Goal: Task Accomplishment & Management: Use online tool/utility

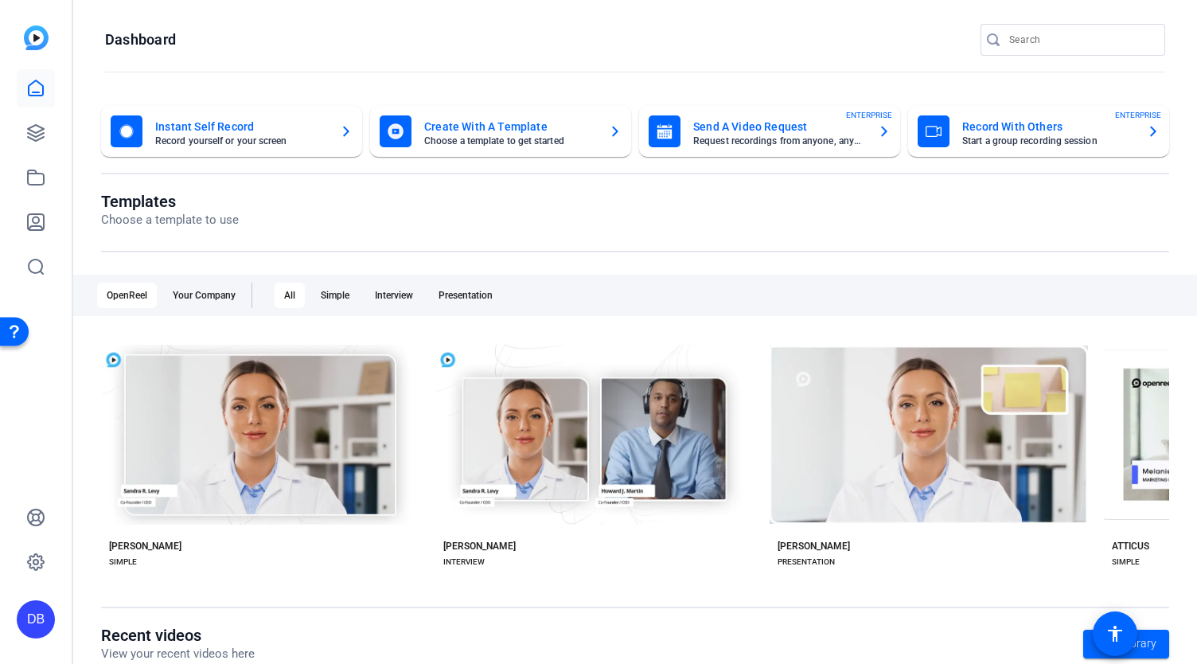
click at [791, 126] on mat-card-title "Send A Video Request" at bounding box center [779, 126] width 172 height 19
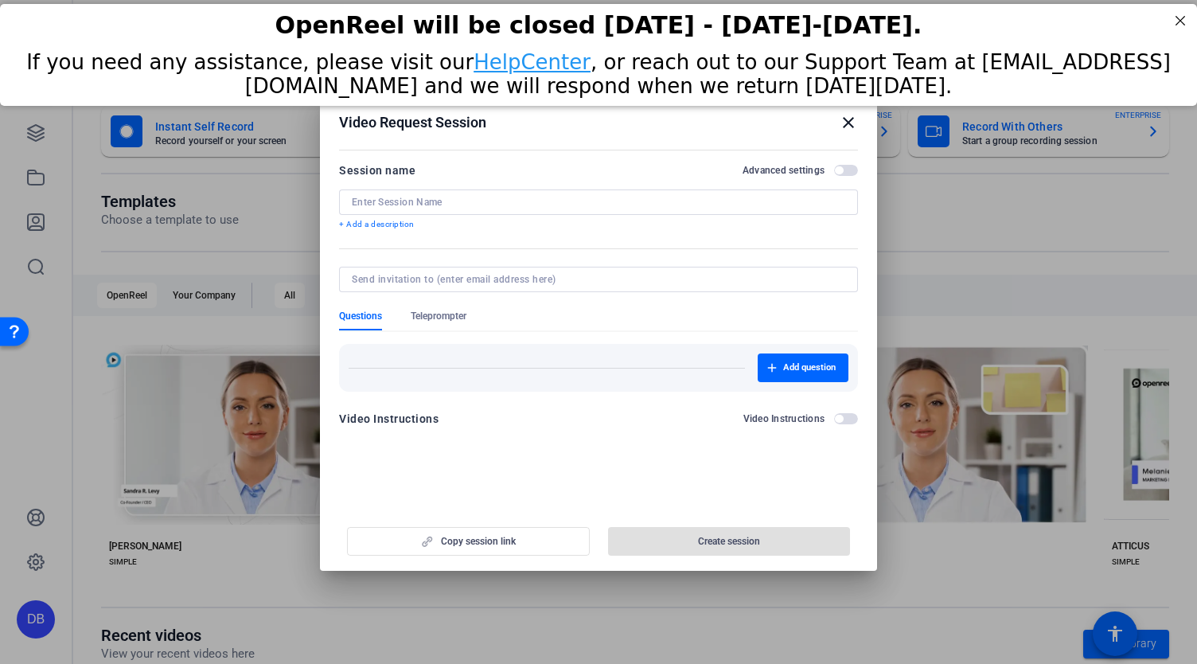
click at [549, 193] on div at bounding box center [598, 201] width 493 height 25
click at [546, 200] on input at bounding box center [598, 202] width 493 height 13
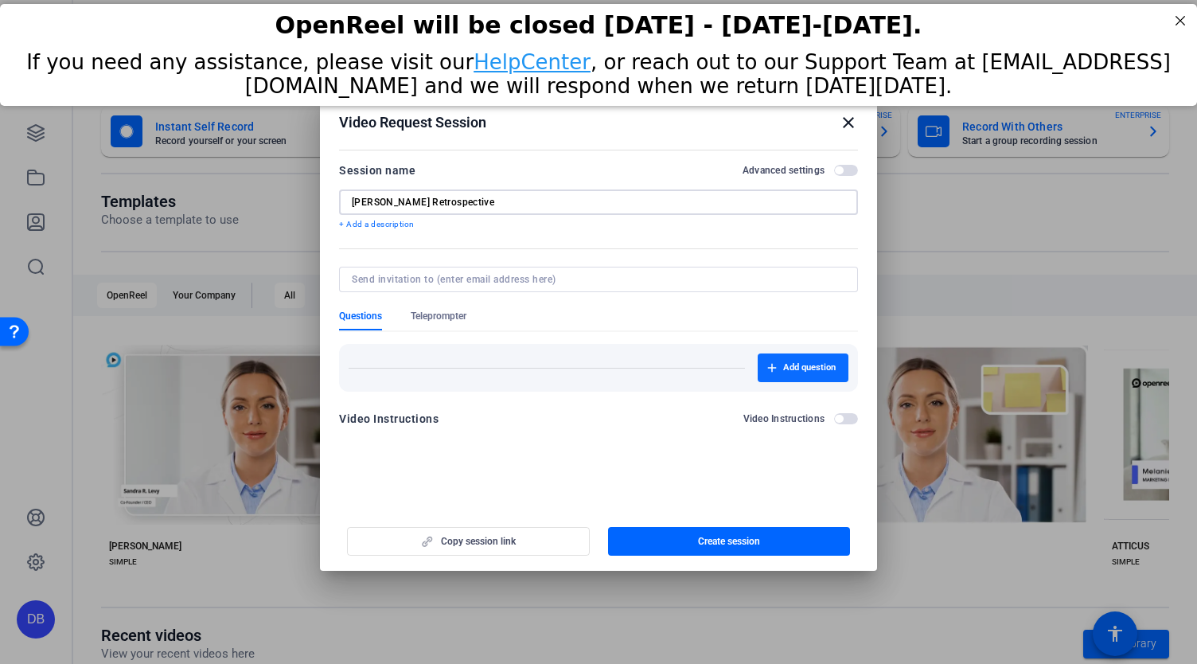
type input "[PERSON_NAME] Retrospective"
click at [799, 373] on span "Add question" at bounding box center [809, 367] width 53 height 13
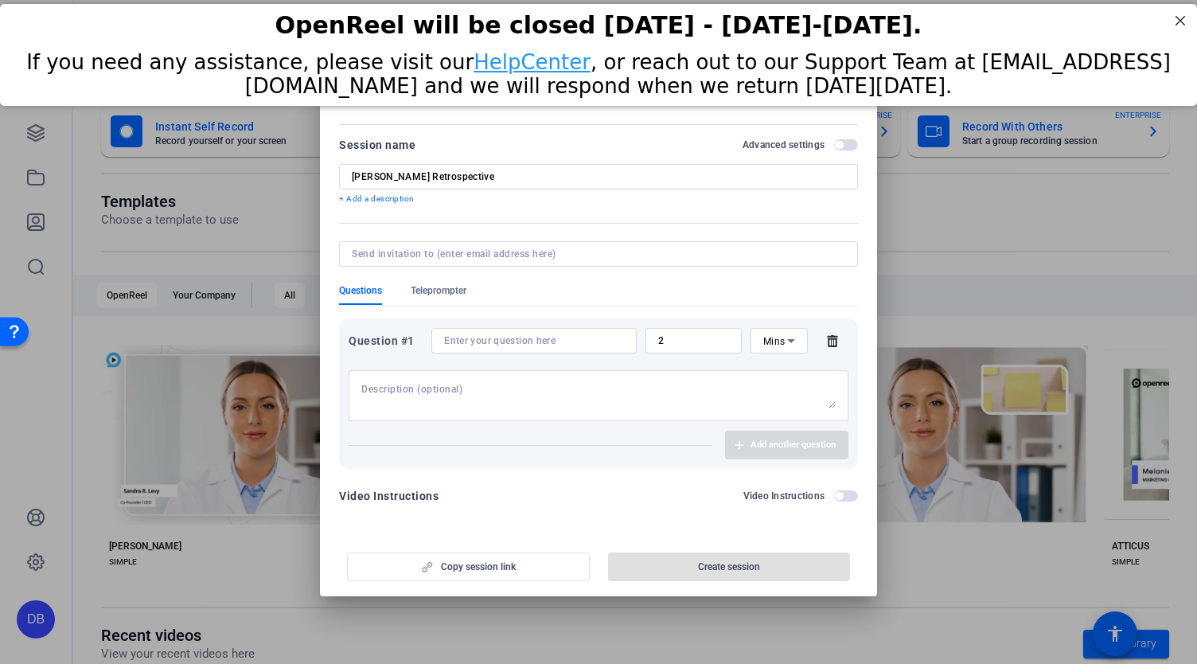
click at [548, 348] on div at bounding box center [534, 340] width 180 height 25
click at [544, 342] on input at bounding box center [534, 340] width 180 height 13
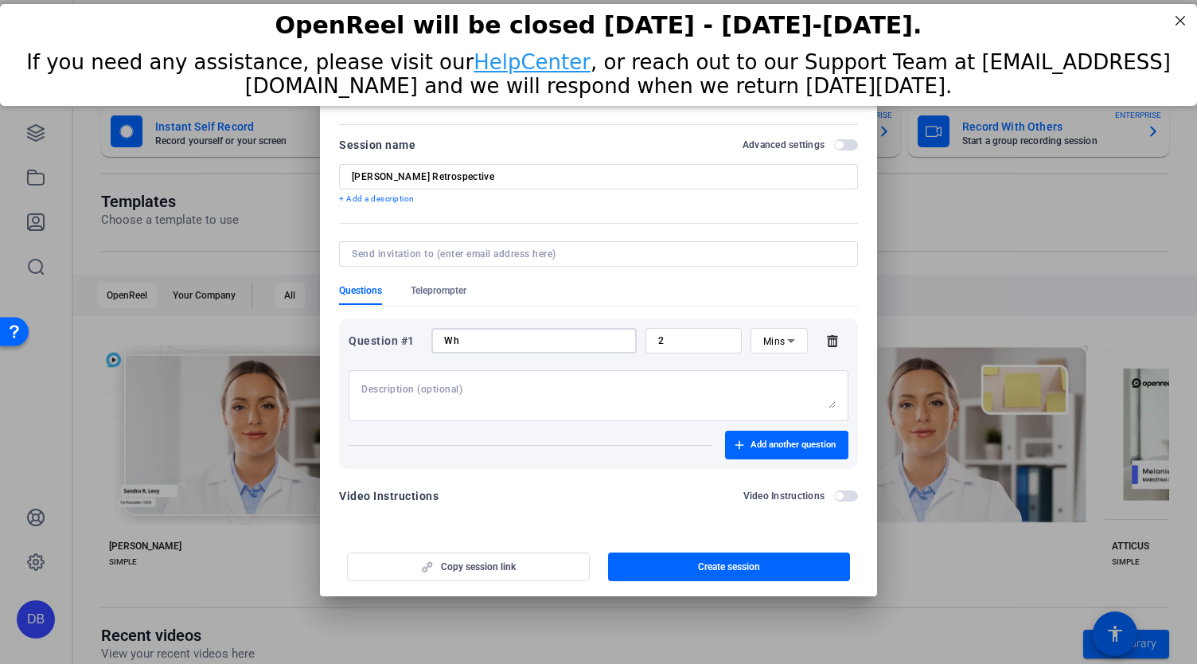
type input "W"
type input "Earliest memory"
type input "2"
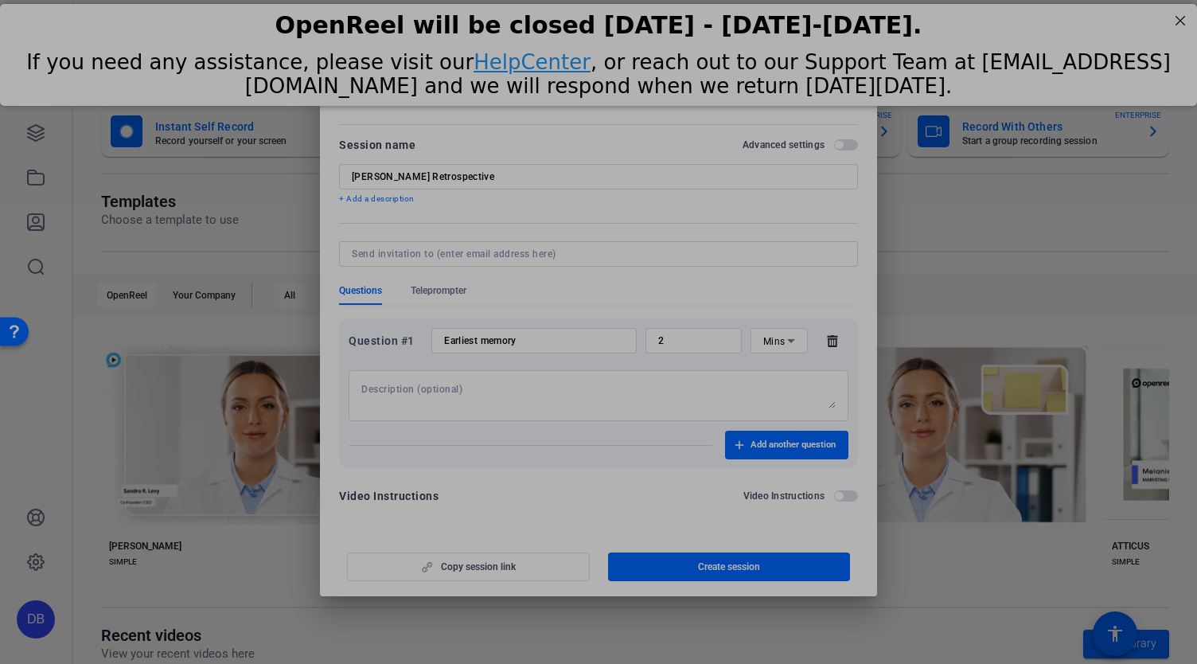
click at [480, 389] on textarea at bounding box center [598, 395] width 474 height 25
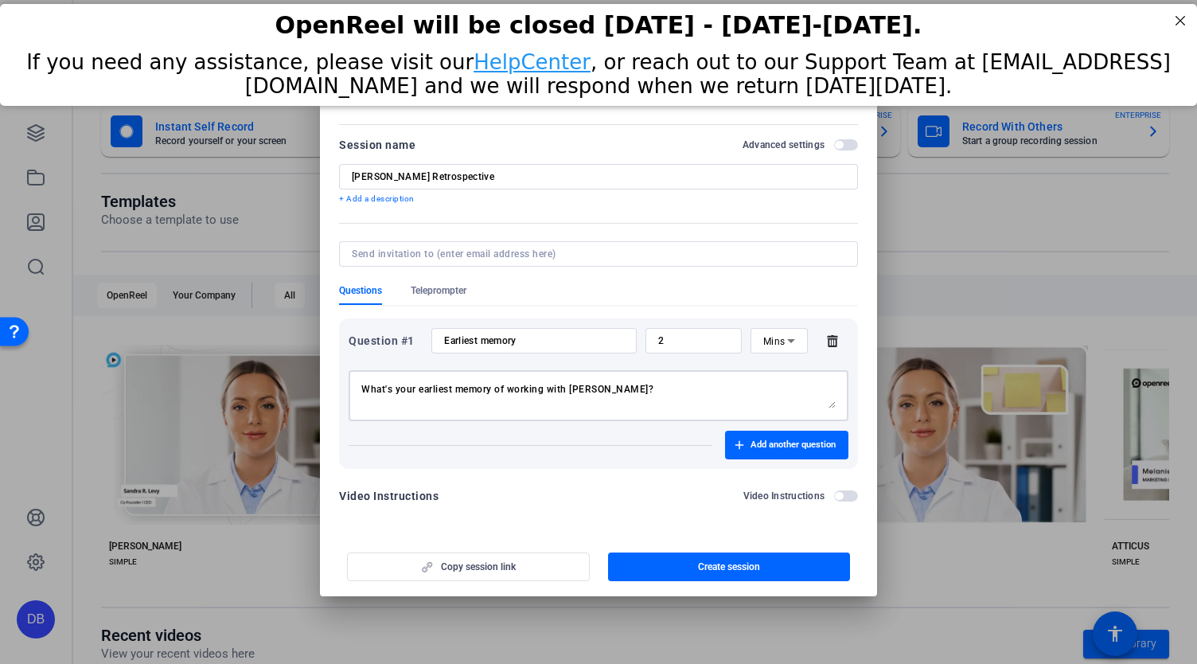
type textarea "What's your earliest memory of working with [PERSON_NAME]?"
click at [750, 433] on span "button" at bounding box center [786, 445] width 123 height 38
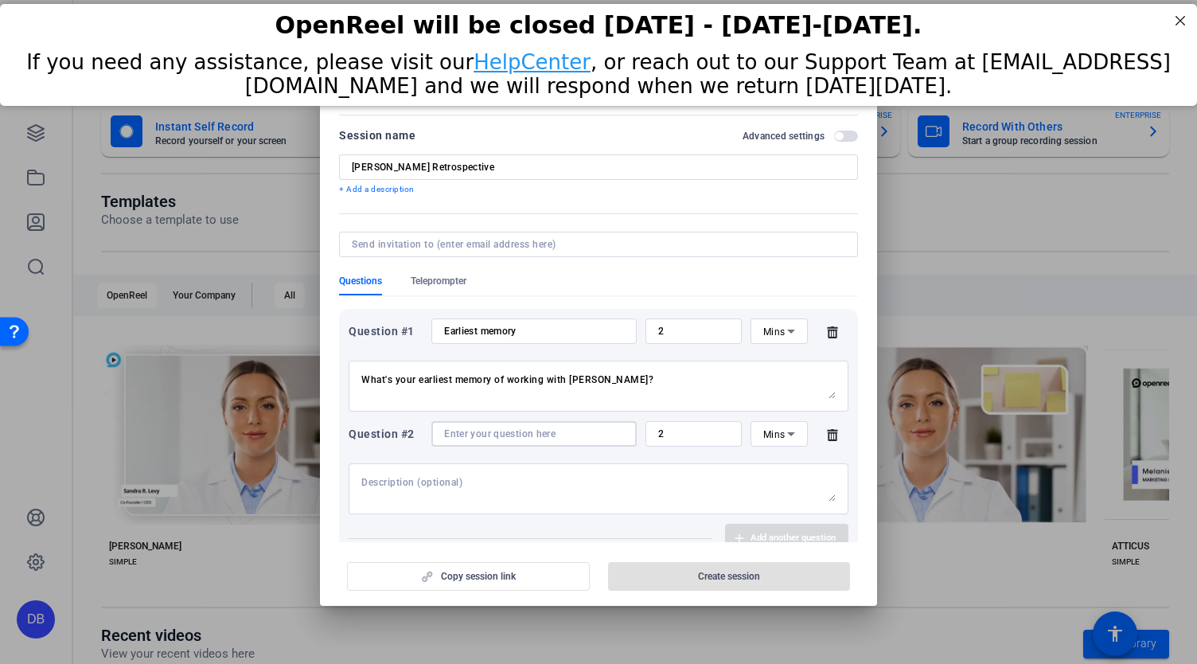
click at [528, 431] on input at bounding box center [534, 433] width 180 height 13
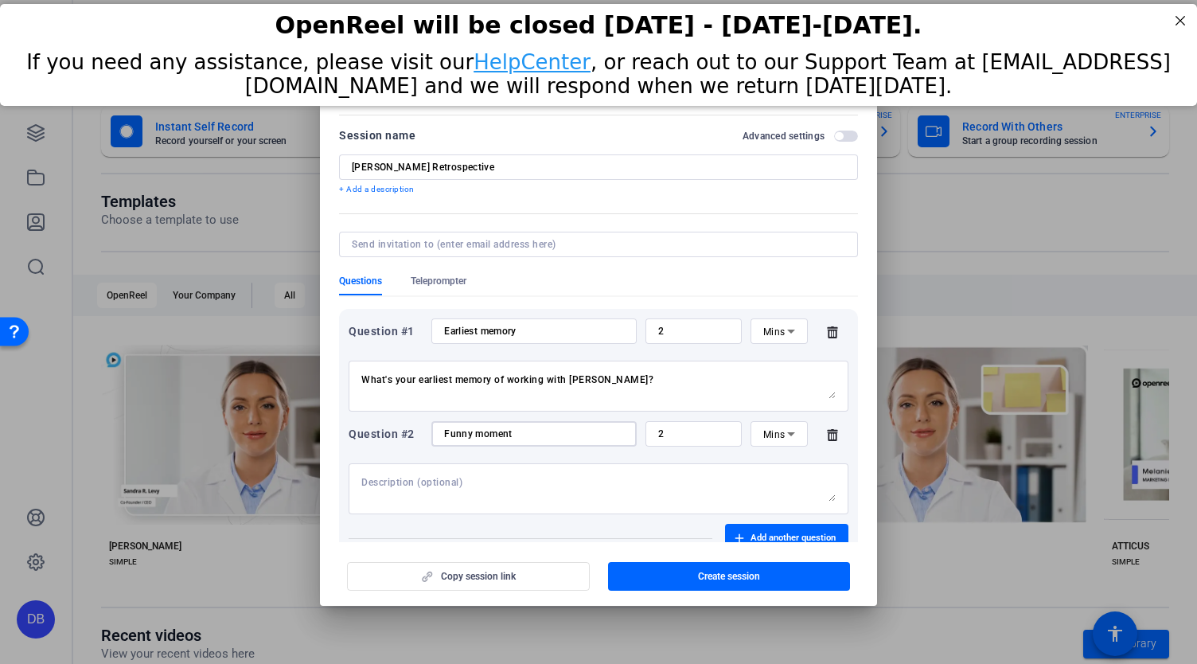
type input "Funny moment"
click at [530, 485] on textarea at bounding box center [598, 488] width 474 height 25
type textarea "What's a time that [PERSON_NAME] made you laugh when she didn't mean to?"
click at [455, 379] on textarea "What's your earliest memory of working with [PERSON_NAME]?" at bounding box center [598, 385] width 474 height 25
click at [692, 391] on textarea "What's your earliest or best memory of working with [PERSON_NAME]?" at bounding box center [598, 385] width 474 height 25
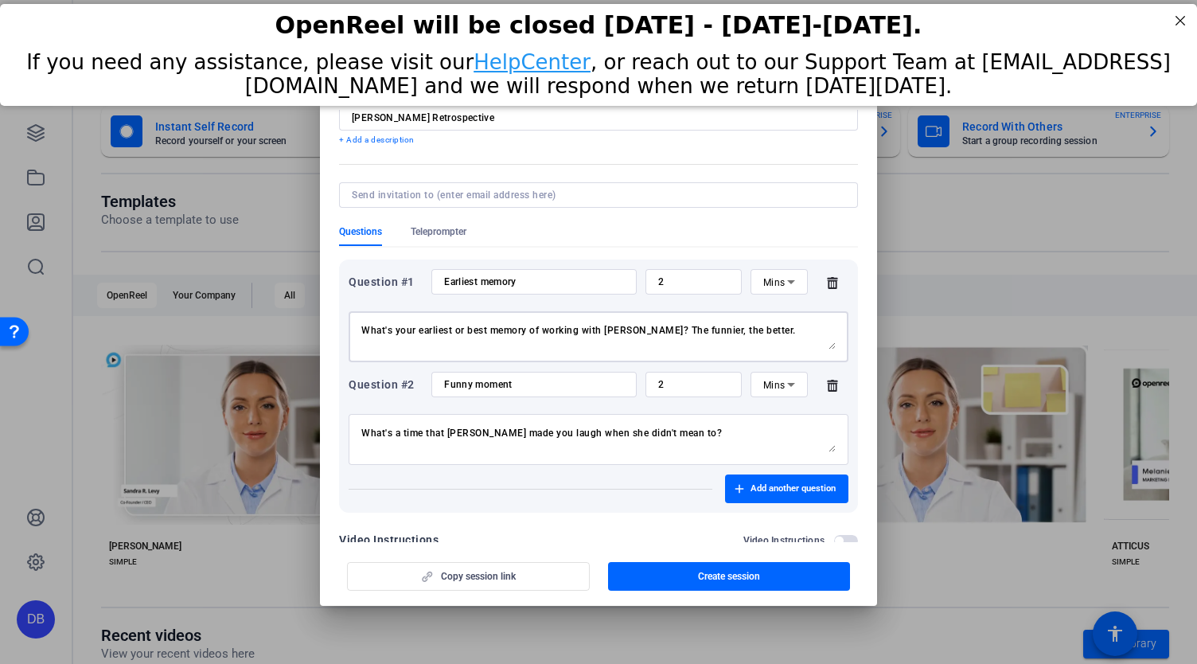
scroll to position [84, 0]
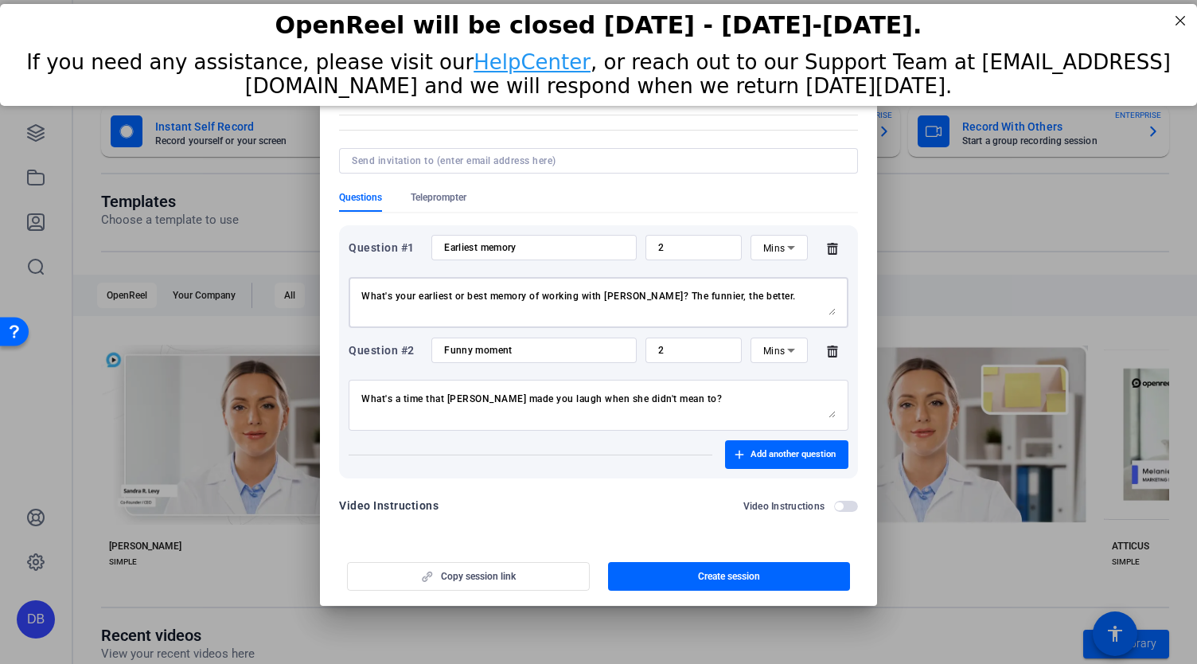
type textarea "What's your earliest or best memory of working with [PERSON_NAME]? The funnier,…"
click at [688, 394] on textarea "What's a time that [PERSON_NAME] made you laugh when she didn't mean to?" at bounding box center [598, 404] width 474 height 25
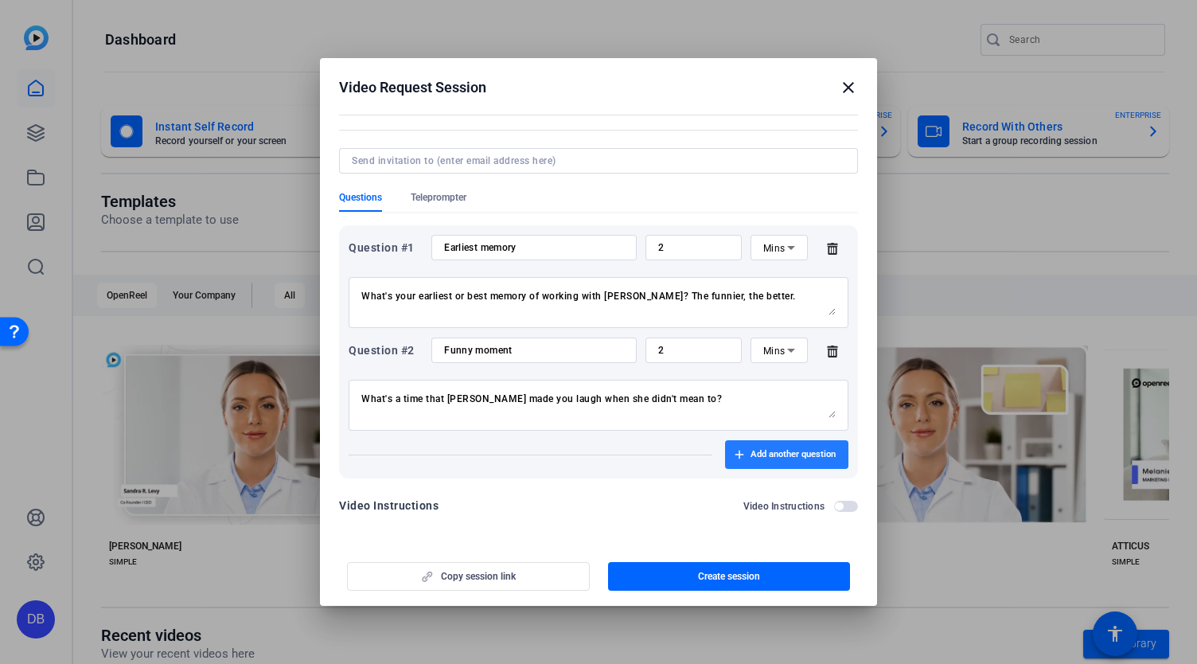
click at [792, 451] on span "Add another question" at bounding box center [792, 454] width 85 height 13
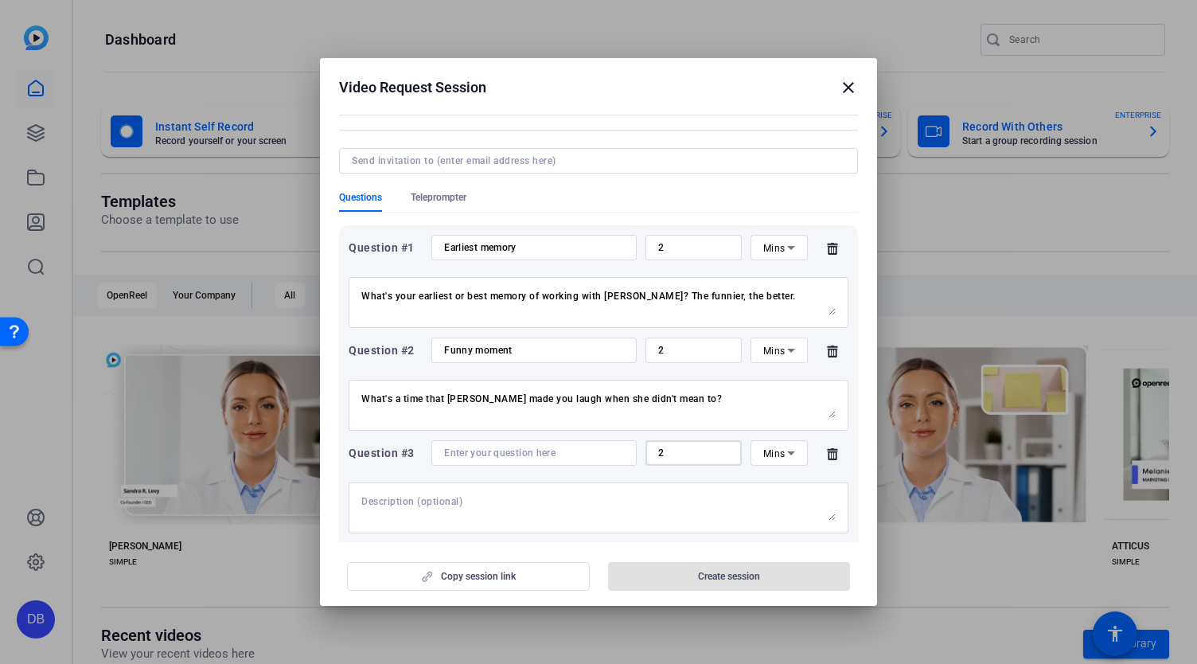
drag, startPoint x: 726, startPoint y: 462, endPoint x: 677, endPoint y: 457, distance: 48.9
click at [656, 462] on div "2" at bounding box center [693, 452] width 96 height 25
drag, startPoint x: 659, startPoint y: 456, endPoint x: 646, endPoint y: 456, distance: 12.7
click at [646, 456] on div "2" at bounding box center [693, 452] width 96 height 25
type input "1"
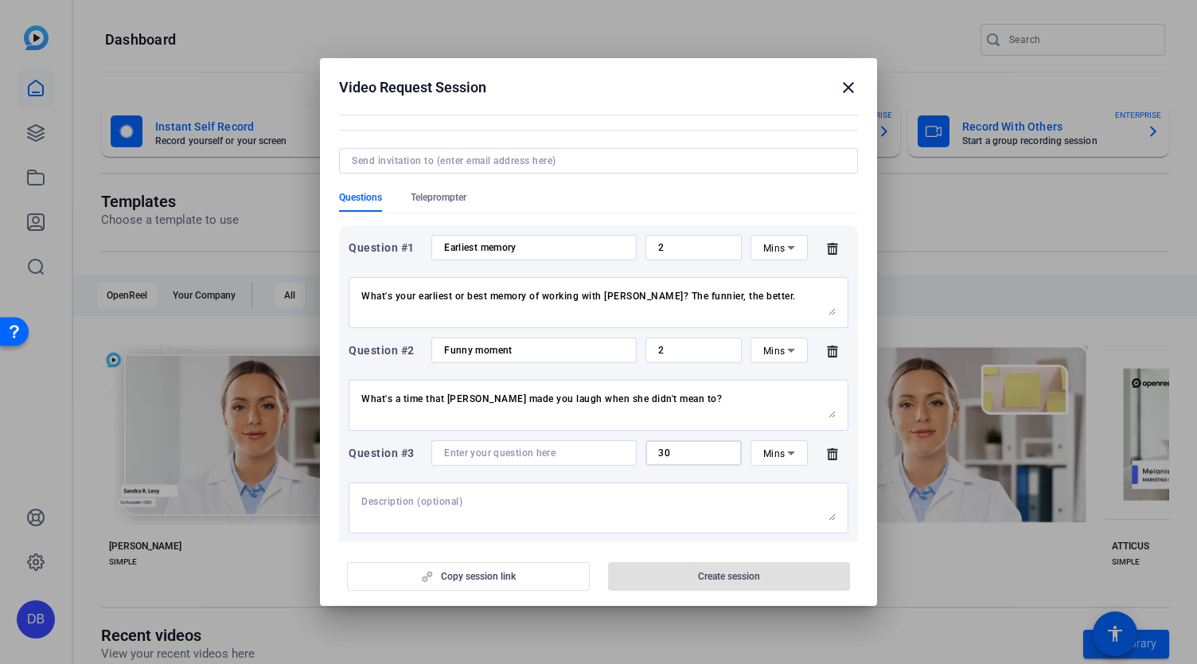
type input "30"
click at [763, 440] on div "Mins" at bounding box center [779, 452] width 32 height 25
click at [772, 481] on mat-option "Sec" at bounding box center [771, 484] width 57 height 25
click at [531, 451] on input at bounding box center [534, 452] width 180 height 13
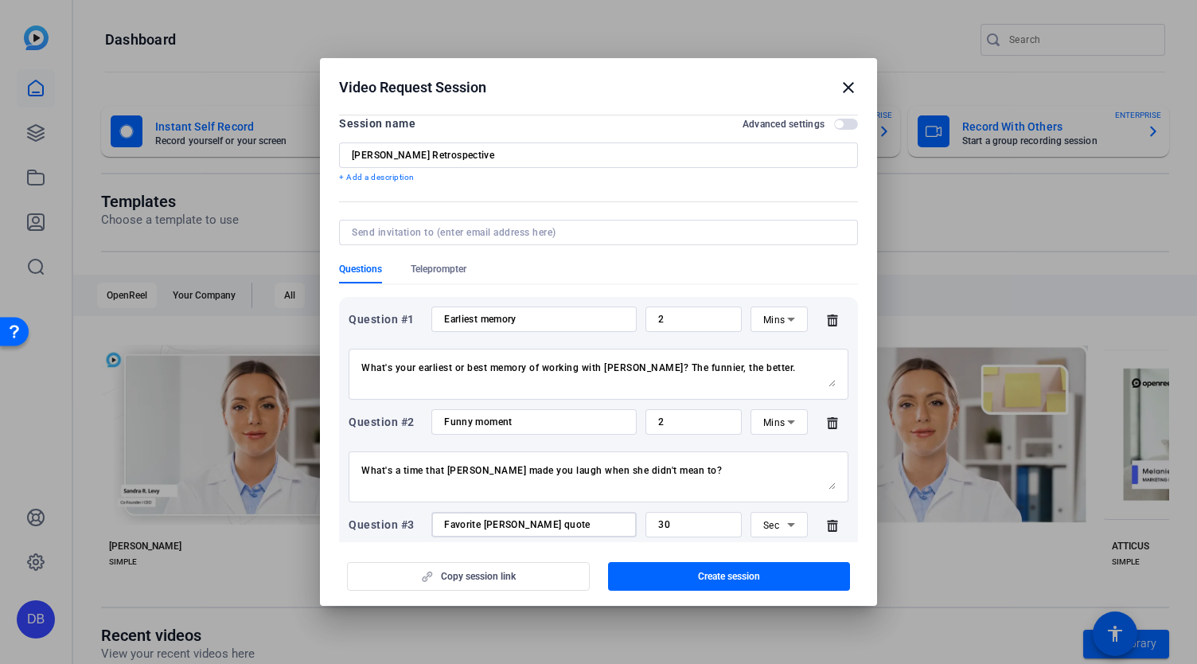
scroll to position [0, 0]
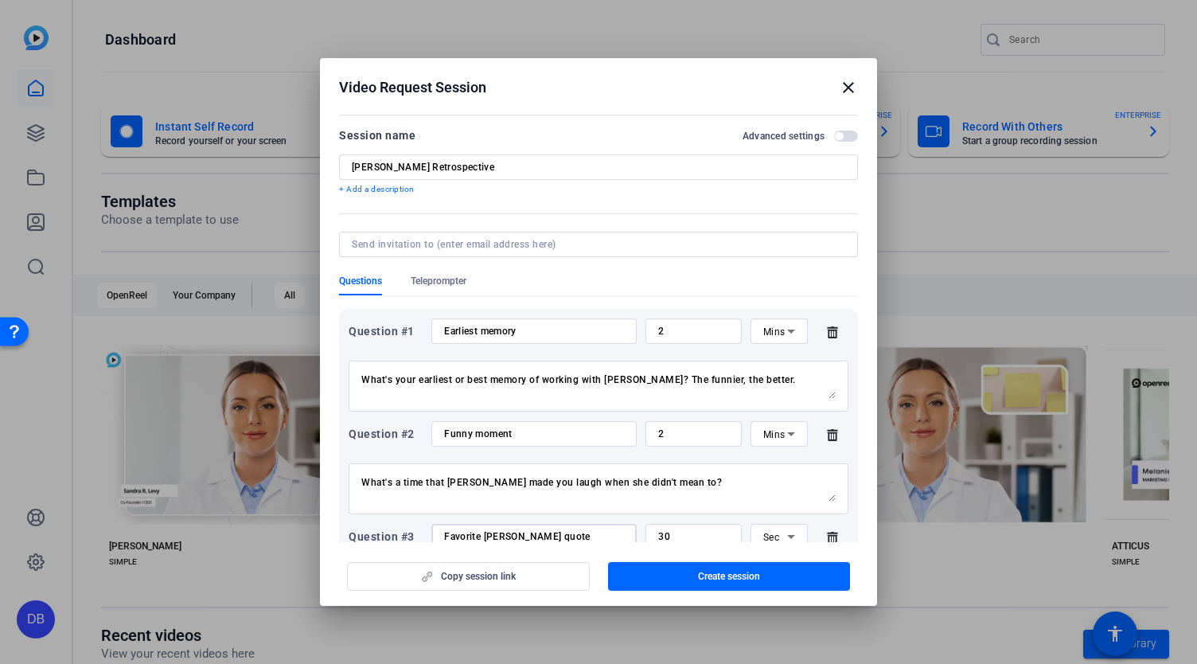
type input "Favorite [PERSON_NAME] quote"
click at [509, 172] on input "[PERSON_NAME] Retrospective" at bounding box center [598, 167] width 493 height 13
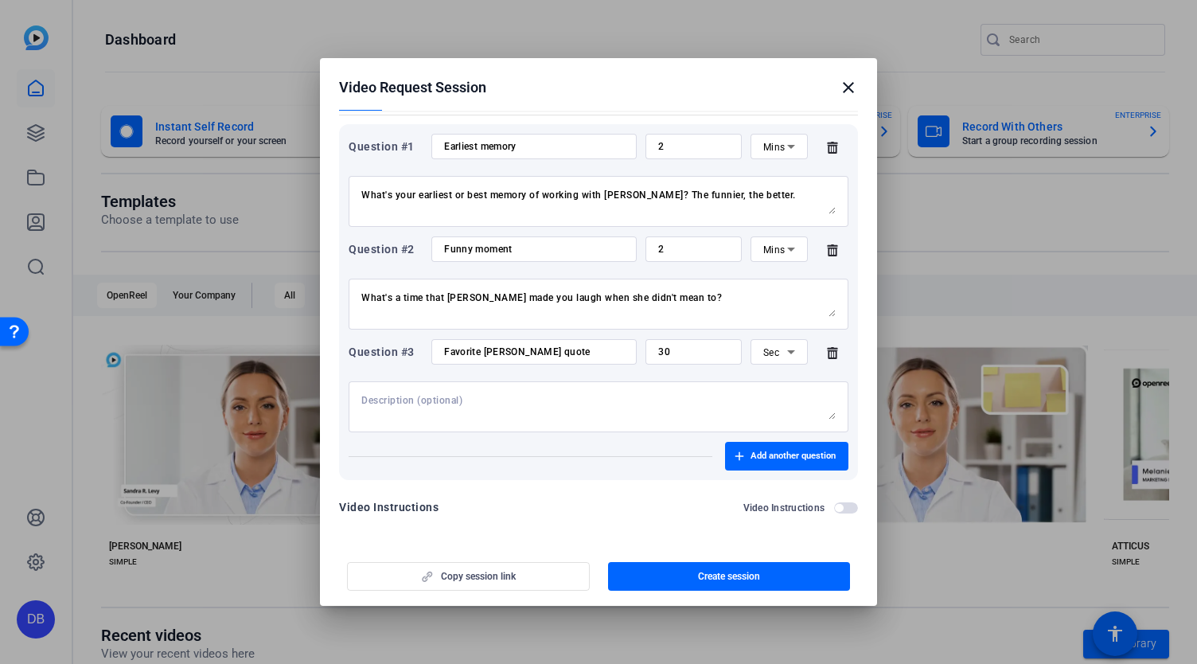
scroll to position [186, 0]
type input "[PERSON_NAME] Retrospective (DI Staff)"
click at [498, 398] on textarea at bounding box center [598, 404] width 474 height 25
type textarea "What's your favorite [PERSON_NAME] quote?"
click at [780, 462] on span "button" at bounding box center [786, 454] width 123 height 38
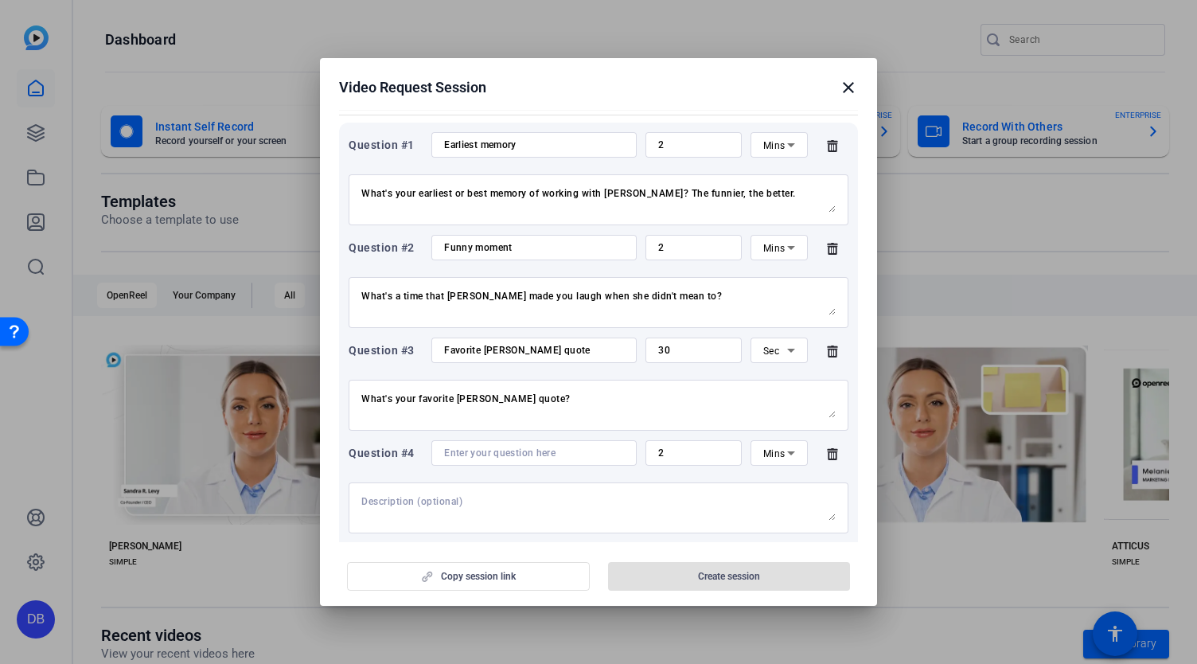
click at [475, 461] on div at bounding box center [534, 452] width 180 height 25
click at [475, 453] on input at bounding box center [534, 452] width 180 height 13
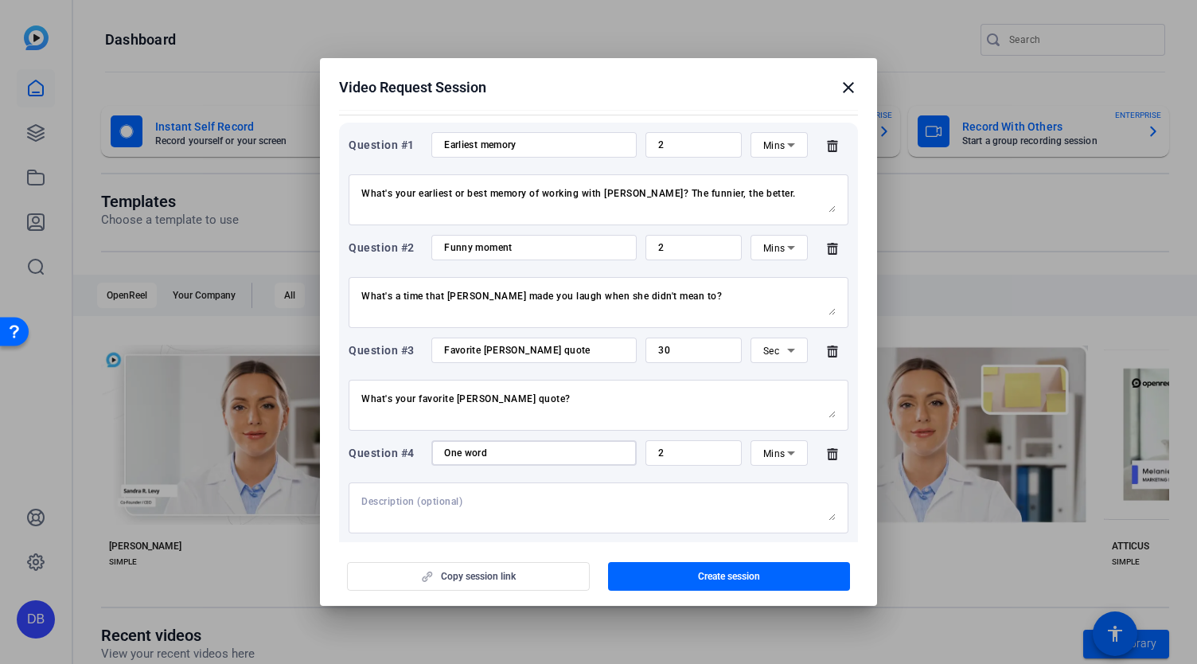
type input "One word"
drag, startPoint x: 673, startPoint y: 448, endPoint x: 602, endPoint y: 450, distance: 70.8
click at [602, 450] on div "Question #4 One word 2 Mins" at bounding box center [599, 452] width 500 height 25
type input "30"
click at [789, 446] on icon at bounding box center [791, 452] width 19 height 19
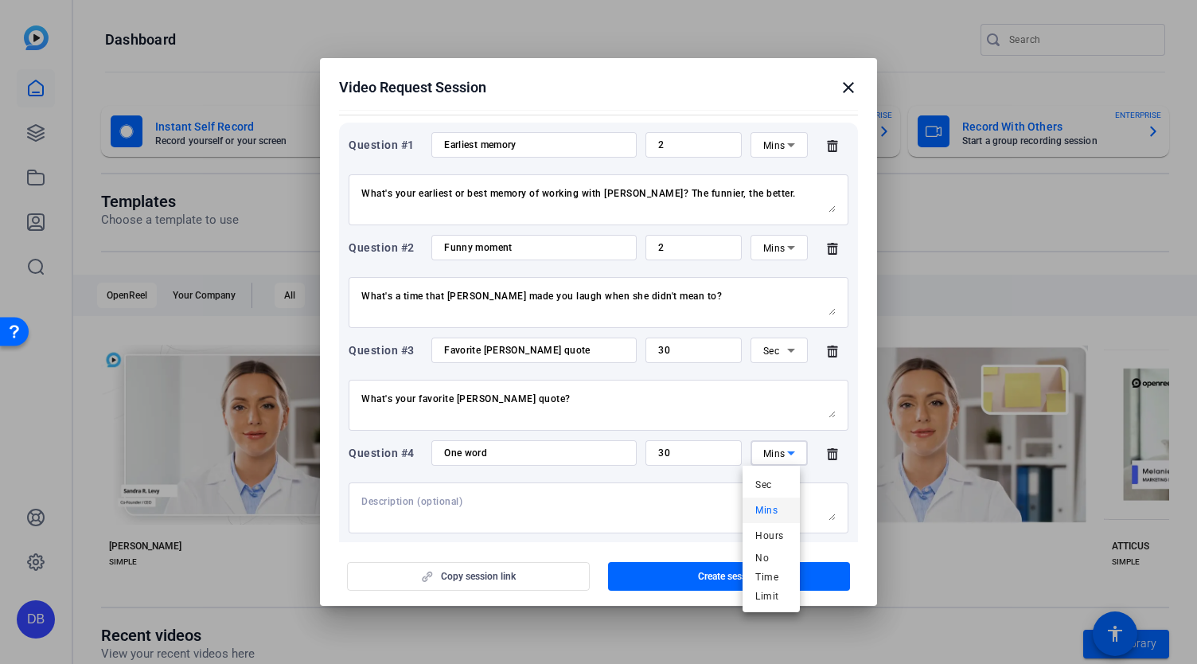
click at [761, 488] on span "Sec" at bounding box center [763, 484] width 16 height 19
click at [563, 518] on textarea at bounding box center [598, 507] width 474 height 25
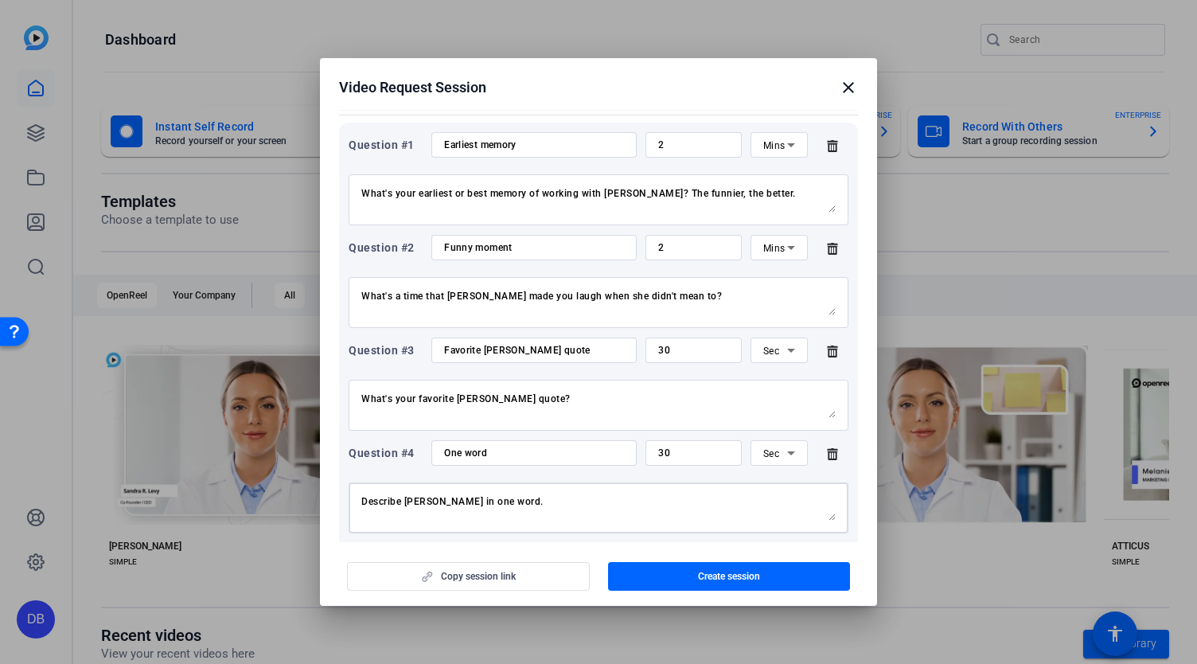
type textarea "Describe [PERSON_NAME] in one word."
drag, startPoint x: 533, startPoint y: 394, endPoint x: 276, endPoint y: 376, distance: 257.7
click at [276, 376] on div "Video Request Session close Session name Advanced settings [PERSON_NAME] Retros…" at bounding box center [598, 332] width 1197 height 664
type textarea "Do you have a favorite [PERSON_NAME] quote?"
drag, startPoint x: 573, startPoint y: 400, endPoint x: 690, endPoint y: 397, distance: 117.0
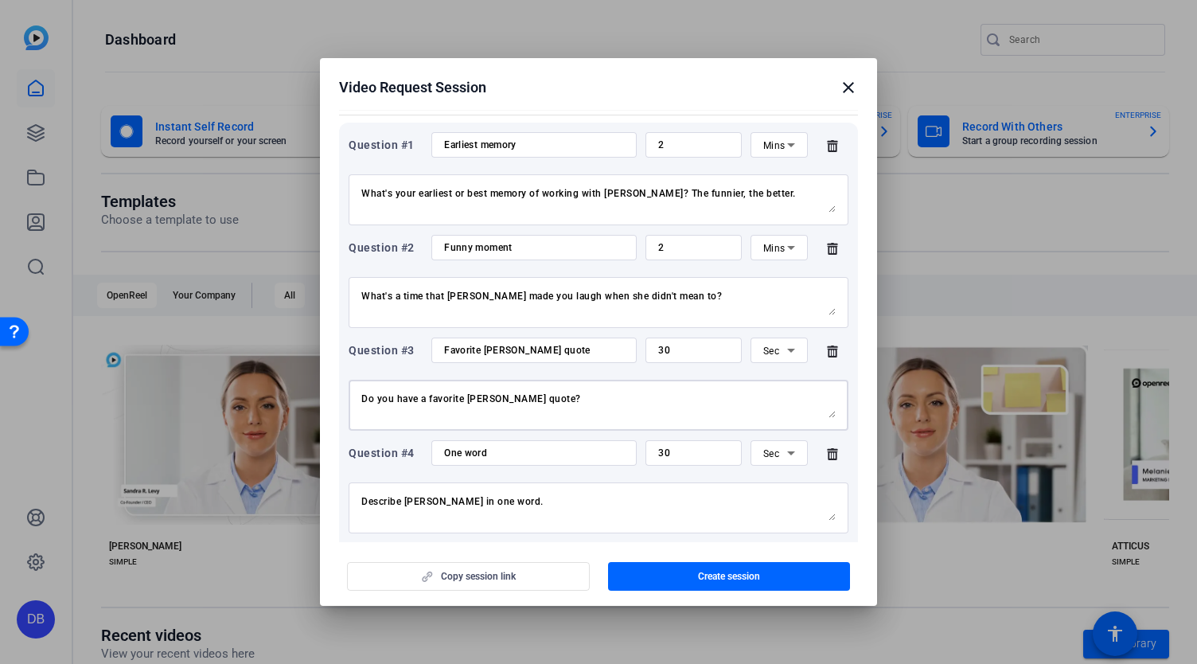
click at [683, 421] on div "Do you have a favorite [PERSON_NAME] quote?" at bounding box center [598, 405] width 474 height 51
drag, startPoint x: 782, startPoint y: 204, endPoint x: 793, endPoint y: 247, distance: 44.6
click at [793, 247] on div "Question #1 Earliest memory 2 Mins What's your earliest or best memory of worki…" at bounding box center [598, 352] width 519 height 458
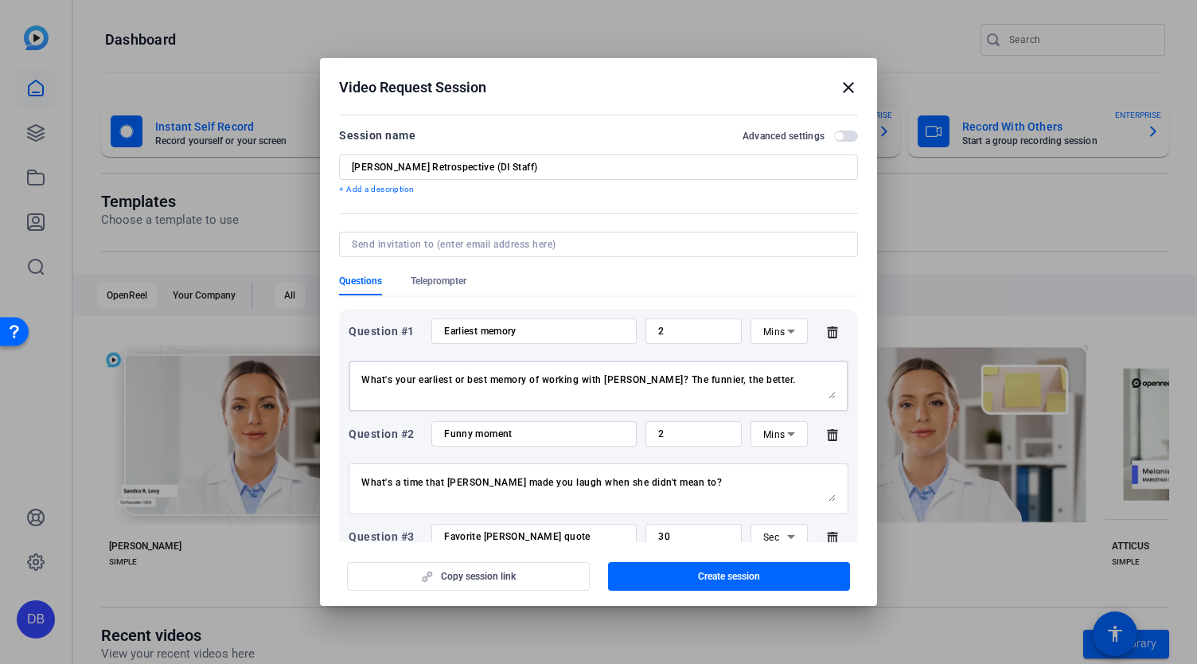
drag, startPoint x: 783, startPoint y: 205, endPoint x: 742, endPoint y: 355, distance: 156.0
click at [742, 352] on div "Question #1 Earliest memory 2 Mins What's your earliest or best memory of worki…" at bounding box center [599, 364] width 500 height 93
drag, startPoint x: 485, startPoint y: 329, endPoint x: 414, endPoint y: 333, distance: 71.7
click at [414, 333] on div "Question #1 Earliest memory 2 Mins" at bounding box center [599, 330] width 500 height 25
type input "Best memory"
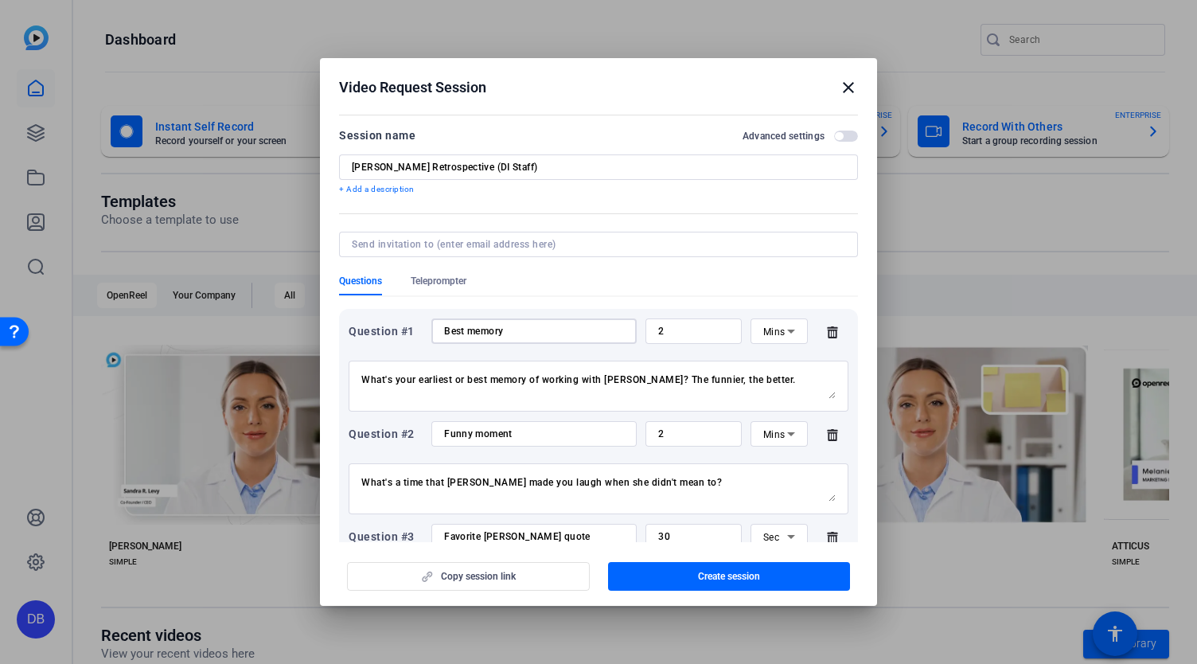
click at [514, 171] on input "[PERSON_NAME] Retrospective (DI Staff)" at bounding box center [598, 167] width 493 height 13
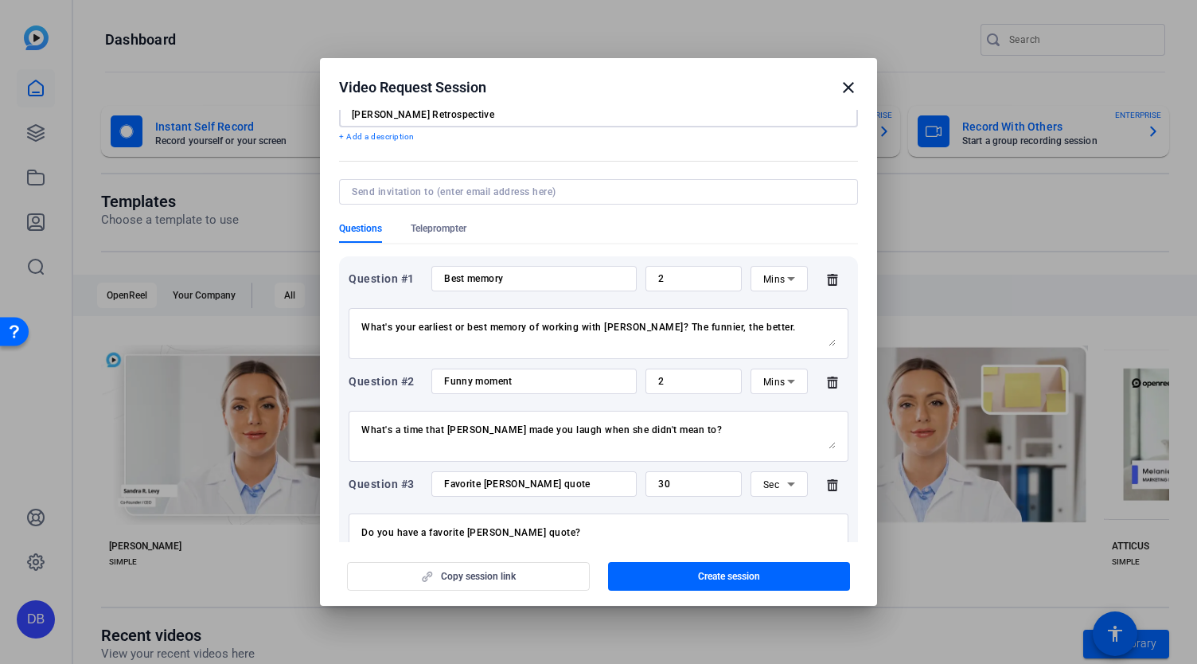
scroll to position [80, 0]
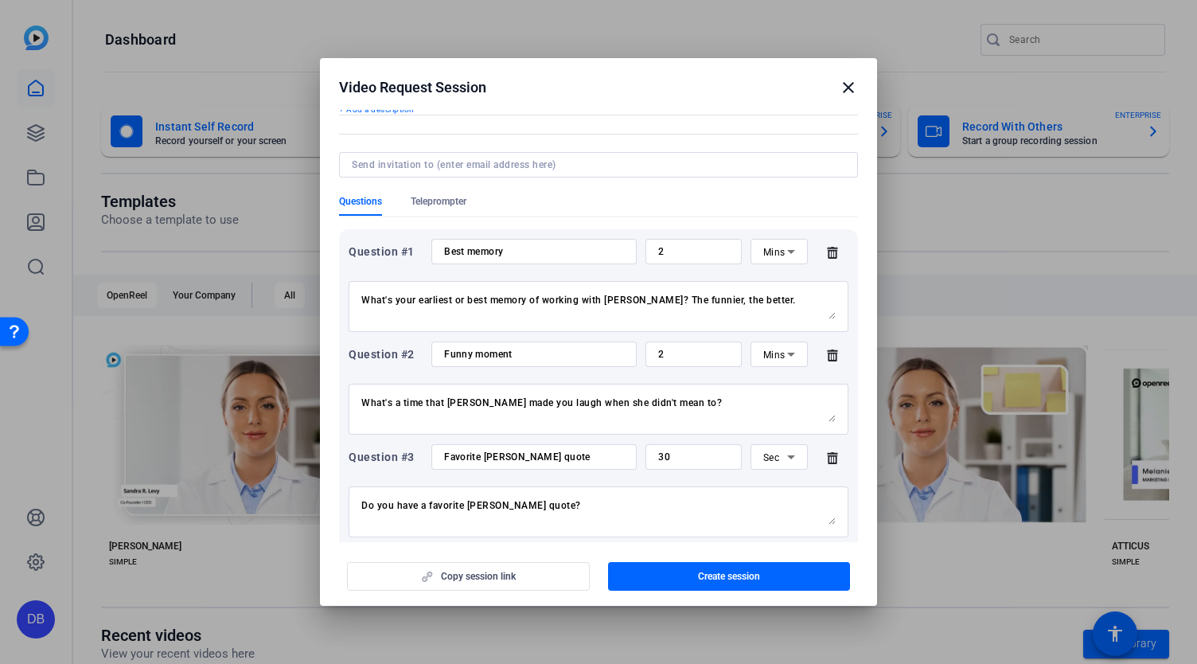
type input "[PERSON_NAME] Retrospective"
drag, startPoint x: 534, startPoint y: 299, endPoint x: 767, endPoint y: 297, distance: 233.2
click at [767, 297] on textarea "What's your earliest or best memory of working with [PERSON_NAME]? The funnier,…" at bounding box center [598, 306] width 474 height 25
click at [720, 390] on div "What's a time that [PERSON_NAME] made you laugh when she didn't mean to?" at bounding box center [598, 409] width 474 height 51
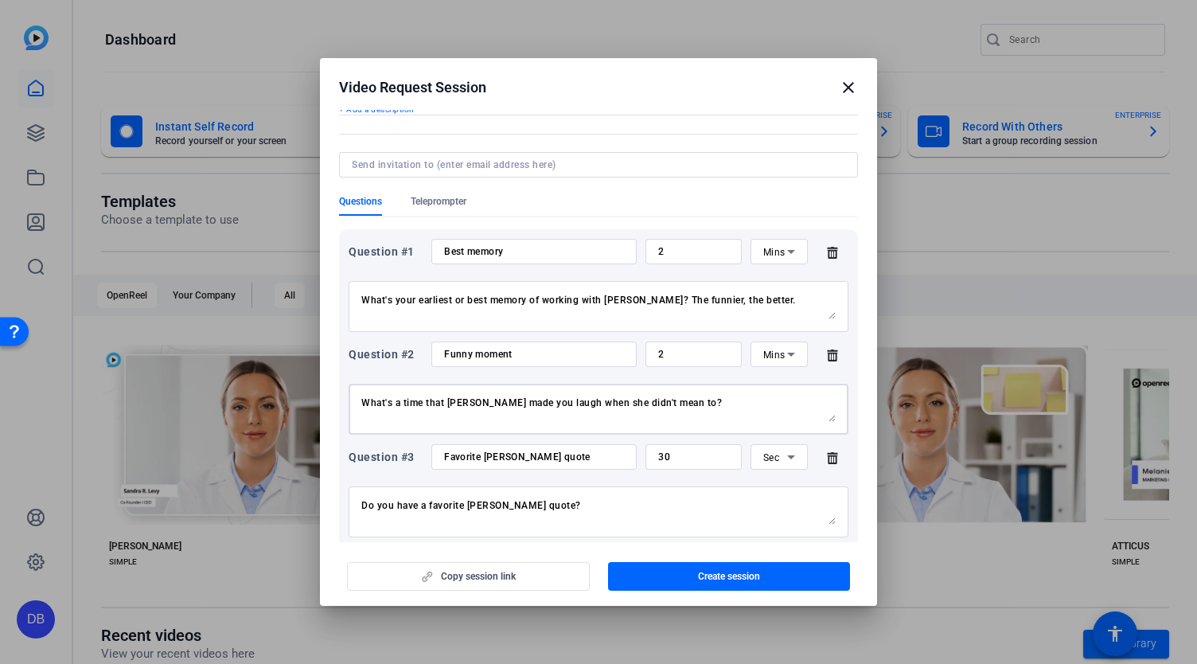
click at [715, 407] on textarea "What's a time that [PERSON_NAME] made you laugh when she didn't mean to?" at bounding box center [598, 408] width 474 height 25
click at [727, 407] on textarea "What's a time that [PERSON_NAME] made you laugh when she didn't mean to?" at bounding box center [598, 408] width 474 height 25
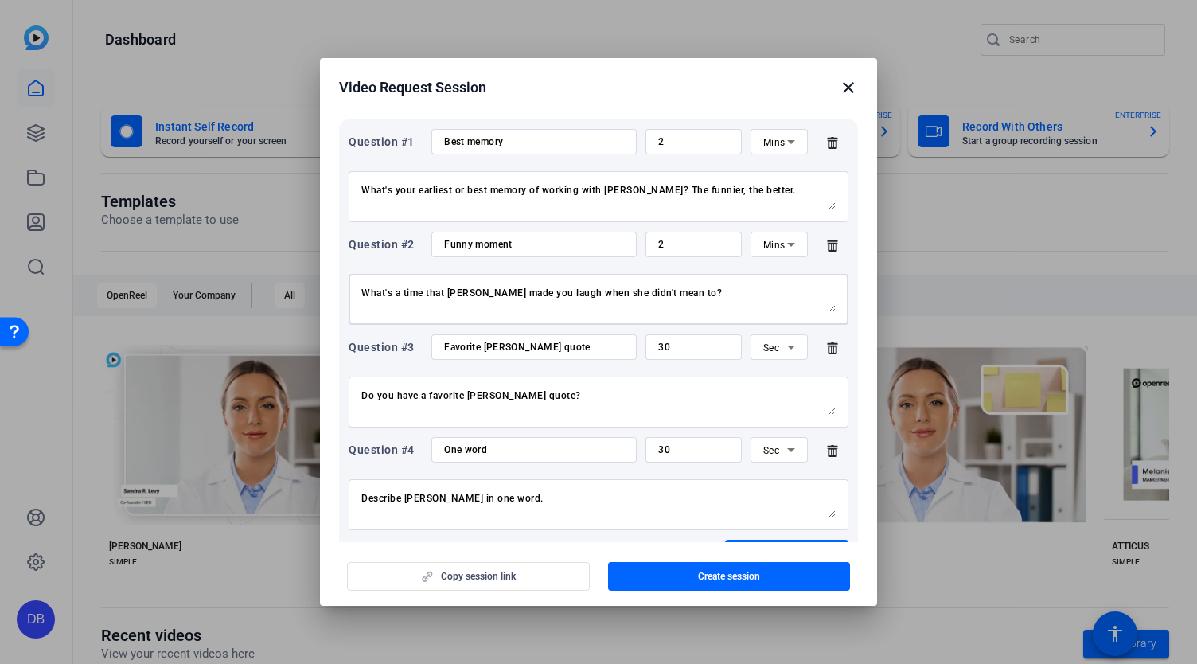
scroll to position [239, 0]
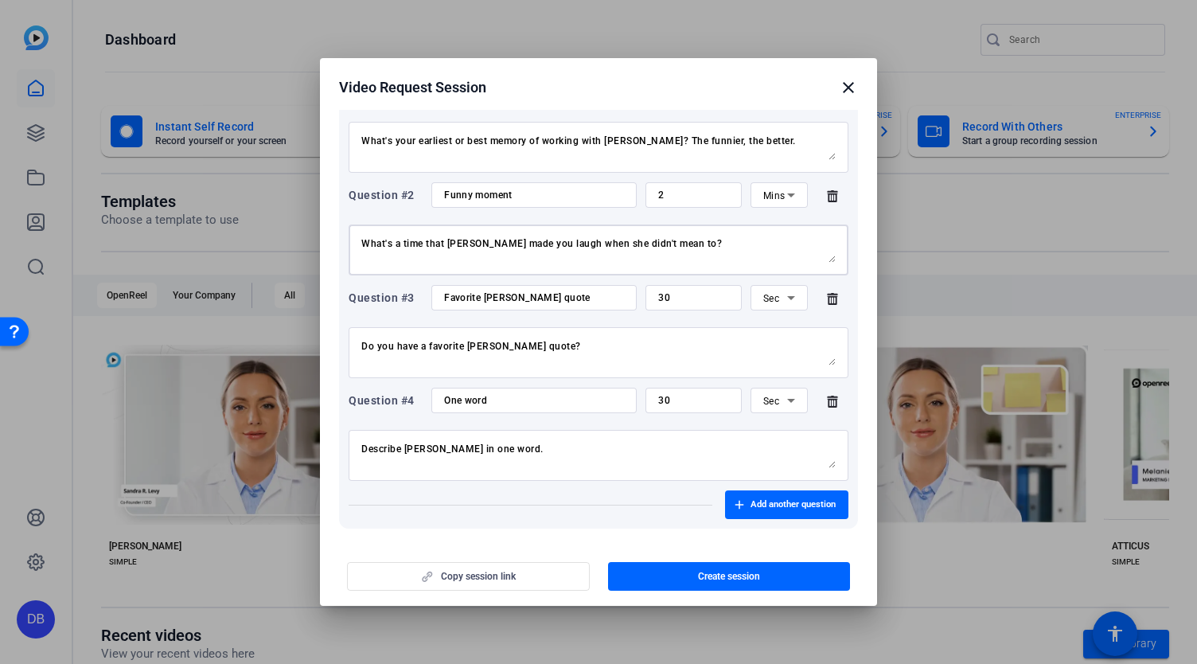
click at [826, 299] on icon at bounding box center [833, 298] width 32 height 13
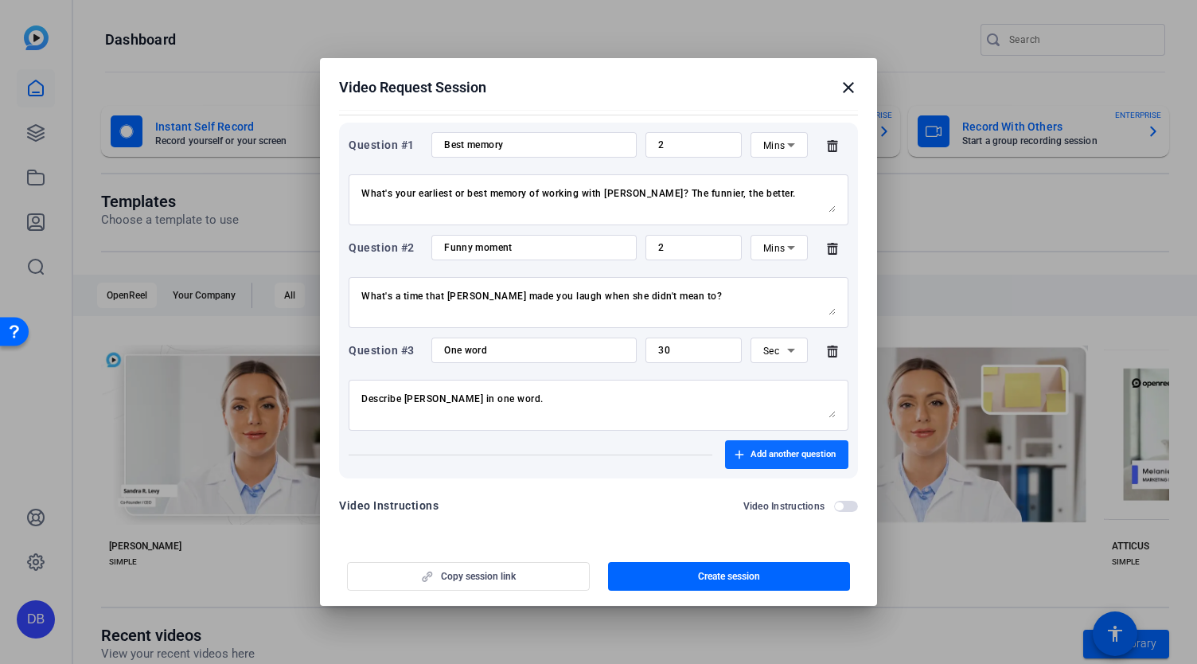
click at [770, 450] on span "Add another question" at bounding box center [792, 454] width 85 height 13
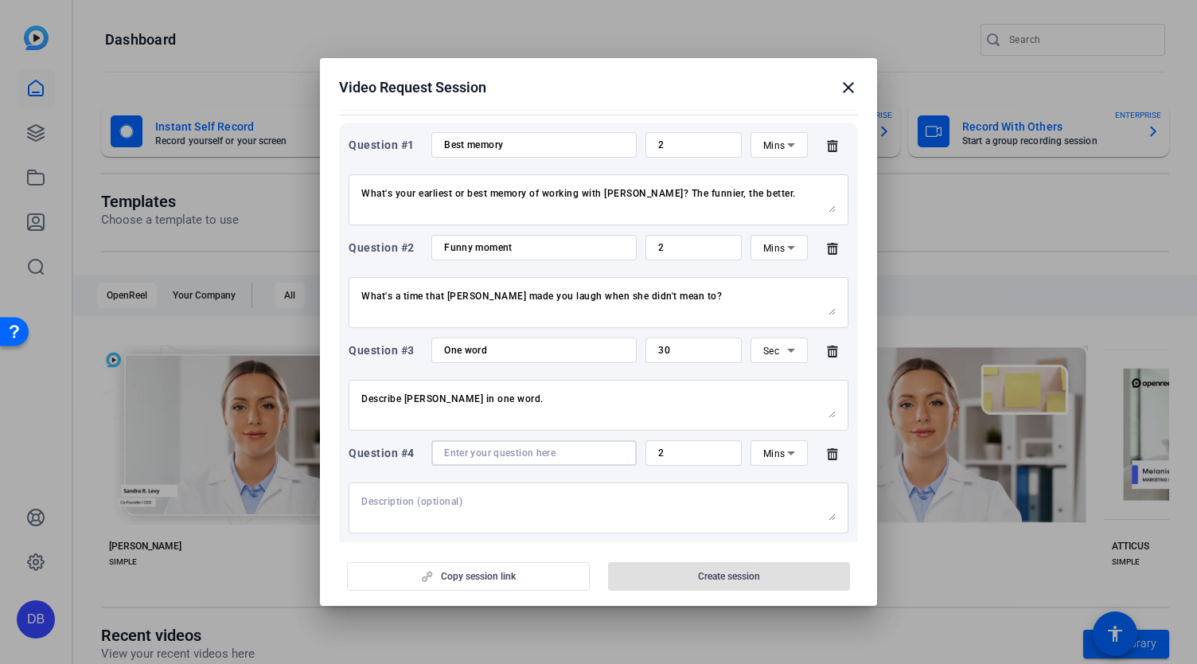
click at [550, 458] on input at bounding box center [534, 452] width 180 height 13
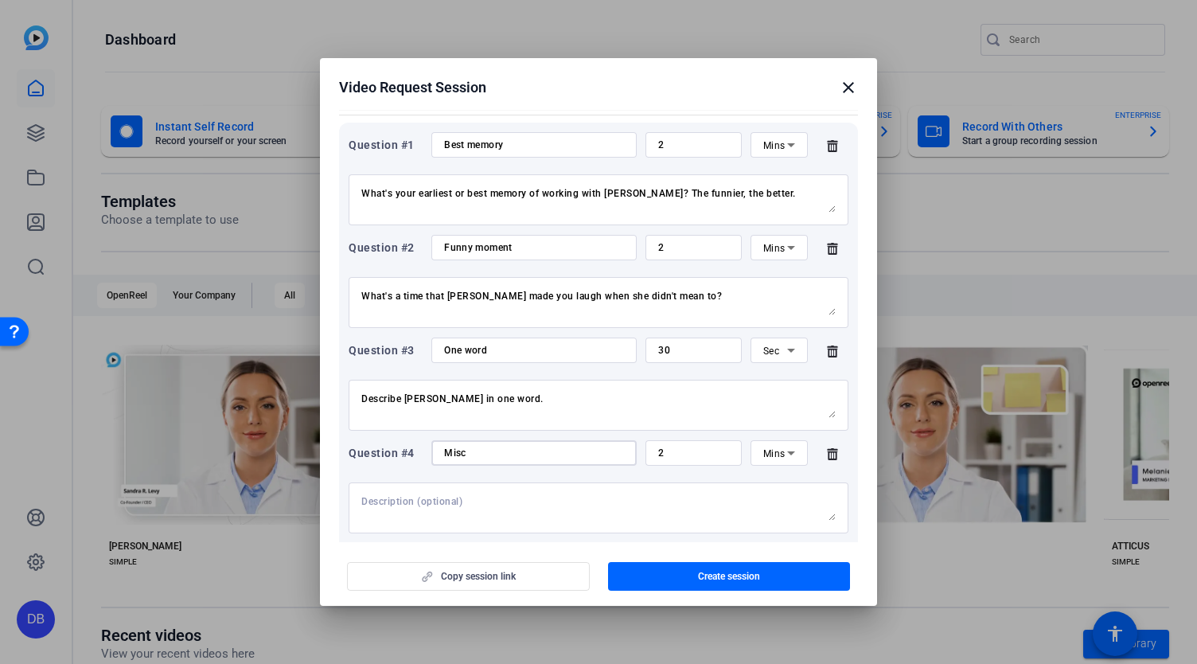
type input "Misc"
drag, startPoint x: 519, startPoint y: 484, endPoint x: 505, endPoint y: 507, distance: 27.2
click at [517, 485] on div at bounding box center [598, 507] width 474 height 51
click at [505, 507] on textarea at bounding box center [598, 507] width 474 height 25
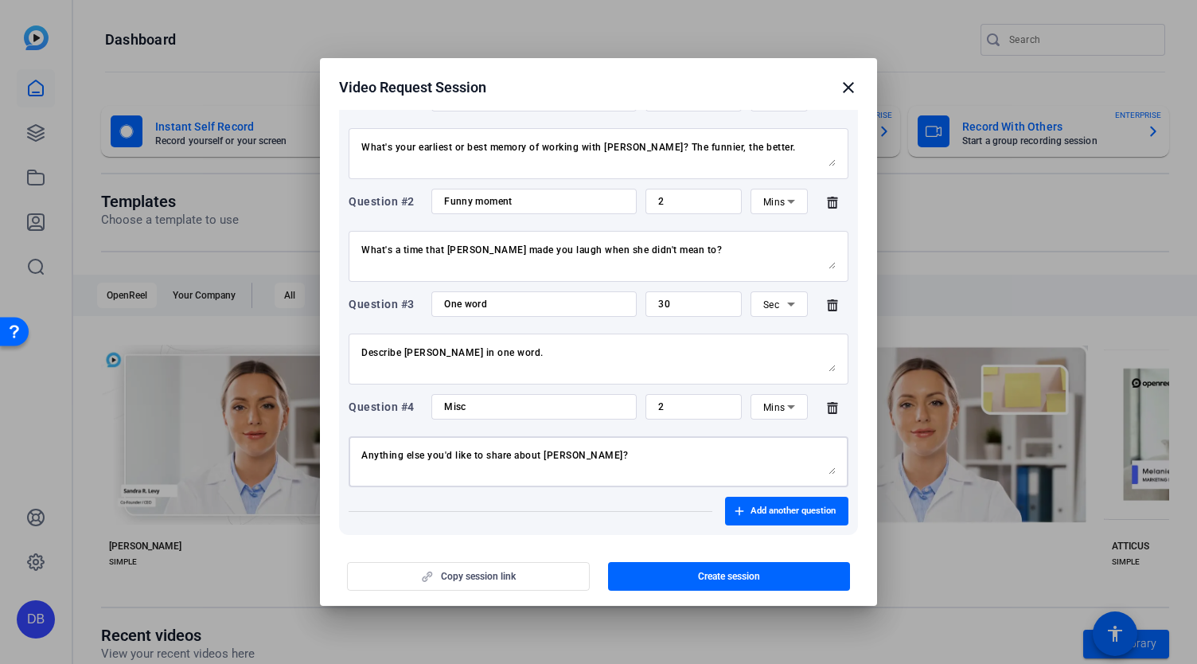
scroll to position [266, 0]
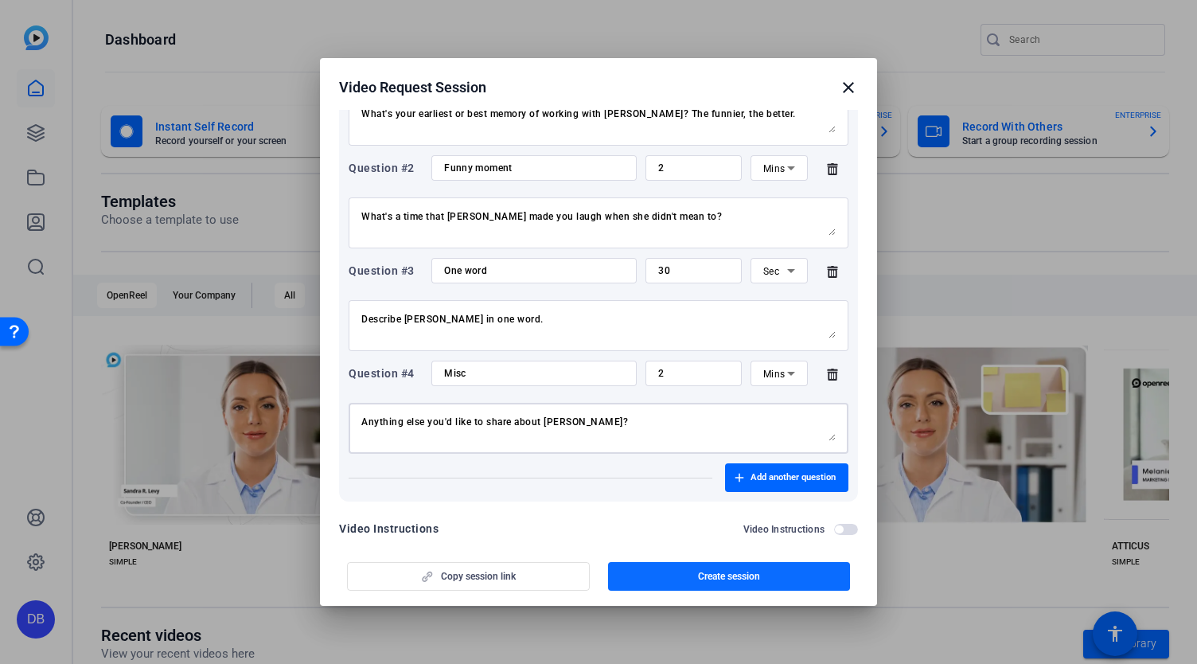
type textarea "Anything else you'd like to share about [PERSON_NAME]?"
click at [658, 572] on span "button" at bounding box center [729, 576] width 243 height 38
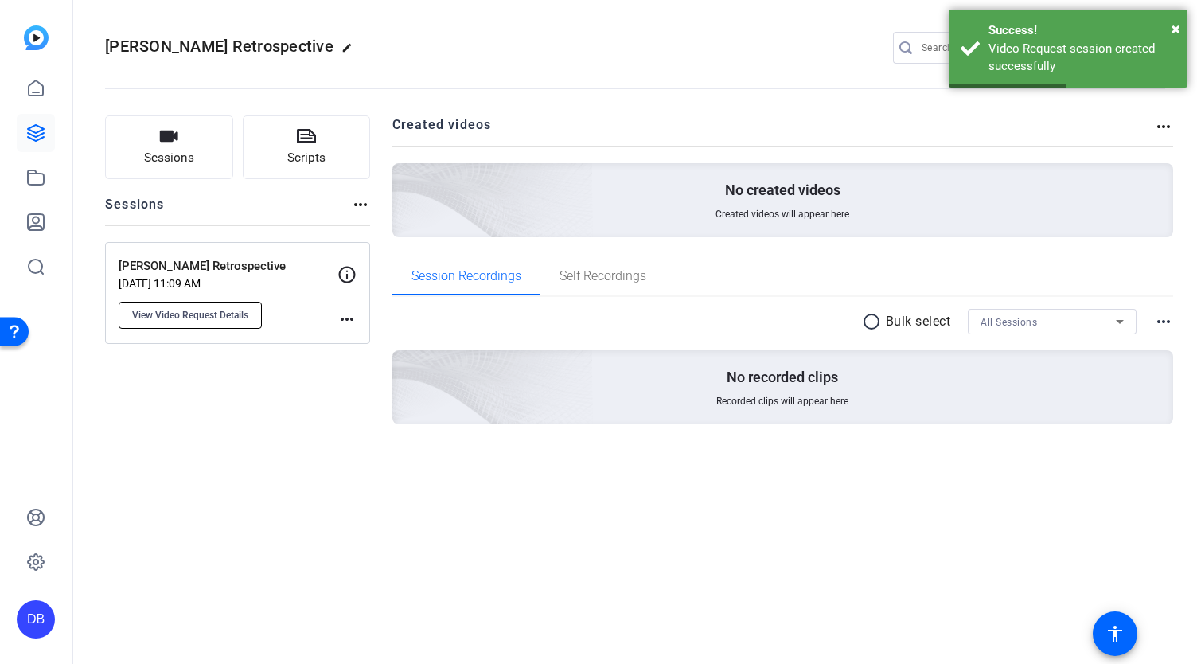
click at [227, 314] on span "View Video Request Details" at bounding box center [190, 315] width 116 height 13
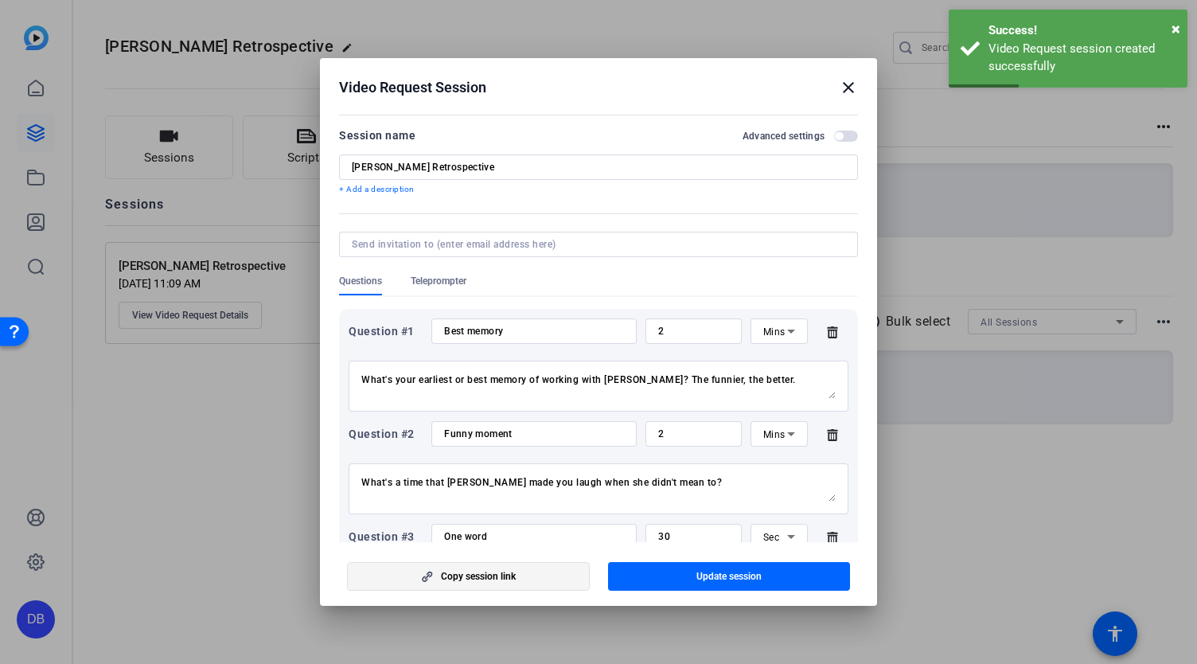
click at [477, 580] on span "Copy session link" at bounding box center [478, 576] width 75 height 13
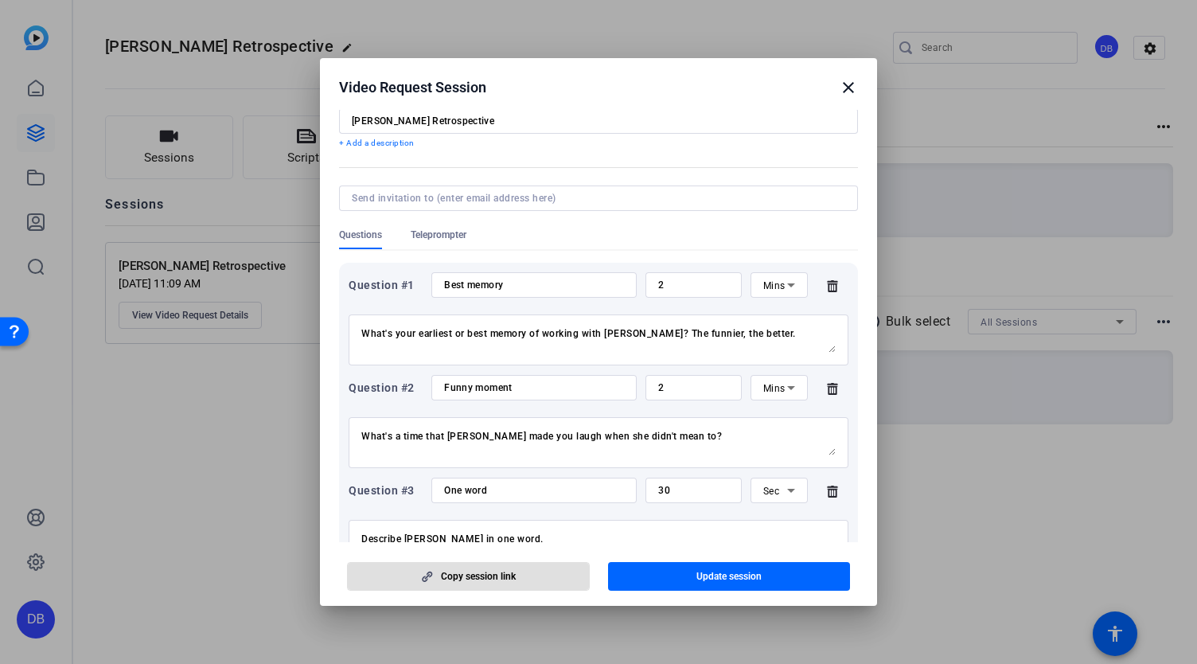
scroll to position [80, 0]
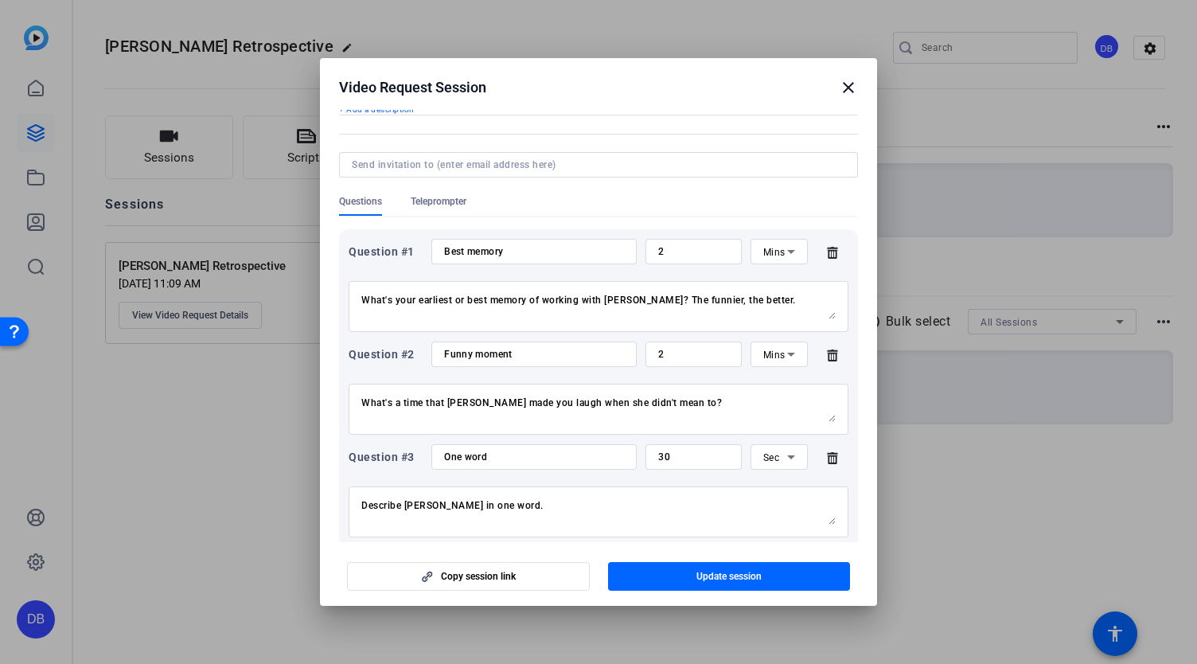
click at [842, 83] on mat-icon "close" at bounding box center [848, 87] width 19 height 19
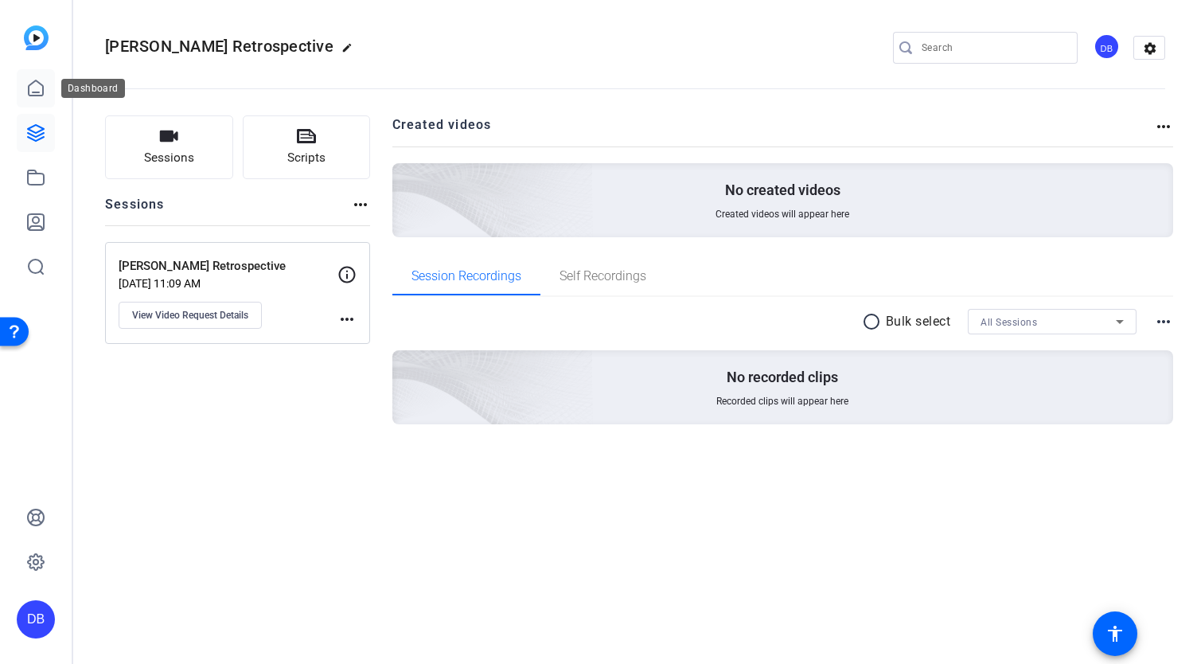
click at [43, 92] on icon at bounding box center [36, 87] width 14 height 15
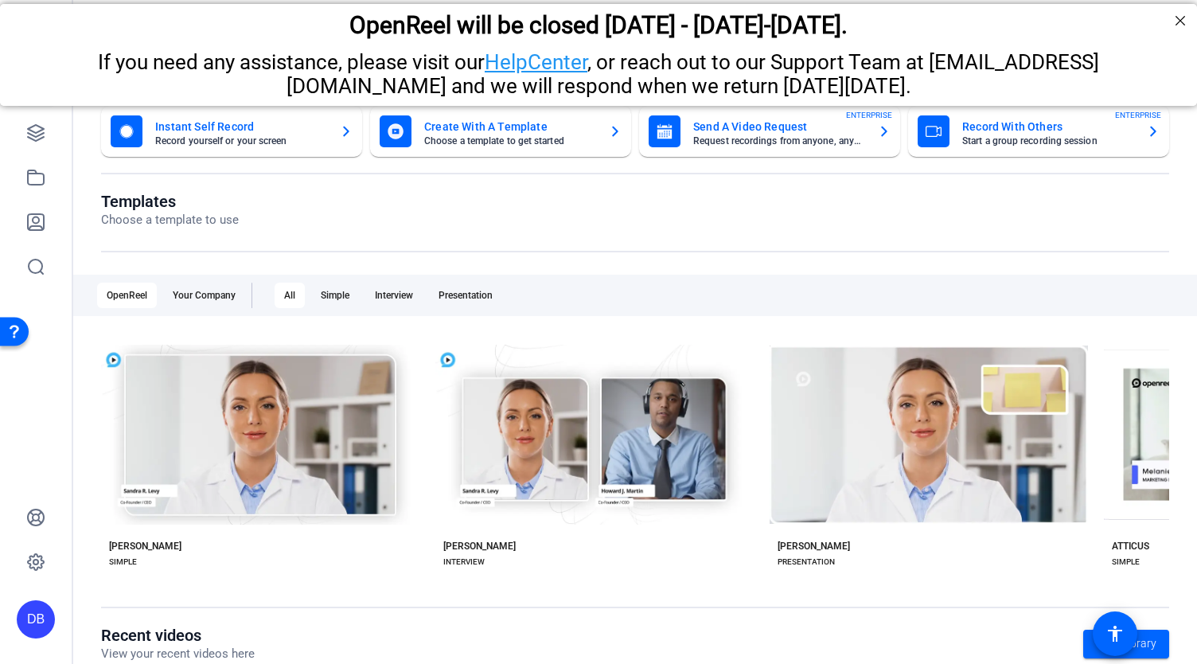
click at [998, 132] on mat-card-title "Record With Others" at bounding box center [1048, 126] width 172 height 19
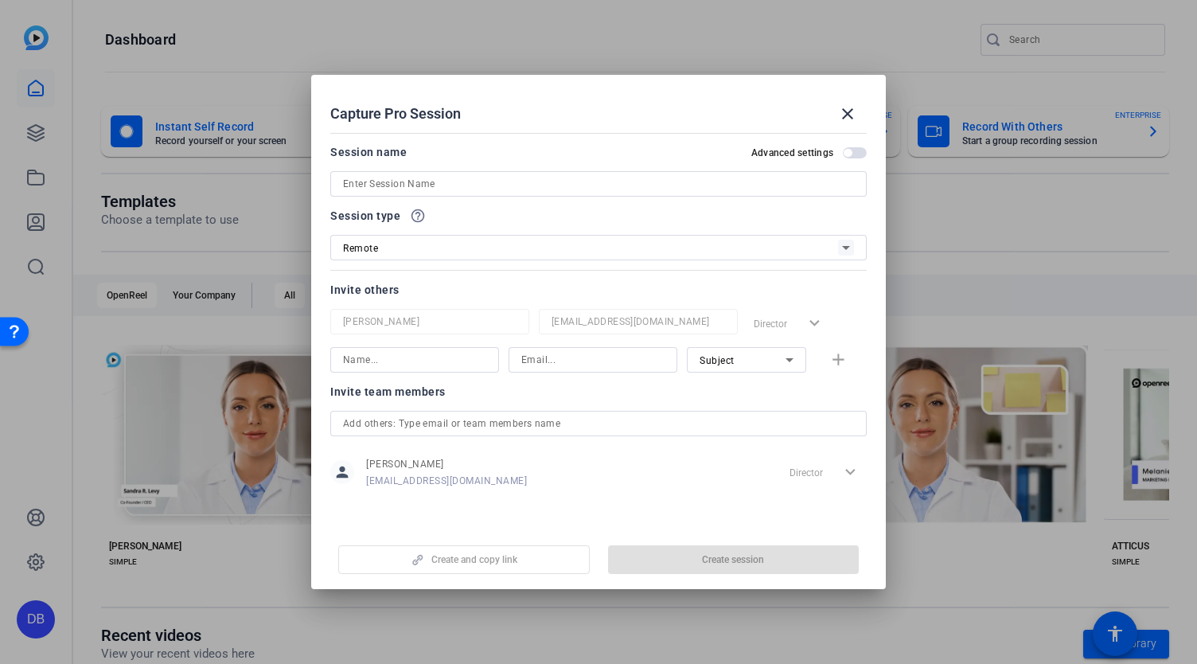
click at [450, 251] on div "Remote" at bounding box center [590, 248] width 495 height 20
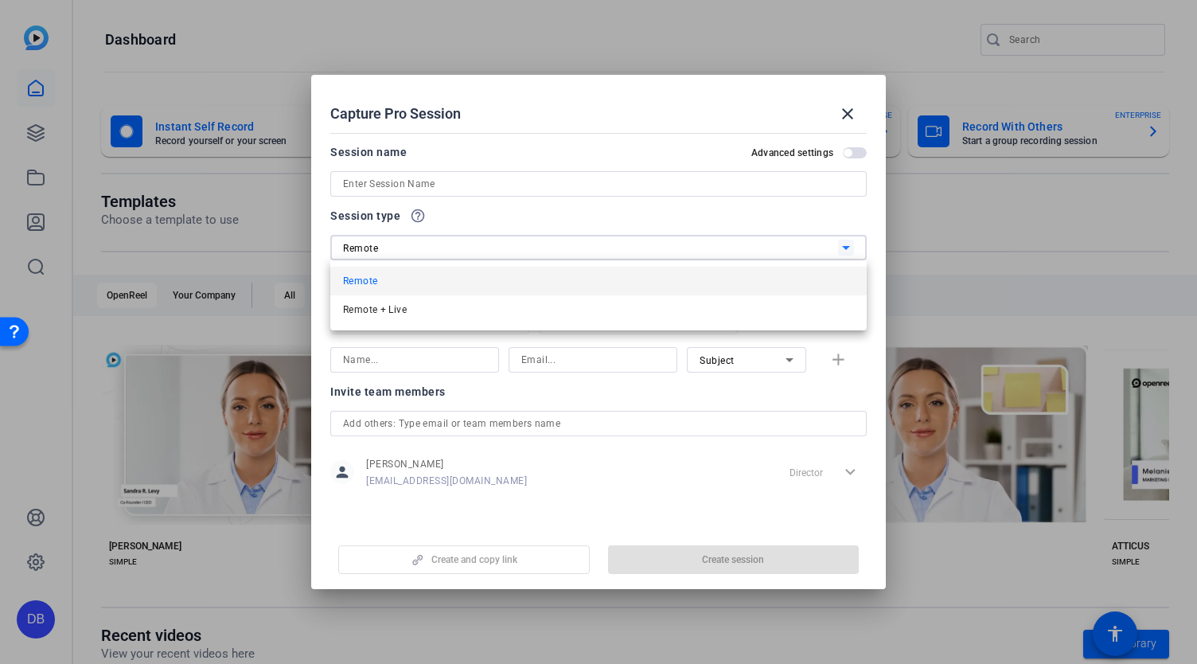
click at [474, 235] on div at bounding box center [598, 332] width 1197 height 664
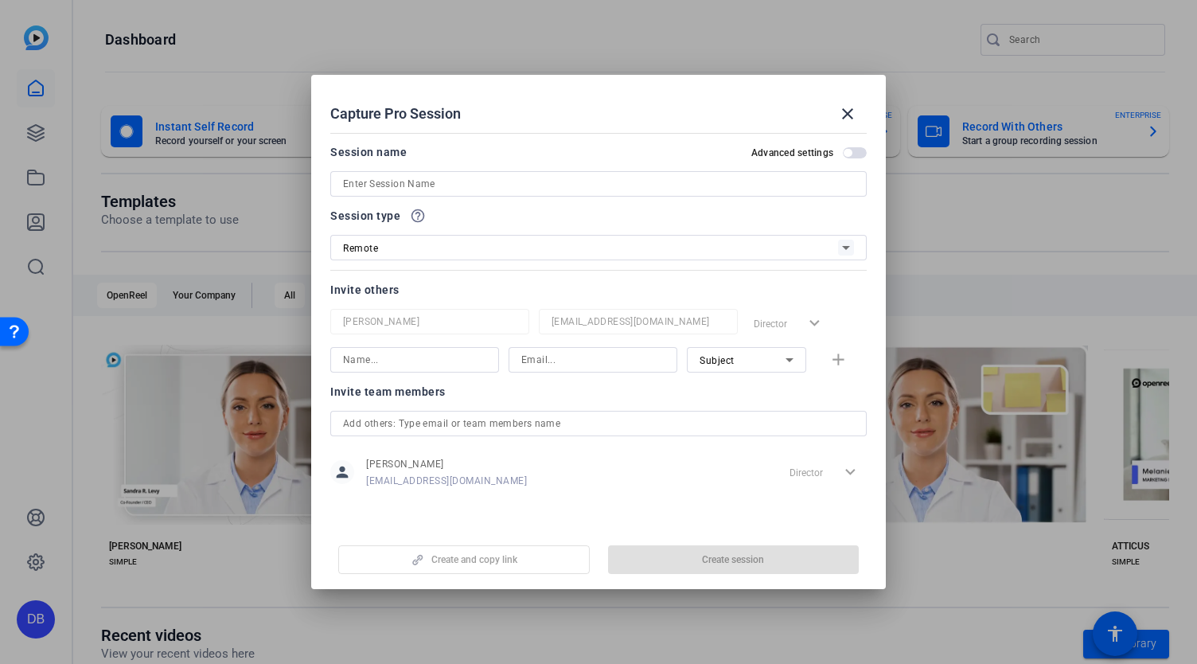
click at [497, 216] on div "Session type help_outline" at bounding box center [598, 215] width 536 height 19
click at [850, 154] on span "button" at bounding box center [848, 153] width 8 height 8
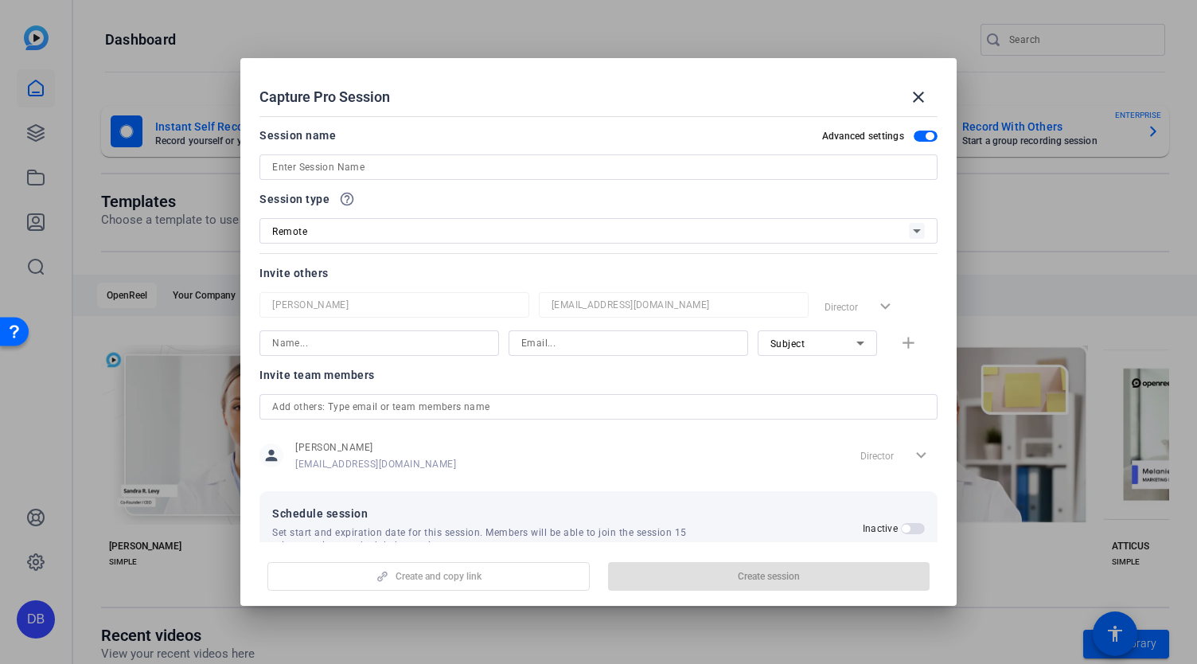
click at [914, 138] on span "button" at bounding box center [926, 136] width 24 height 11
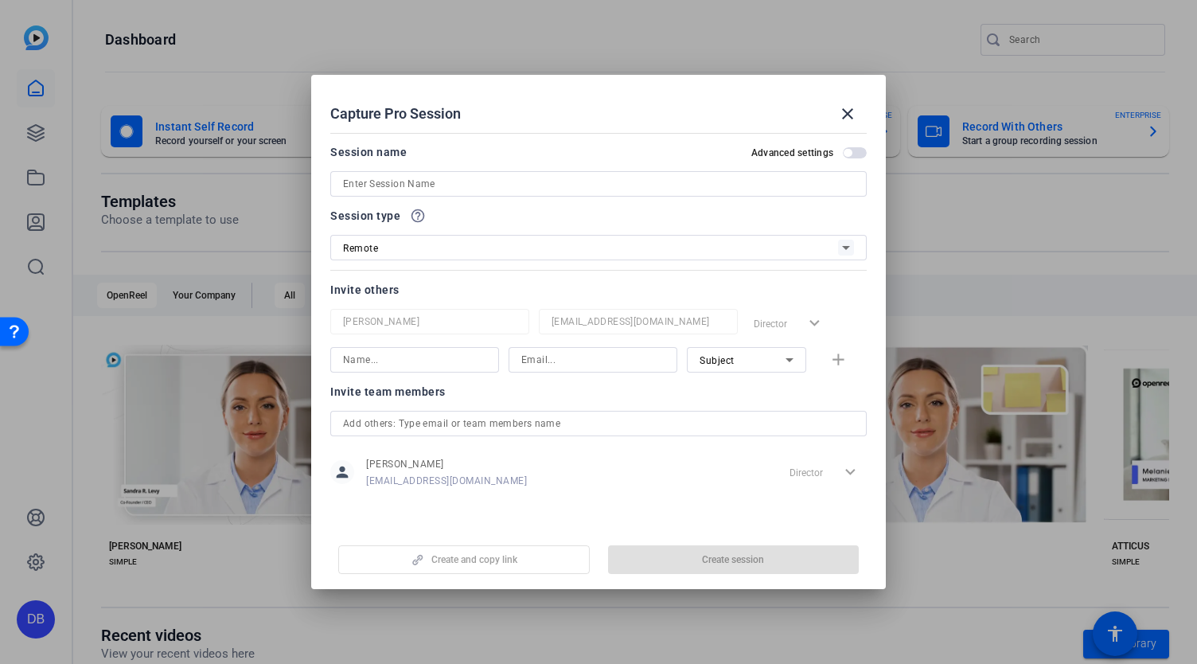
click at [920, 93] on div at bounding box center [598, 332] width 1197 height 664
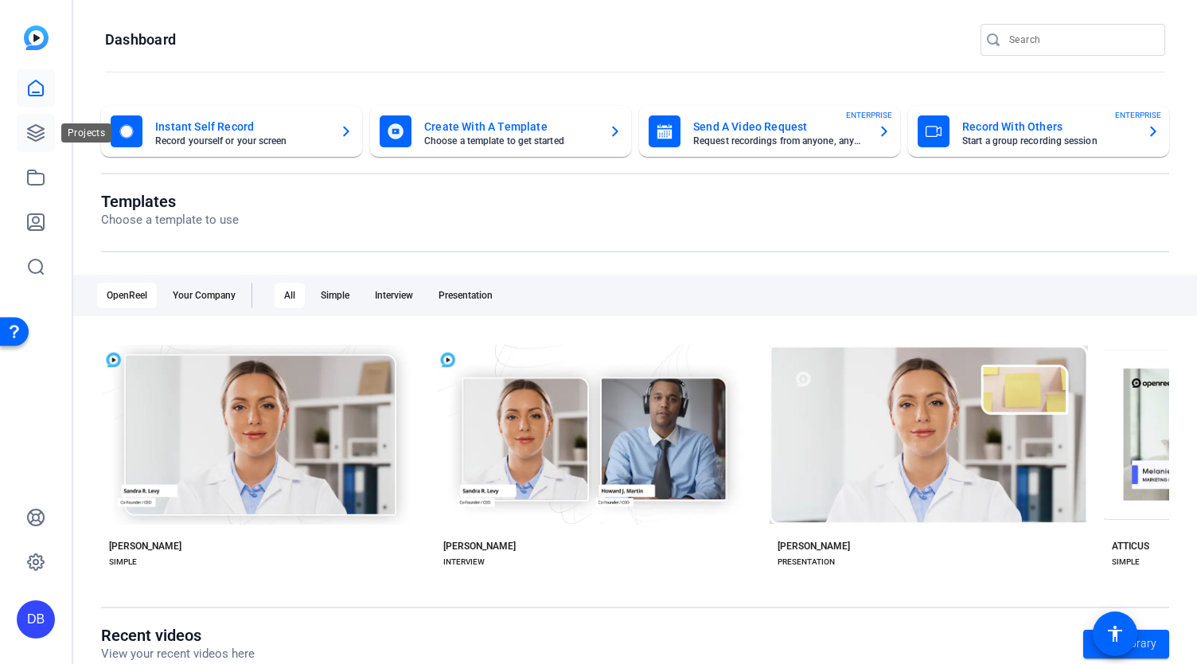
click at [30, 134] on icon at bounding box center [36, 133] width 16 height 16
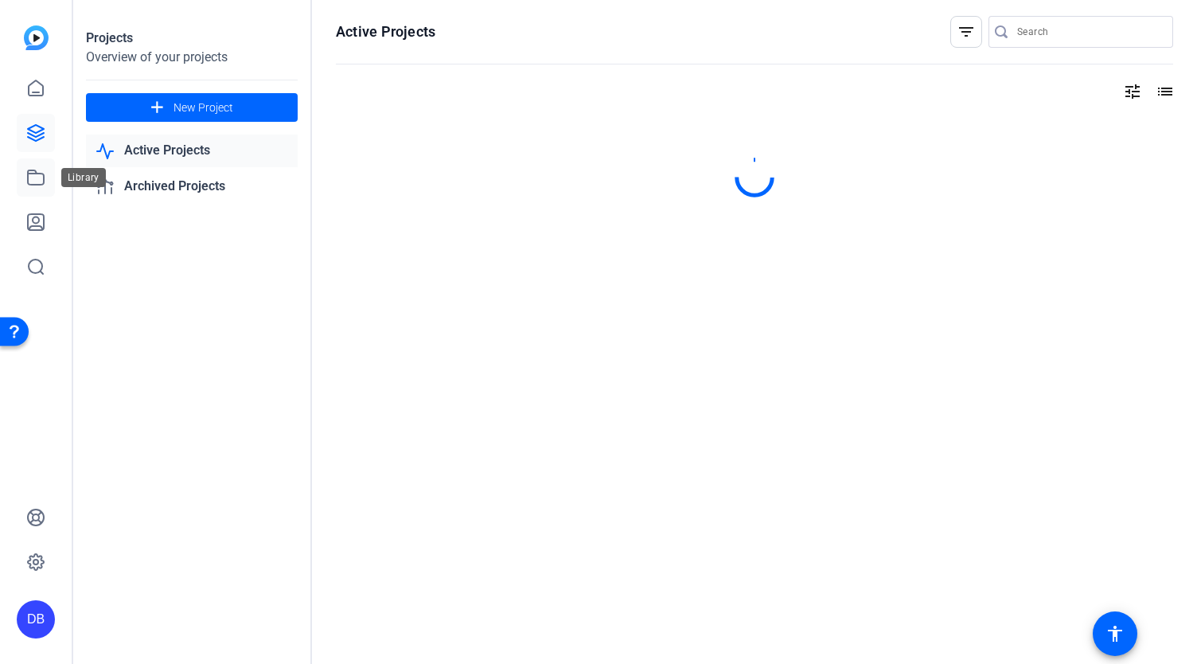
click at [20, 192] on link at bounding box center [36, 177] width 38 height 38
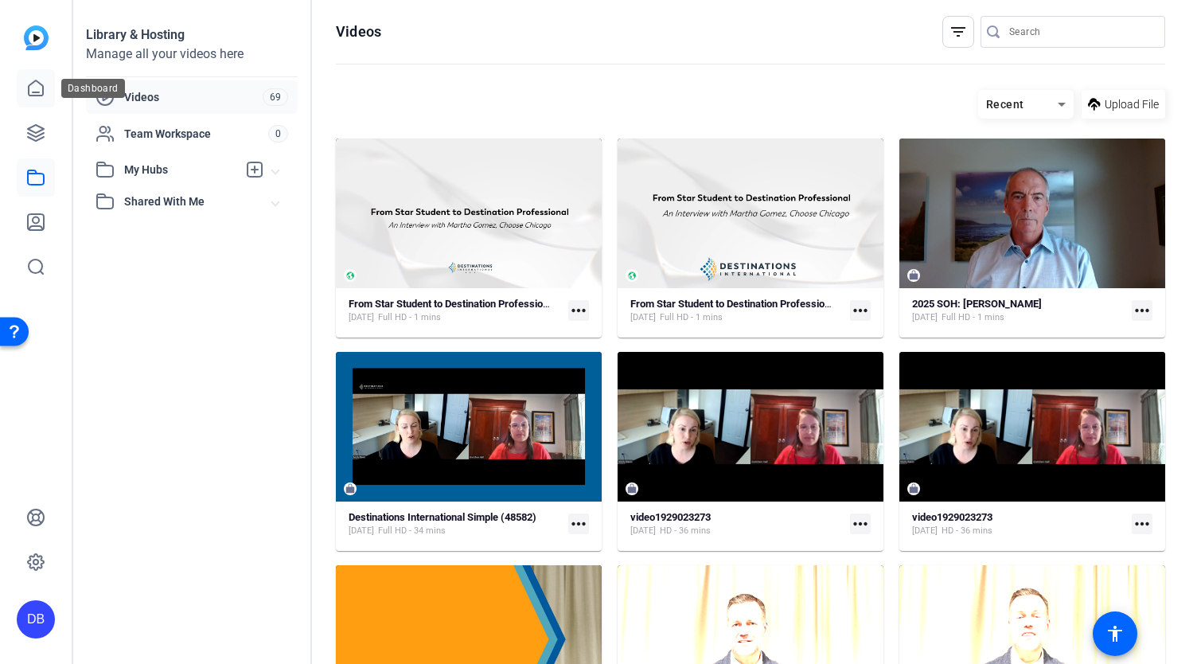
click at [37, 86] on icon at bounding box center [35, 88] width 19 height 19
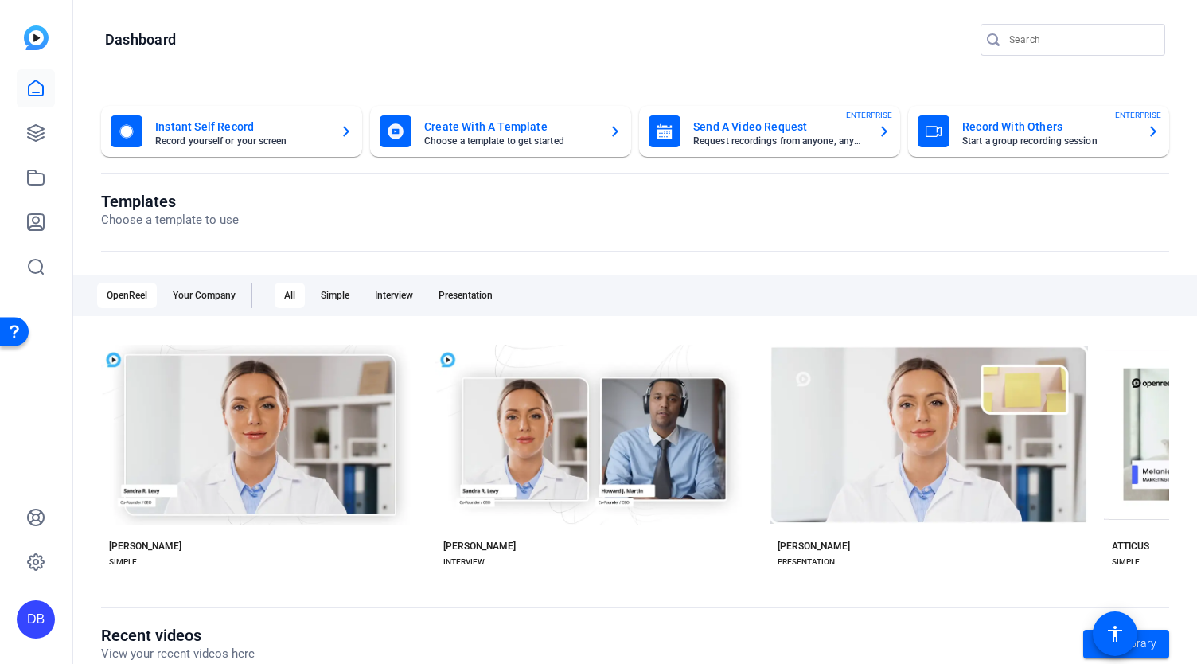
click at [544, 127] on mat-card-title "Create With A Template" at bounding box center [510, 126] width 172 height 19
click at [1006, 120] on mat-card-title "Record With Others" at bounding box center [1048, 126] width 172 height 19
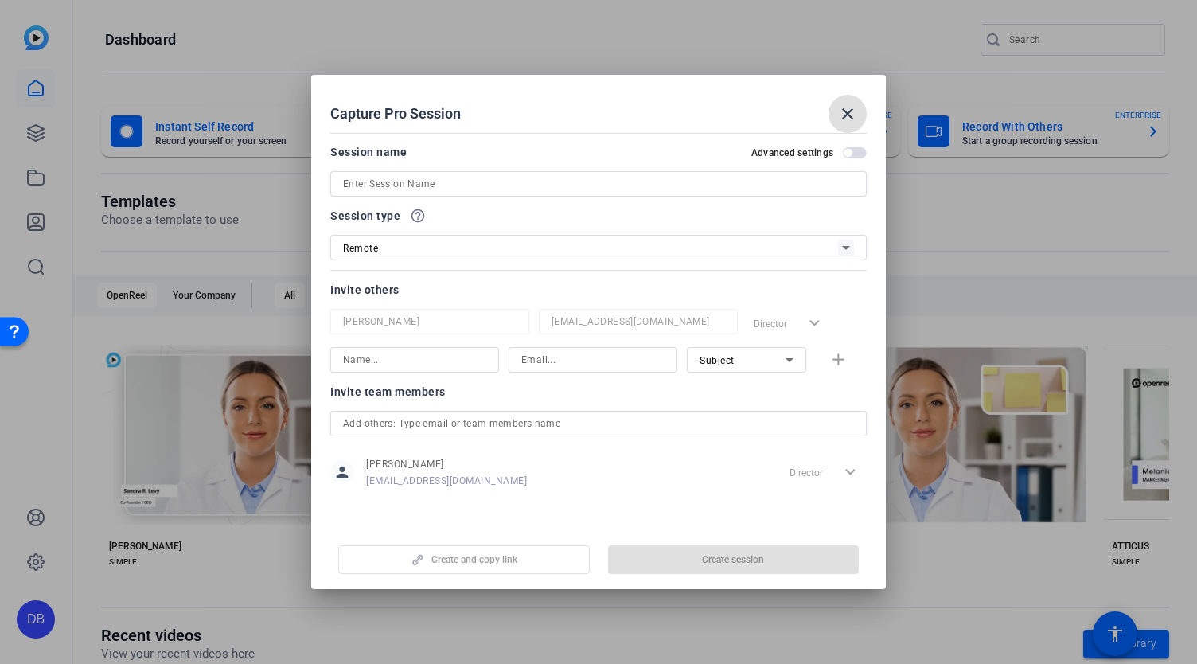
click at [852, 154] on span "button" at bounding box center [855, 152] width 24 height 11
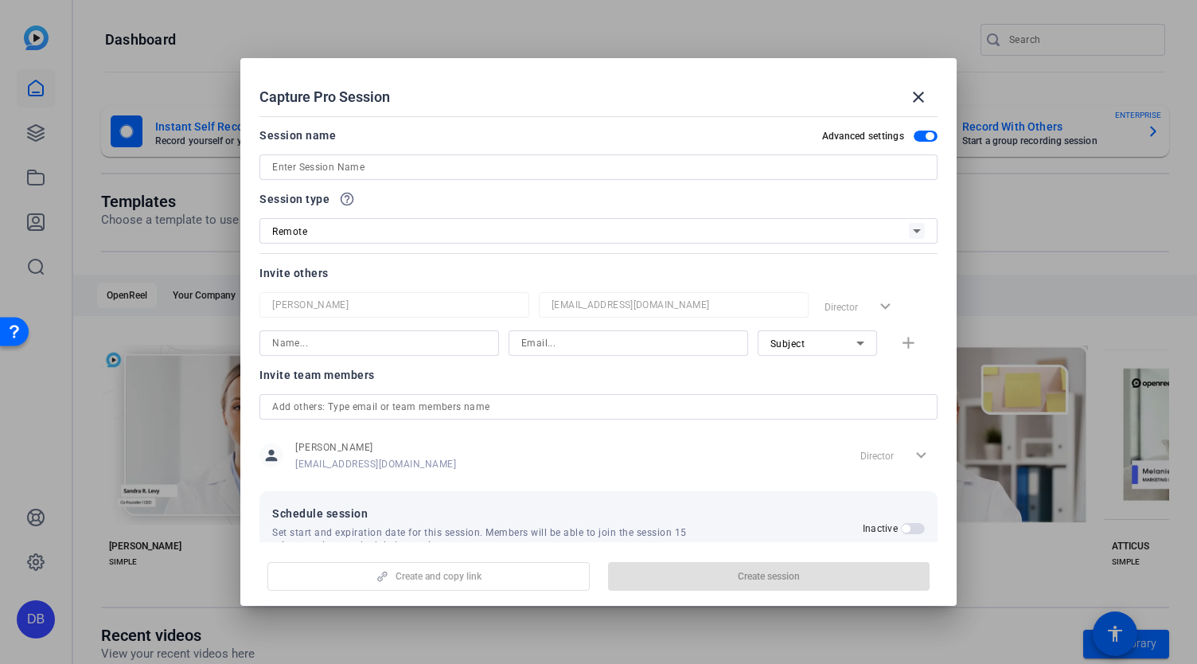
click at [901, 140] on label "Advanced settings" at bounding box center [868, 136] width 92 height 13
click at [914, 140] on button "Advanced settings" at bounding box center [926, 136] width 24 height 11
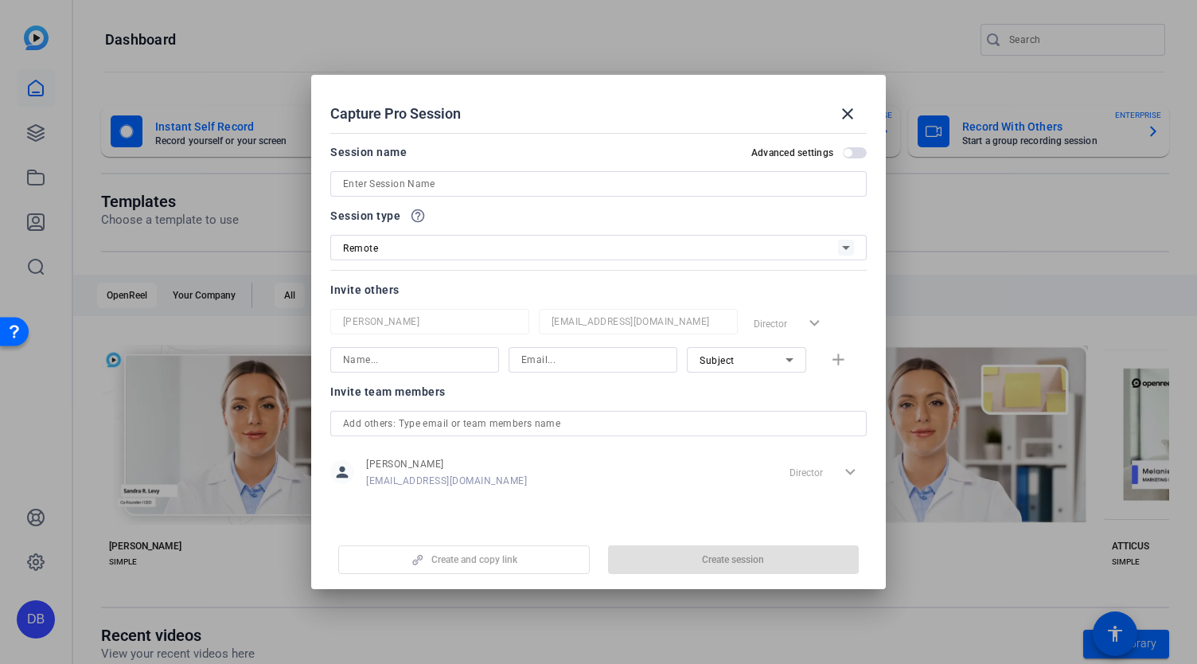
click at [514, 179] on input at bounding box center [598, 183] width 511 height 19
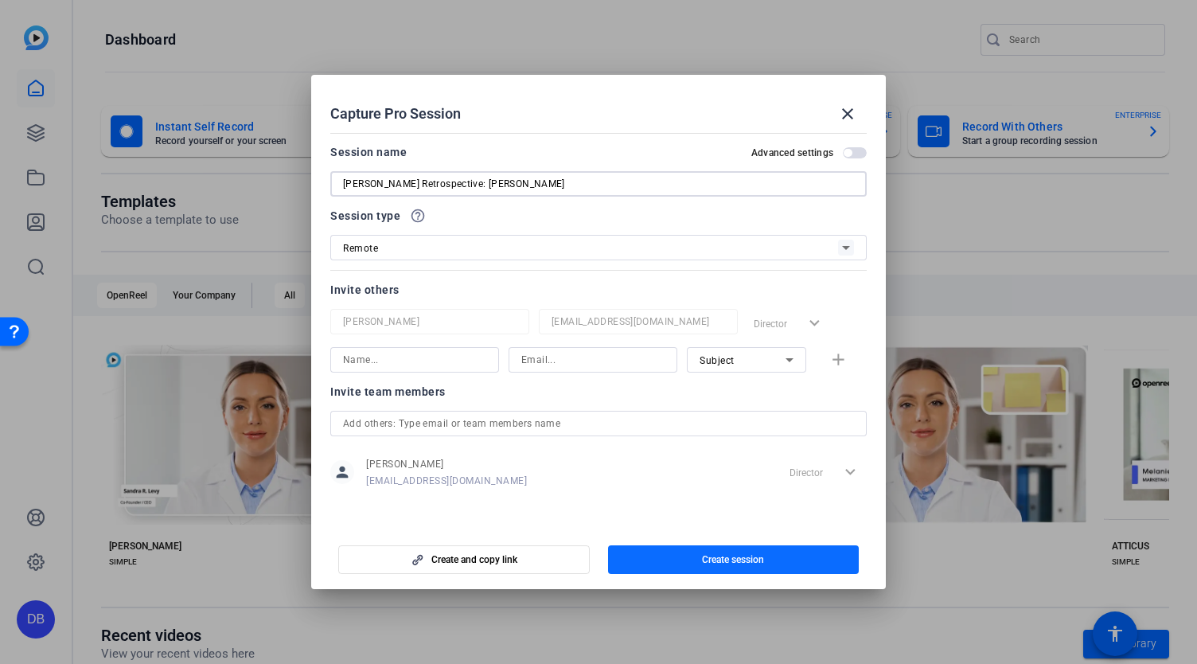
type input "[PERSON_NAME] Retrospective: [PERSON_NAME]"
click at [665, 558] on span "button" at bounding box center [733, 559] width 251 height 38
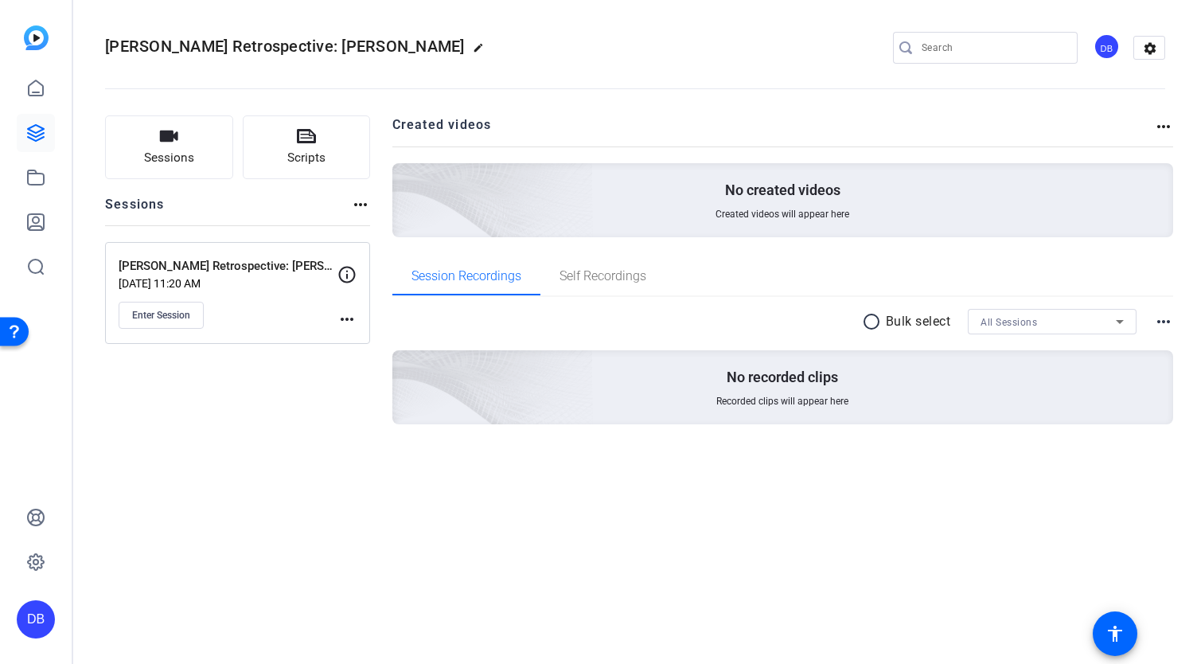
click at [352, 314] on mat-icon "more_horiz" at bounding box center [346, 319] width 19 height 19
click at [229, 364] on div at bounding box center [598, 332] width 1197 height 664
click at [167, 309] on span "Enter Session" at bounding box center [161, 315] width 58 height 13
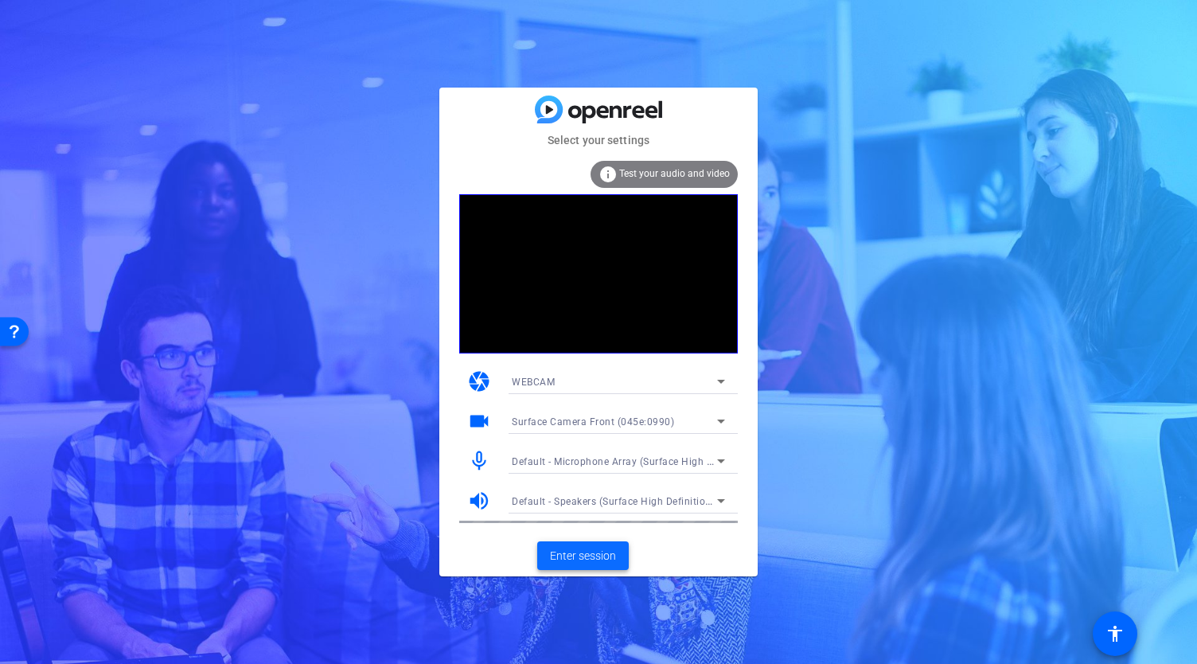
click at [571, 555] on span "Enter session" at bounding box center [583, 556] width 66 height 17
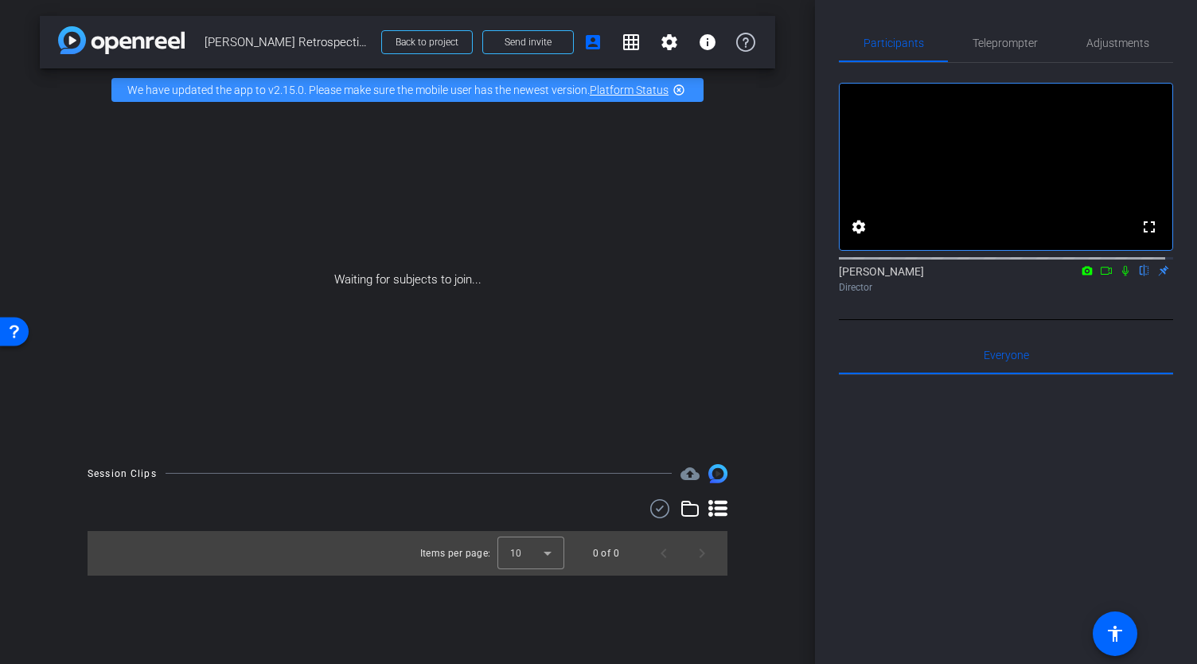
click at [674, 92] on mat-icon "highlight_off" at bounding box center [679, 90] width 13 height 13
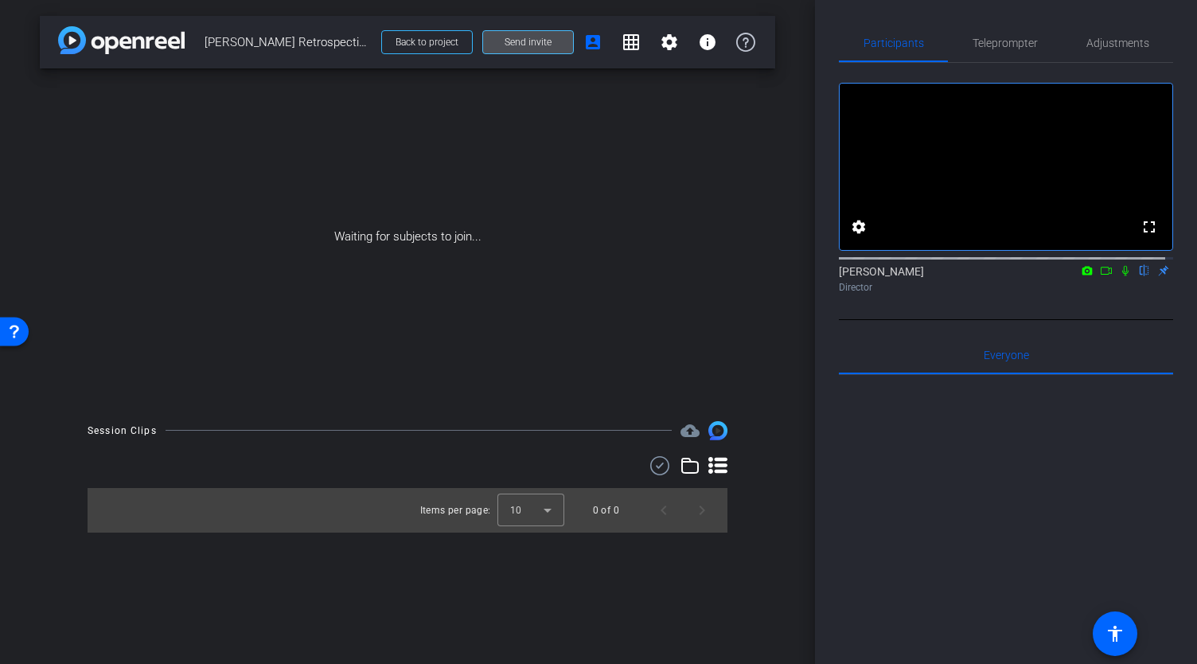
click at [540, 48] on span "Send invite" at bounding box center [528, 42] width 47 height 13
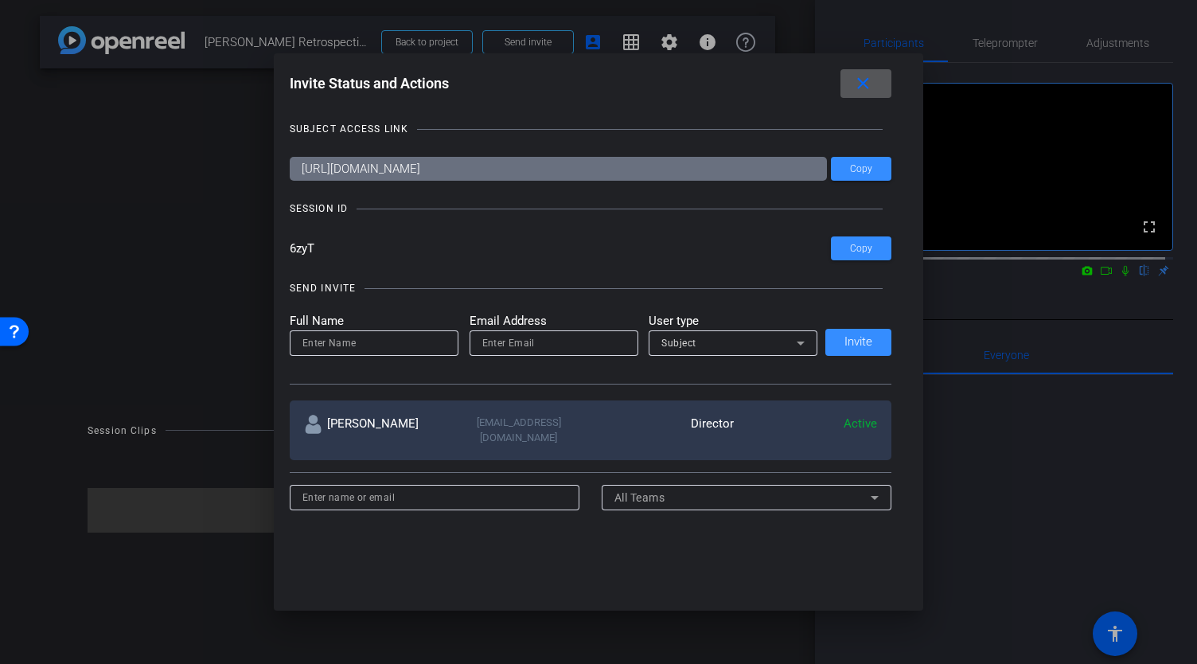
click at [873, 86] on mat-icon "close" at bounding box center [863, 84] width 20 height 20
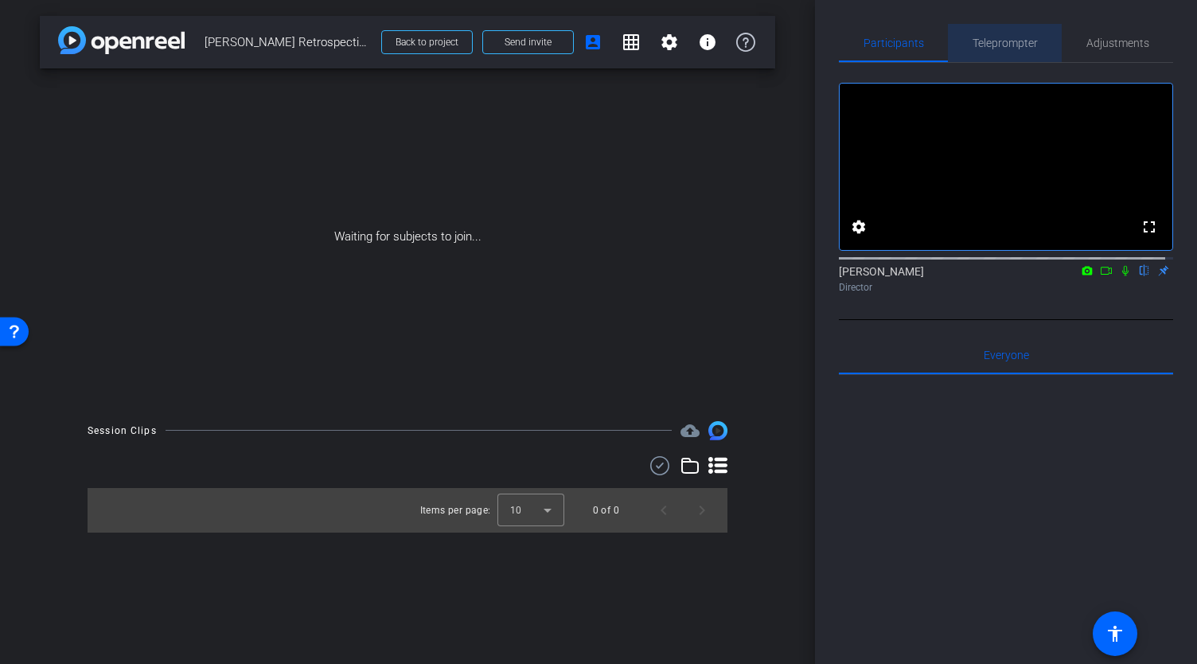
click at [1016, 48] on span "Teleprompter" at bounding box center [1005, 42] width 65 height 11
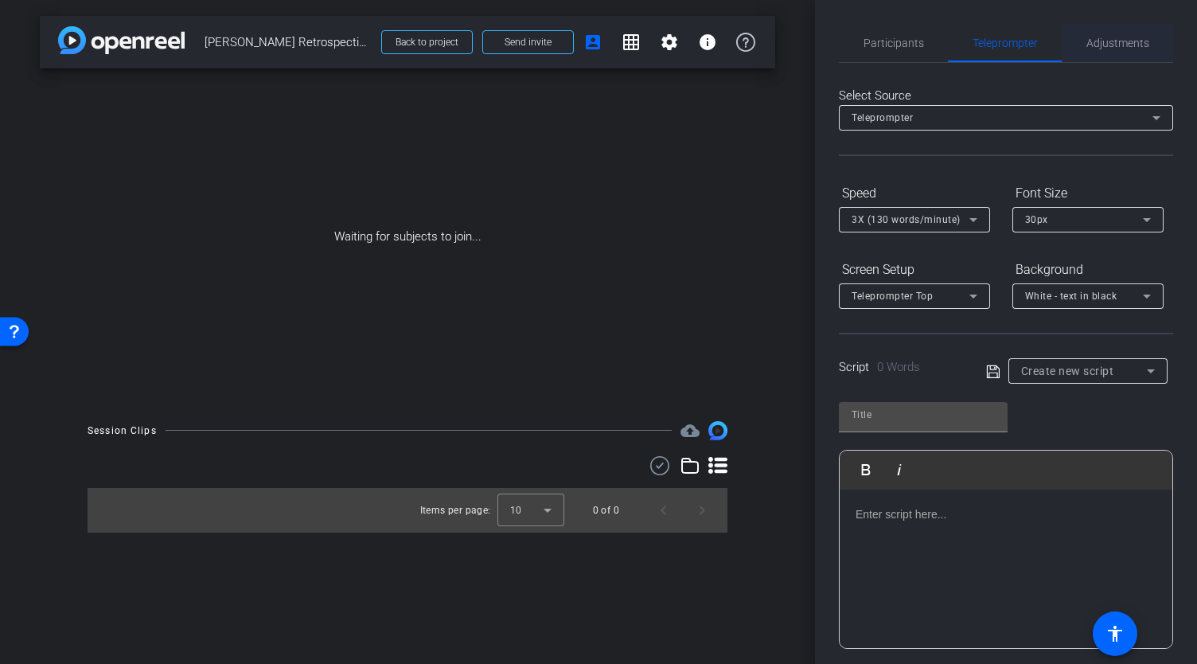
click at [1108, 46] on span "Adjustments" at bounding box center [1117, 42] width 63 height 11
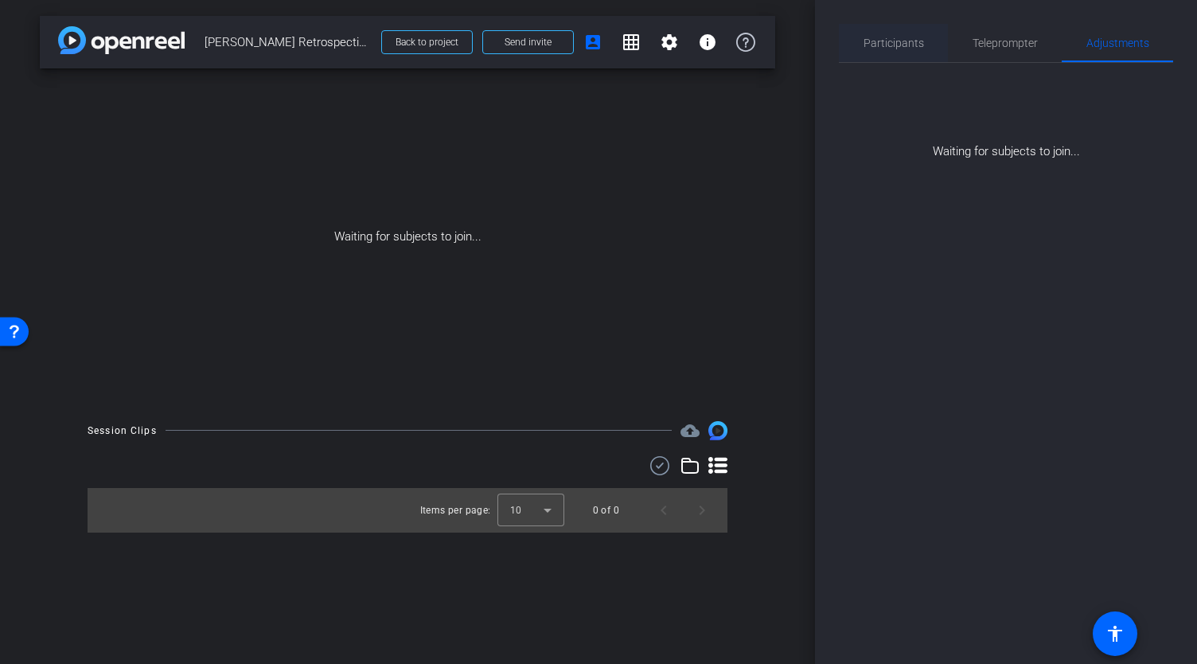
click at [901, 39] on span "Participants" at bounding box center [894, 42] width 60 height 11
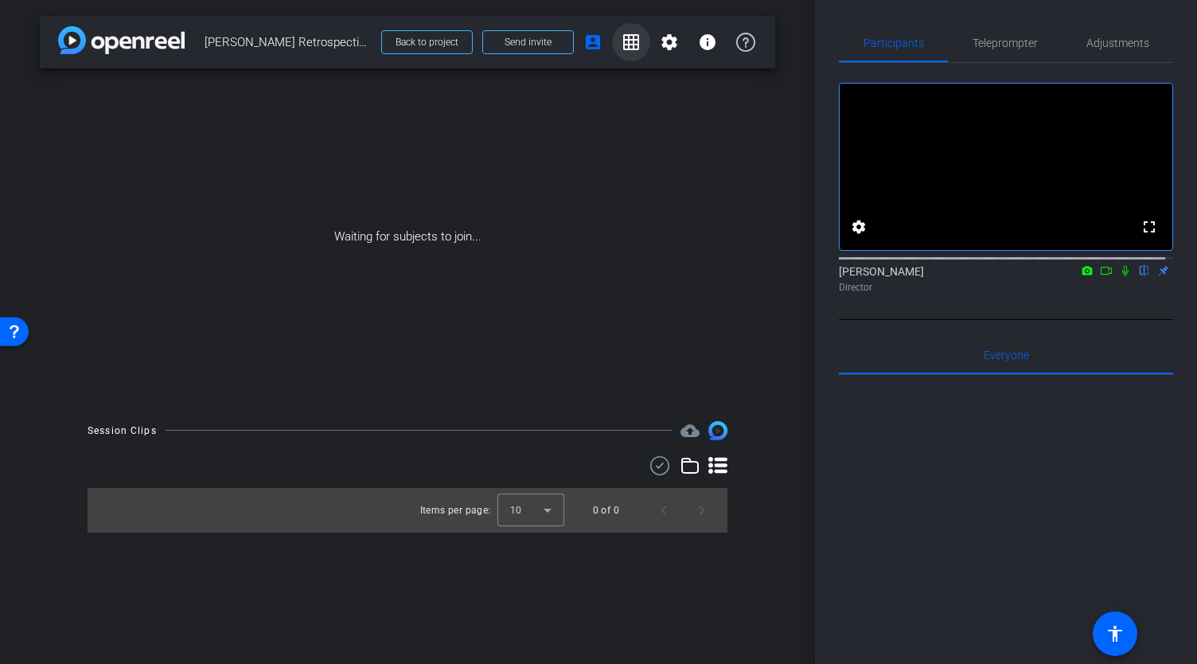
click at [631, 39] on mat-icon "grid_on" at bounding box center [631, 42] width 19 height 19
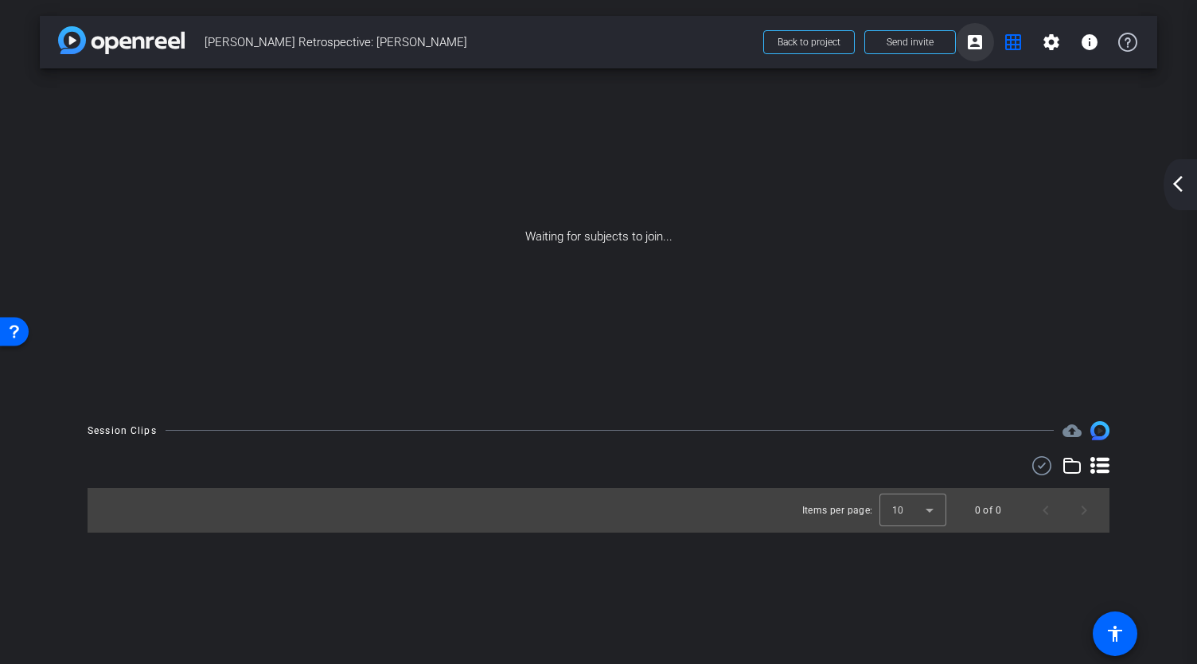
click at [974, 41] on mat-icon "account_box" at bounding box center [974, 42] width 19 height 19
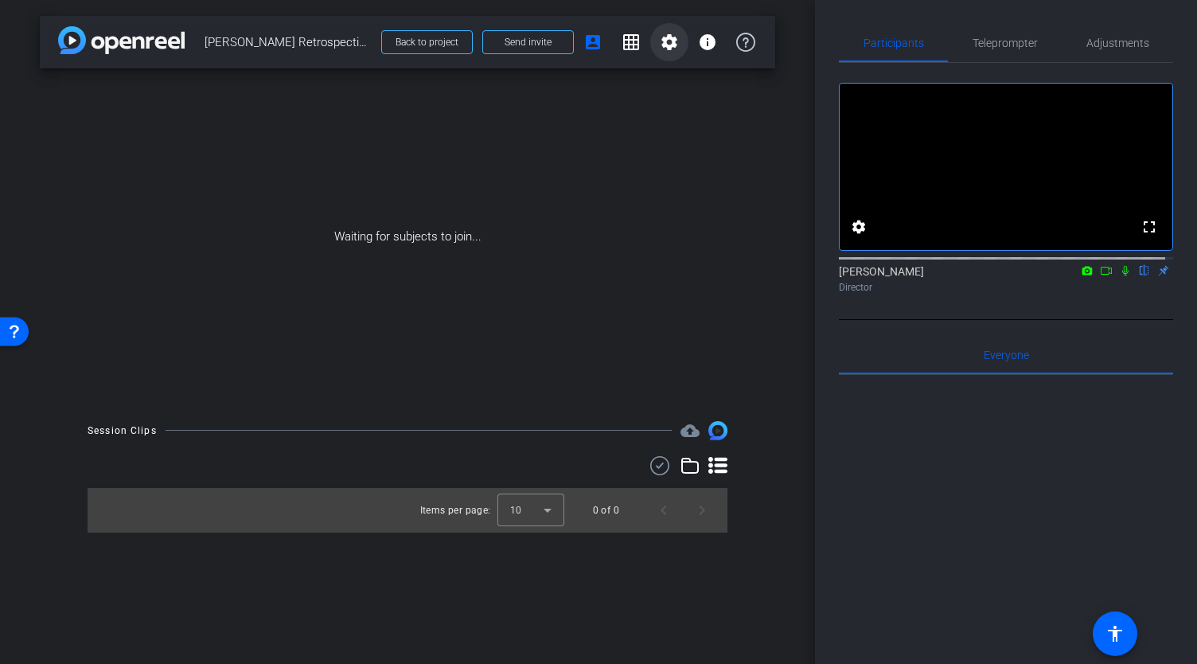
click at [673, 37] on mat-icon "settings" at bounding box center [669, 42] width 19 height 19
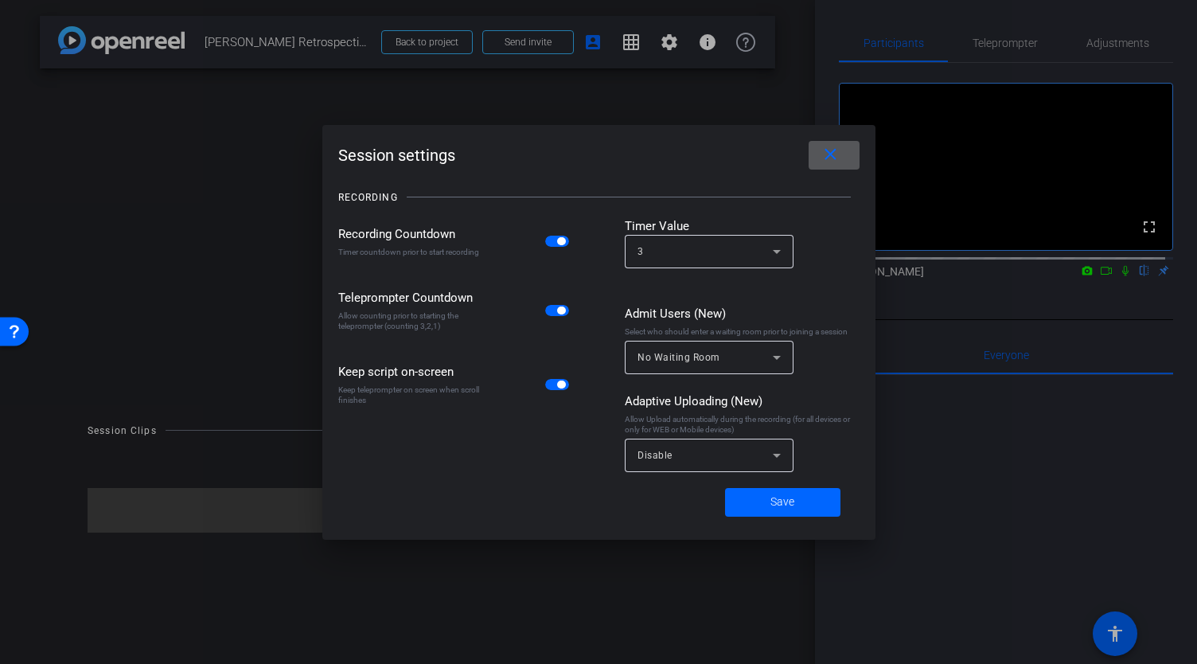
click at [828, 152] on mat-icon "close" at bounding box center [831, 155] width 20 height 20
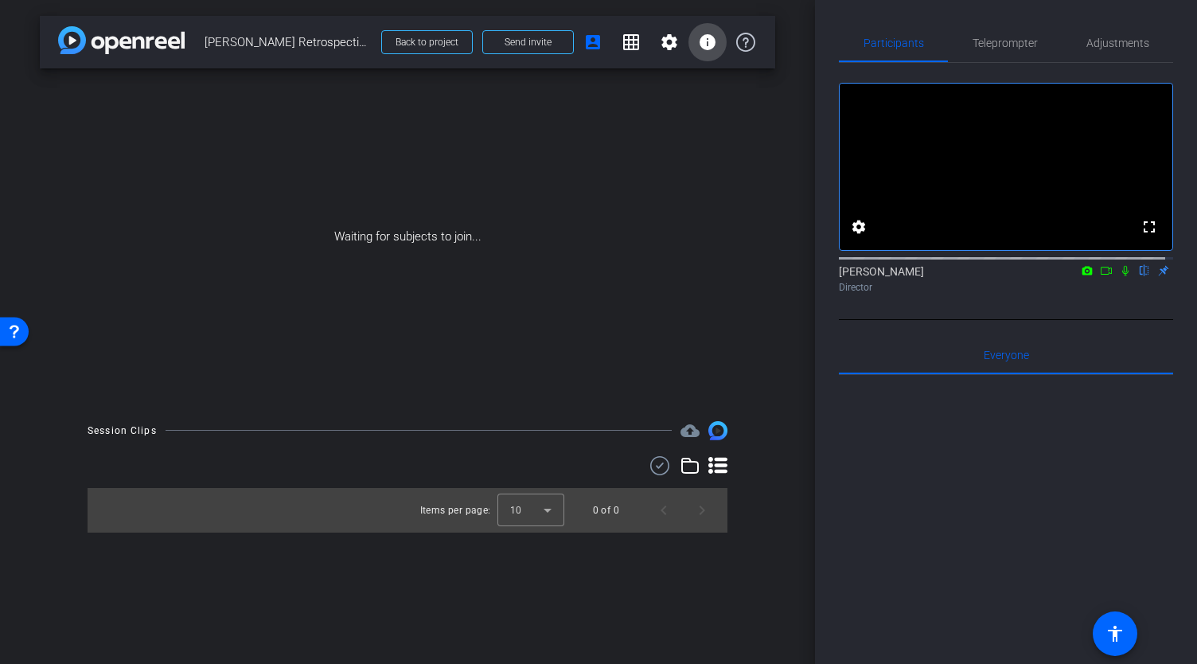
click at [711, 38] on mat-icon "info" at bounding box center [707, 42] width 19 height 19
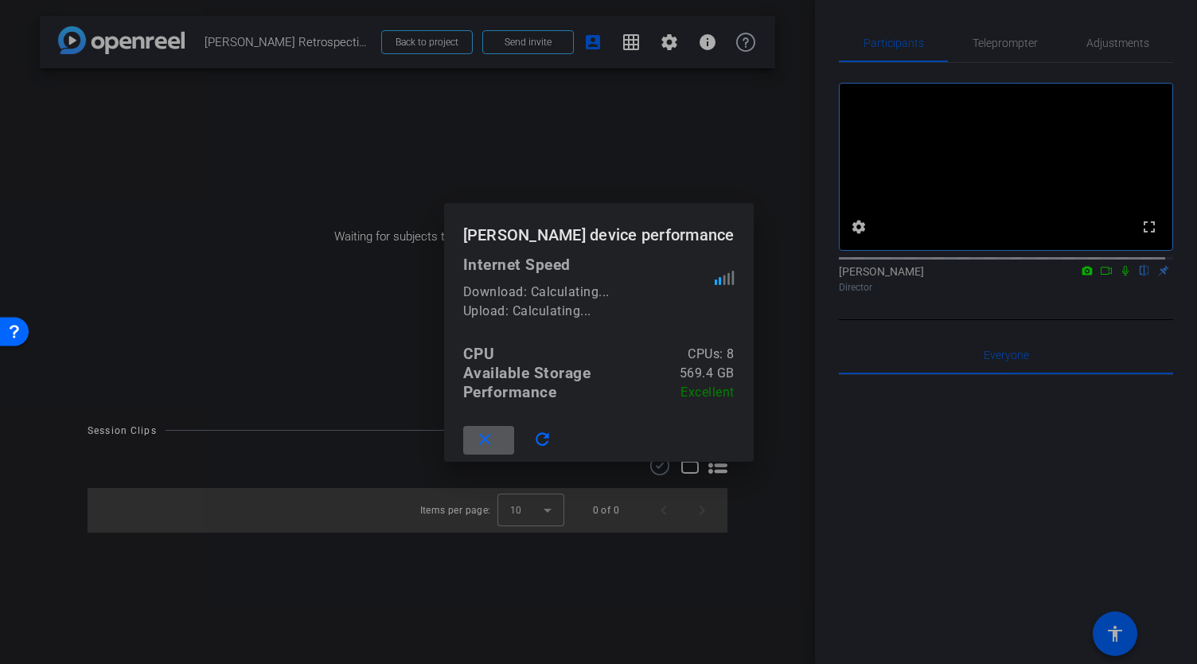
click at [695, 144] on div at bounding box center [598, 332] width 1197 height 664
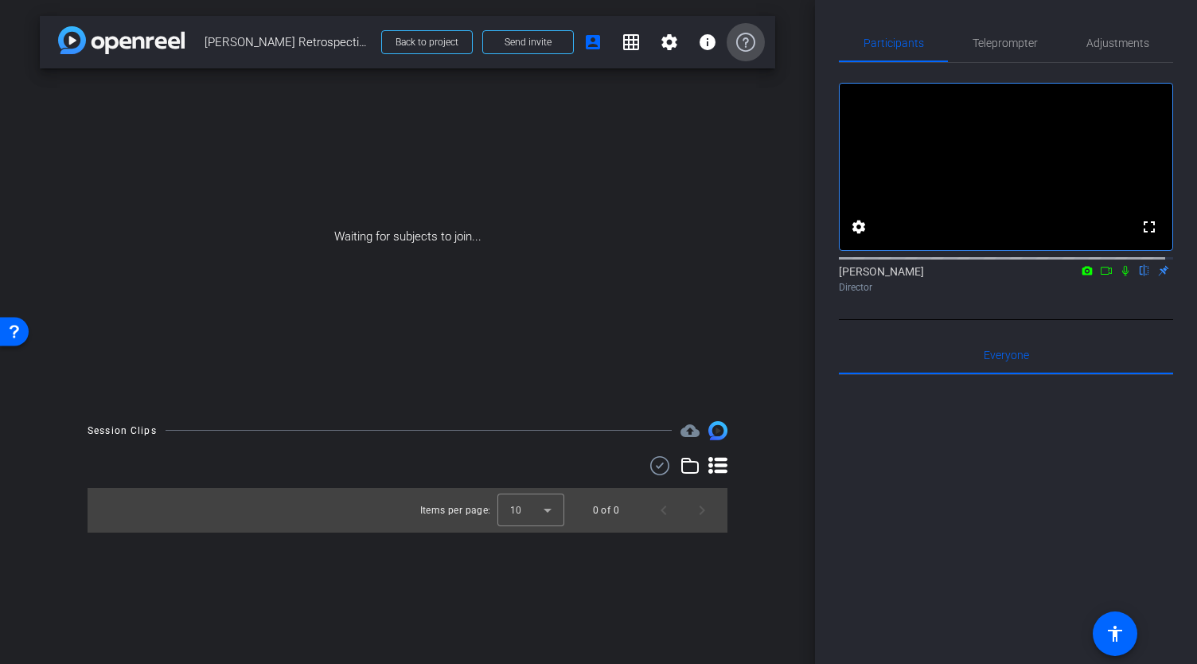
click at [750, 52] on span at bounding box center [746, 42] width 38 height 38
click at [995, 47] on span "Teleprompter" at bounding box center [1005, 42] width 65 height 11
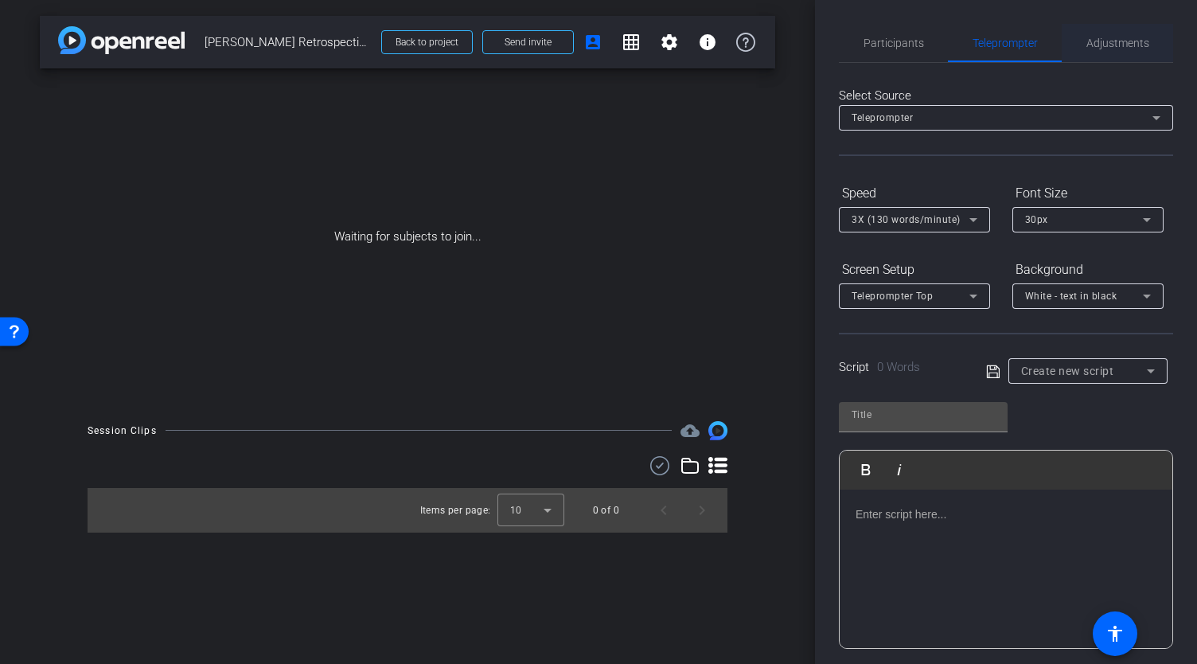
click at [1121, 46] on span "Adjustments" at bounding box center [1117, 42] width 63 height 11
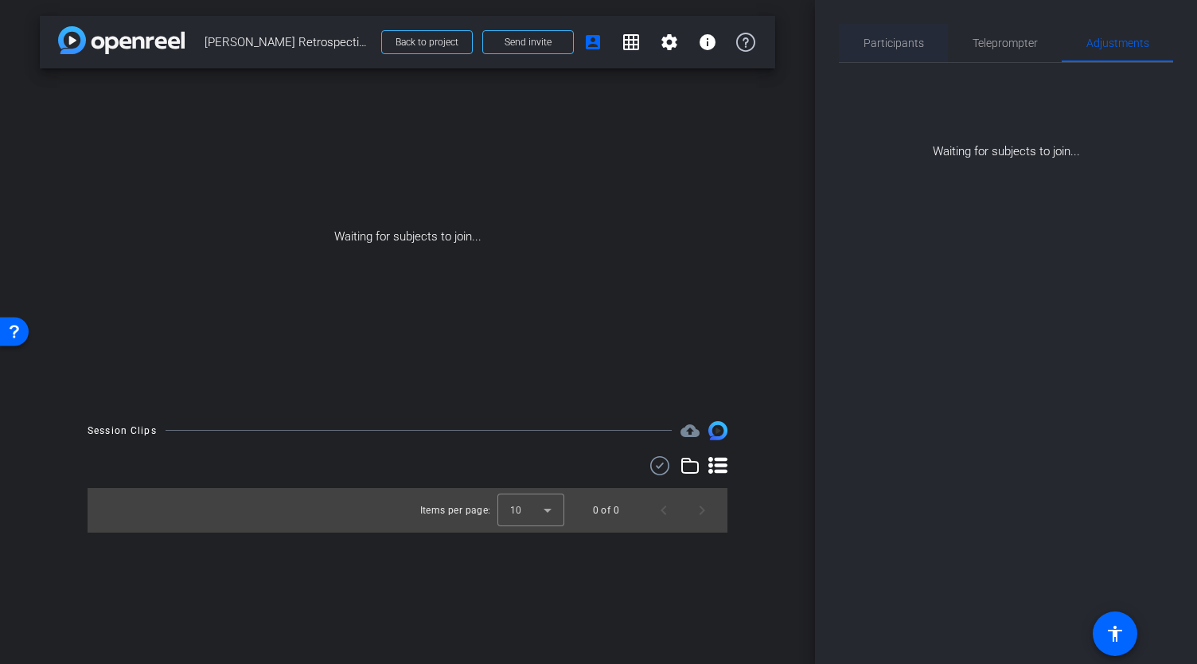
click at [907, 41] on span "Participants" at bounding box center [894, 42] width 60 height 11
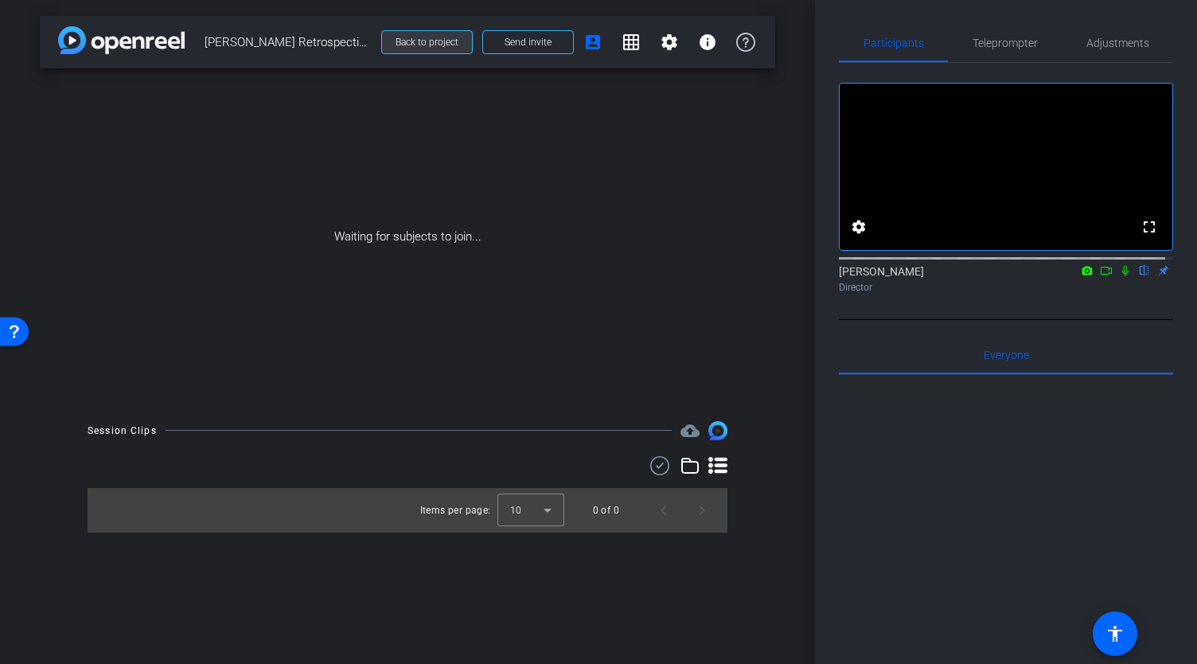
click at [442, 44] on span "Back to project" at bounding box center [427, 42] width 63 height 11
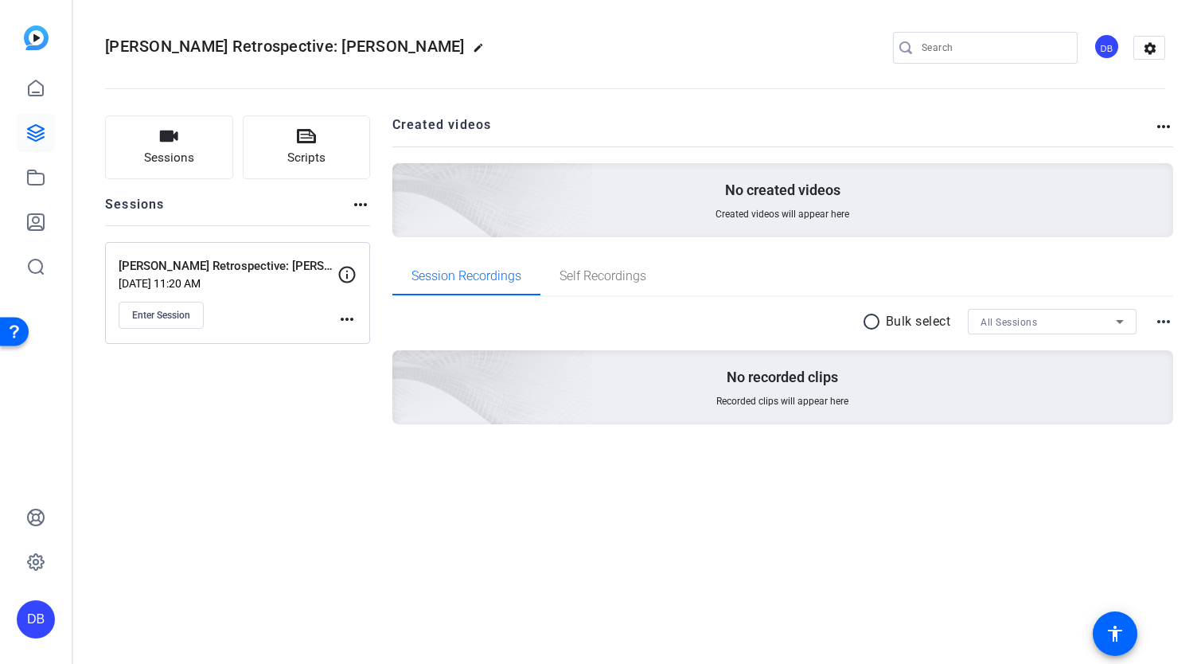
click at [368, 205] on mat-icon "more_horiz" at bounding box center [360, 204] width 19 height 19
click at [374, 195] on div at bounding box center [598, 332] width 1197 height 664
click at [185, 144] on button "Sessions" at bounding box center [169, 147] width 128 height 64
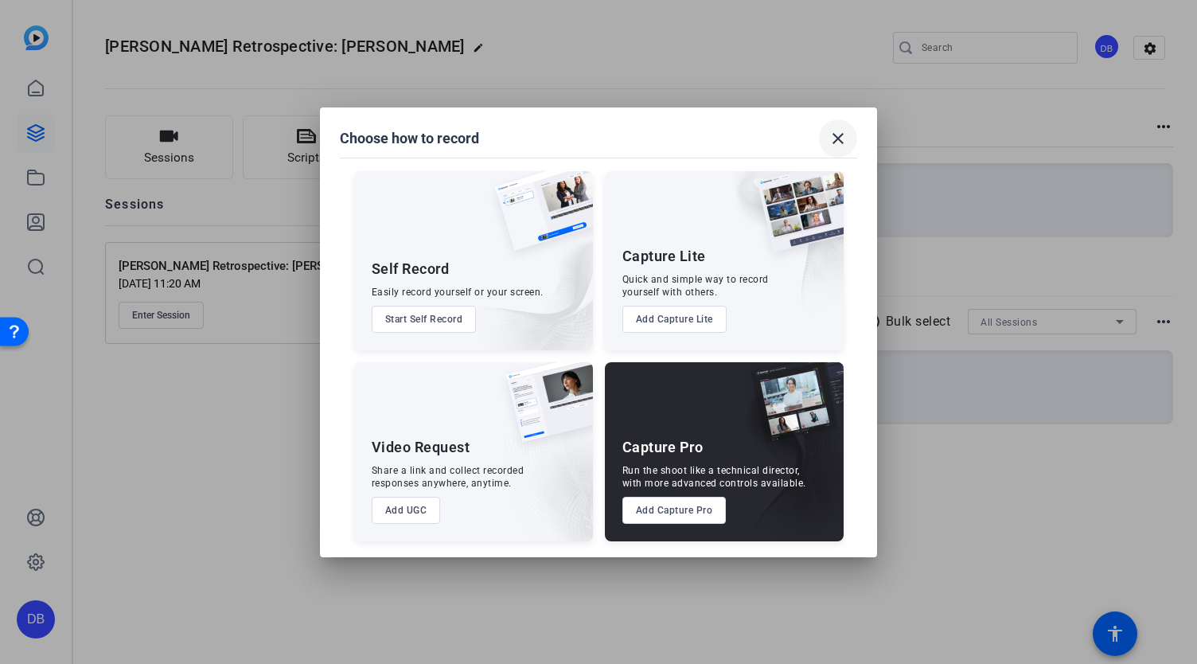
click at [837, 138] on mat-icon "close" at bounding box center [837, 138] width 19 height 19
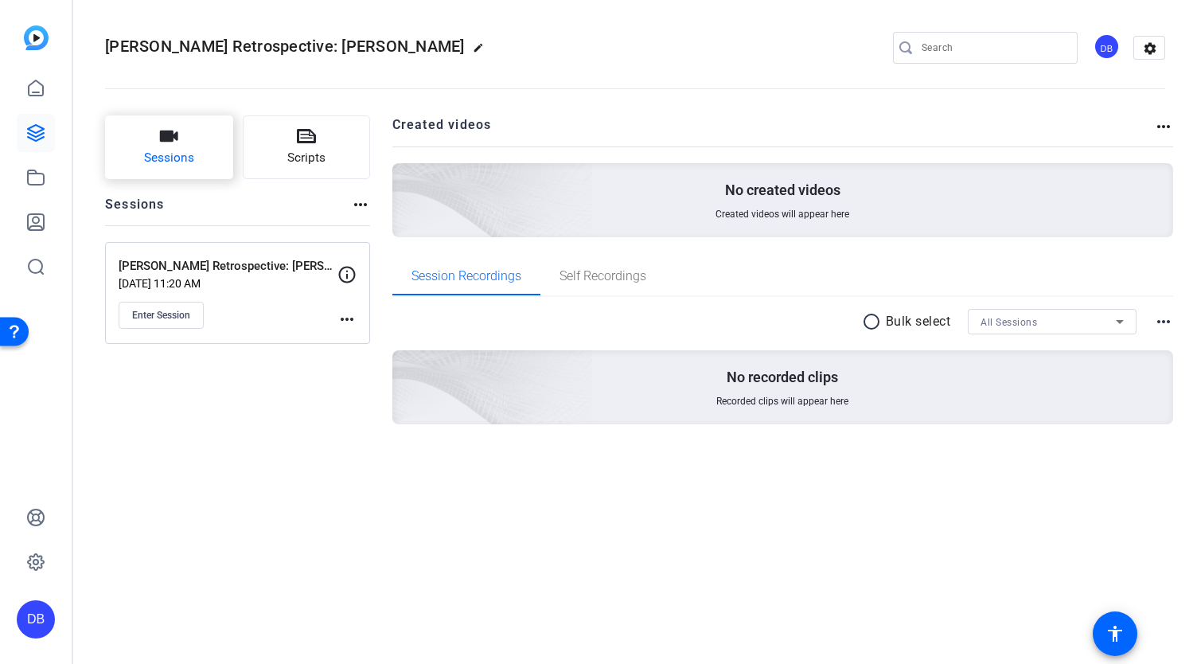
click at [189, 138] on button "Sessions" at bounding box center [169, 147] width 128 height 64
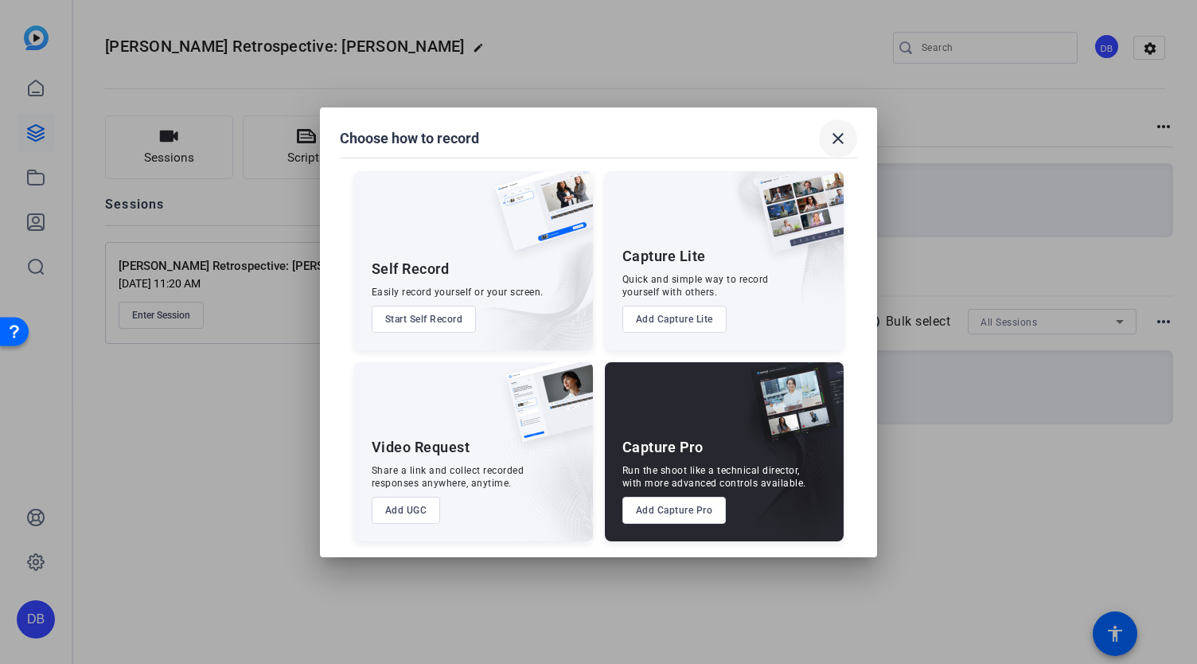
click at [839, 135] on mat-icon "close" at bounding box center [837, 138] width 19 height 19
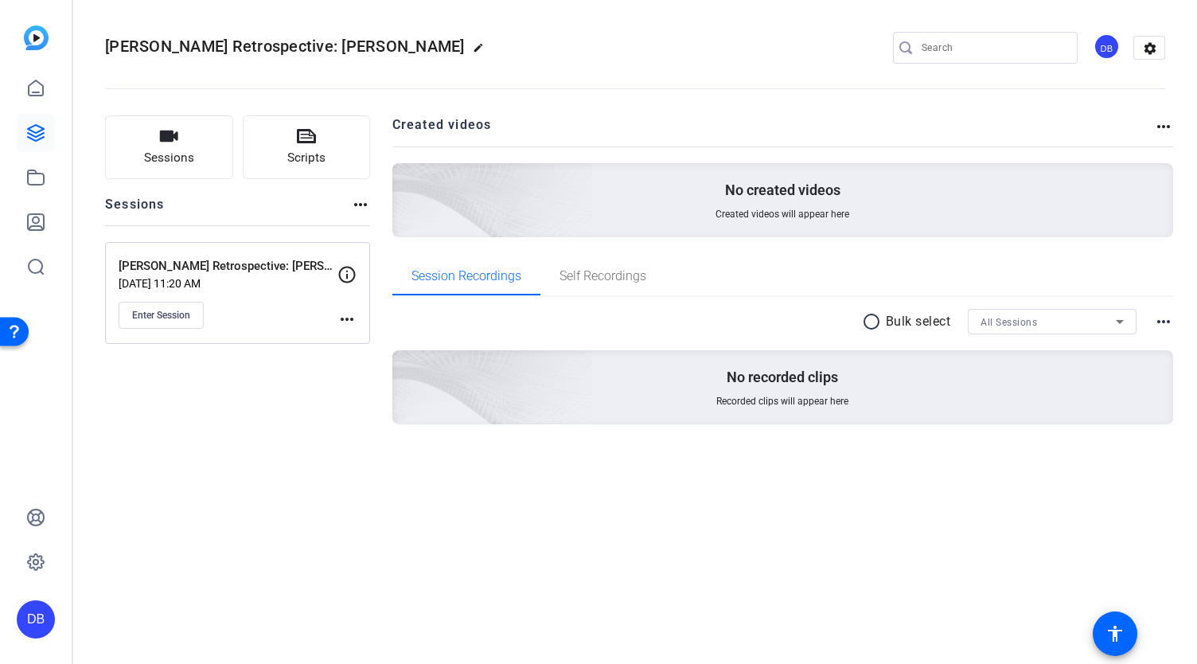
click at [473, 45] on mat-icon "edit" at bounding box center [482, 51] width 19 height 19
drag, startPoint x: 202, startPoint y: 47, endPoint x: 366, endPoint y: 41, distance: 164.1
click at [354, 47] on div "Rori Retrospective: Alyssa check_circle clear DB settings" at bounding box center [635, 48] width 1060 height 24
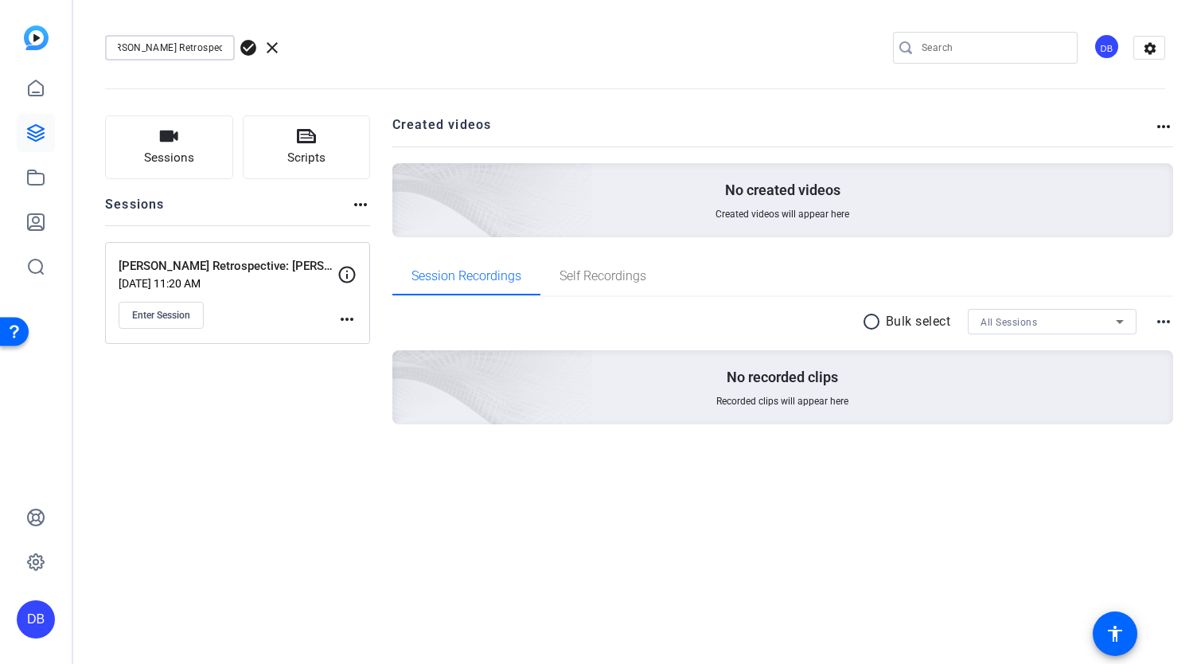
type input "Rori Retrospective: DI Staff"
click at [248, 46] on span "check_circle" at bounding box center [248, 47] width 19 height 19
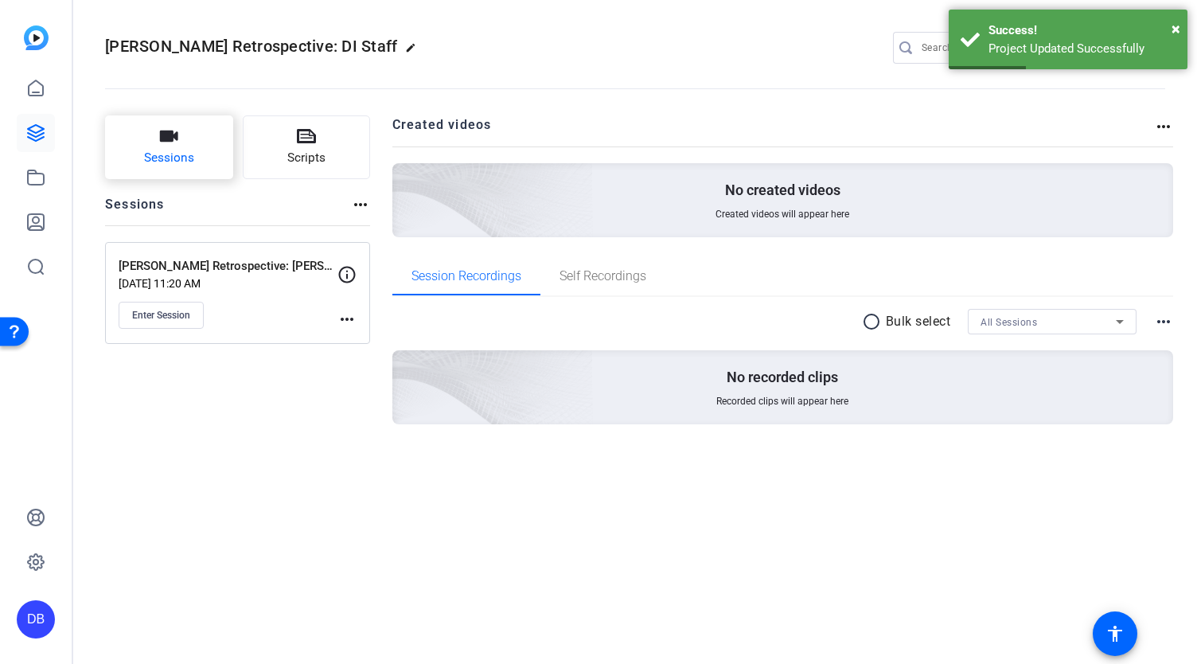
click at [198, 146] on button "Sessions" at bounding box center [169, 147] width 128 height 64
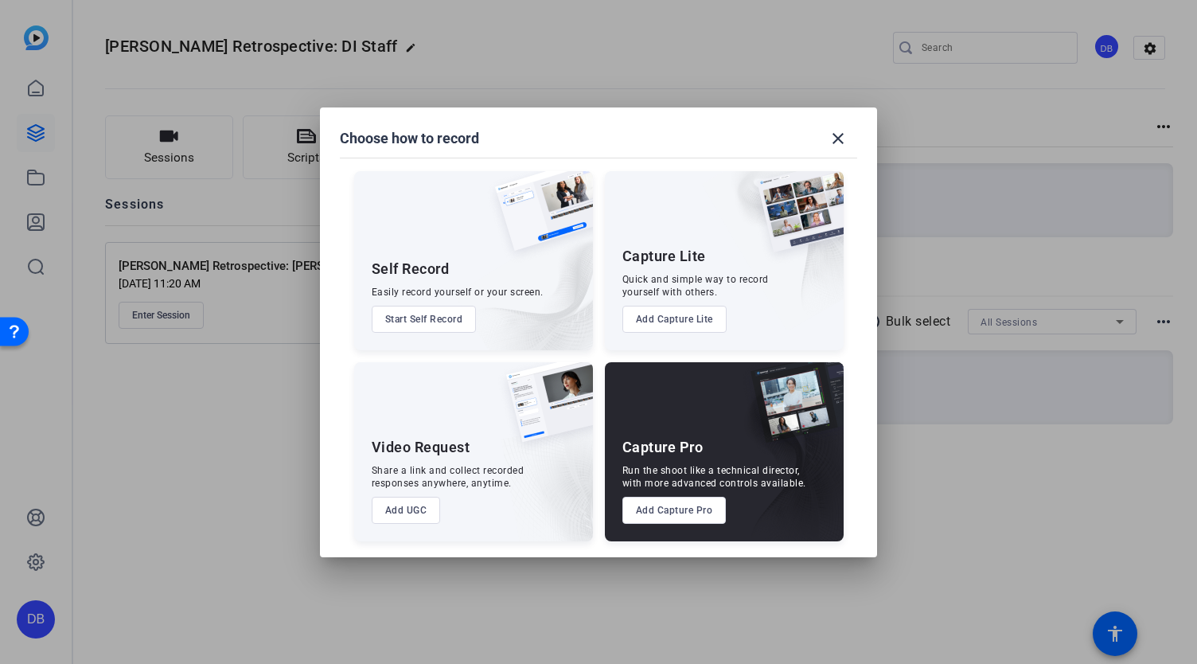
click at [659, 318] on button "Add Capture Lite" at bounding box center [674, 319] width 104 height 27
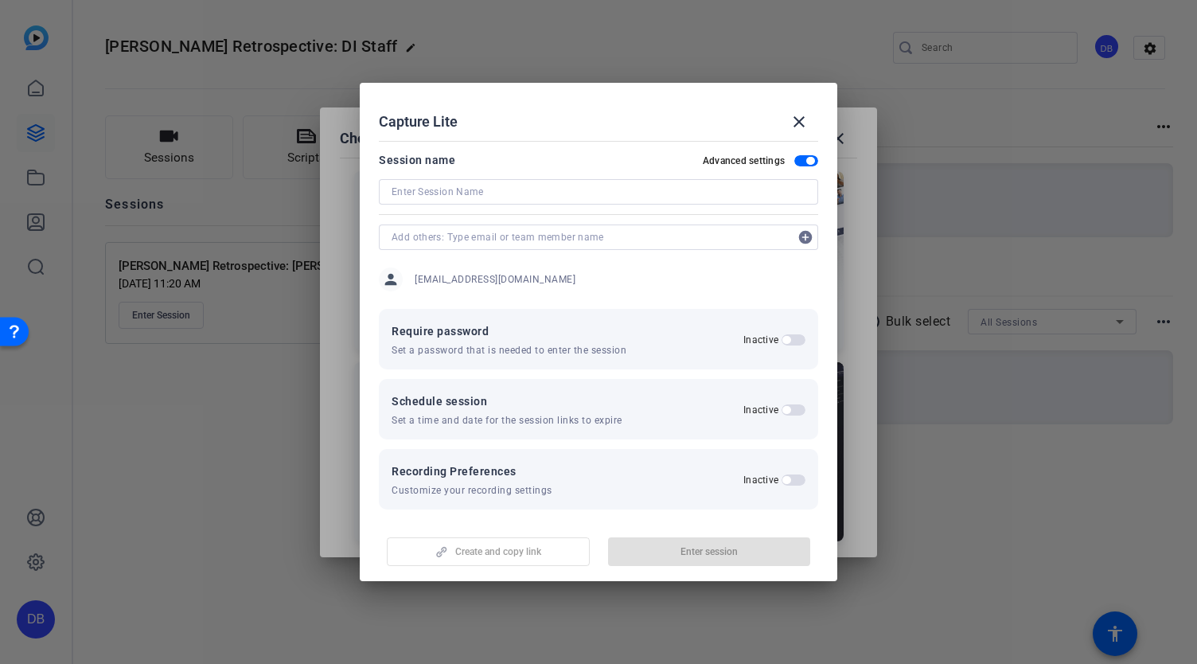
click at [561, 198] on input at bounding box center [599, 191] width 414 height 19
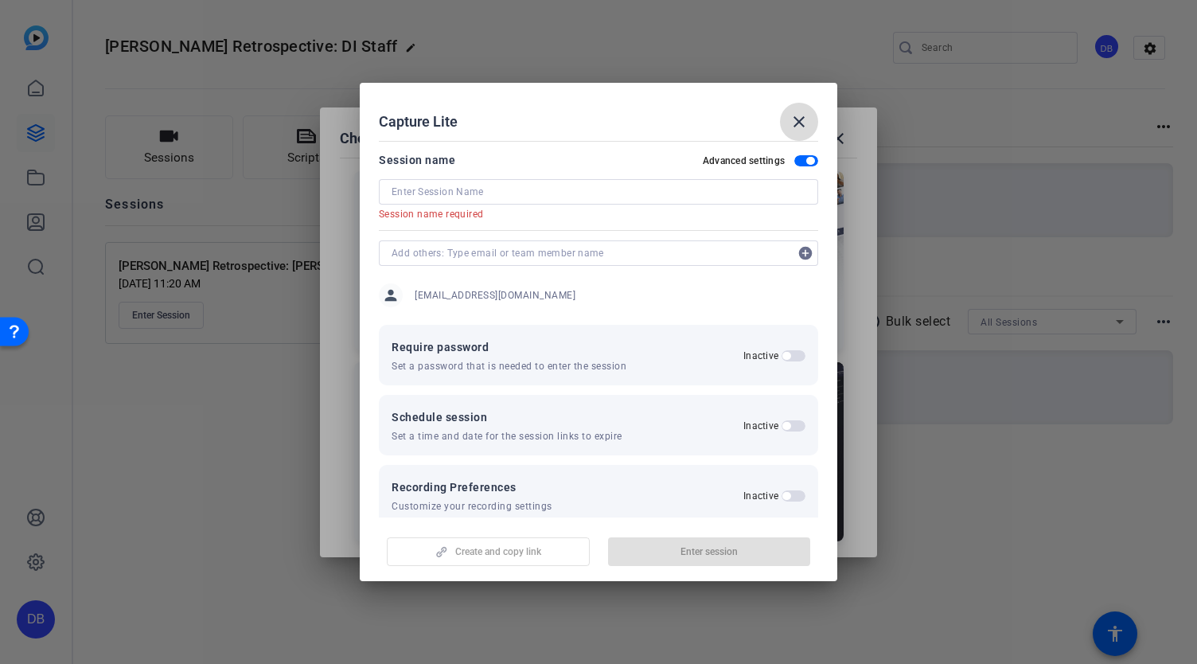
click at [793, 127] on mat-icon "close" at bounding box center [798, 121] width 19 height 19
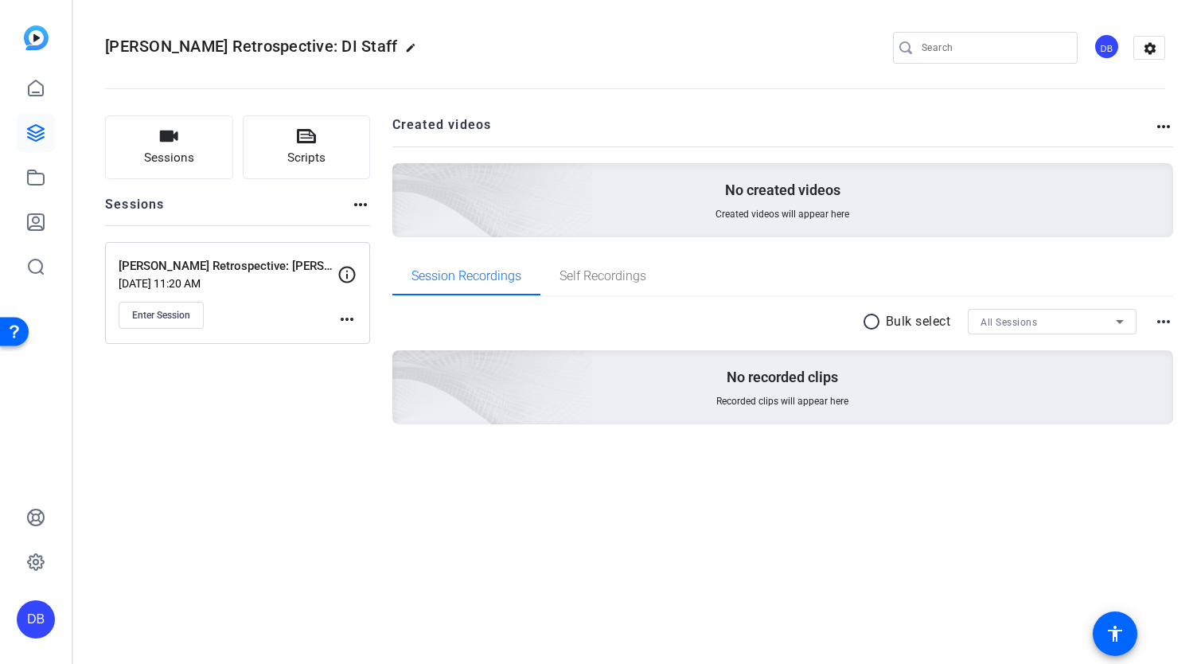
click at [345, 322] on mat-icon "more_horiz" at bounding box center [346, 319] width 19 height 19
click at [363, 364] on span "Archive Session" at bounding box center [386, 361] width 72 height 19
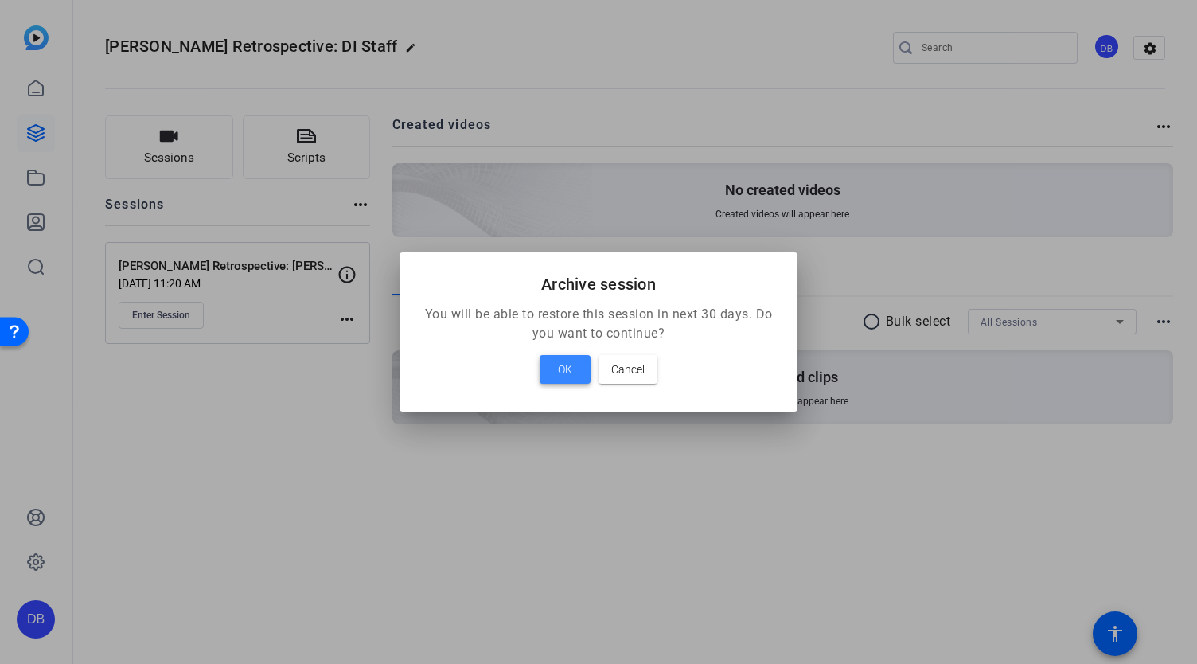
click at [559, 365] on span "OK" at bounding box center [565, 369] width 14 height 19
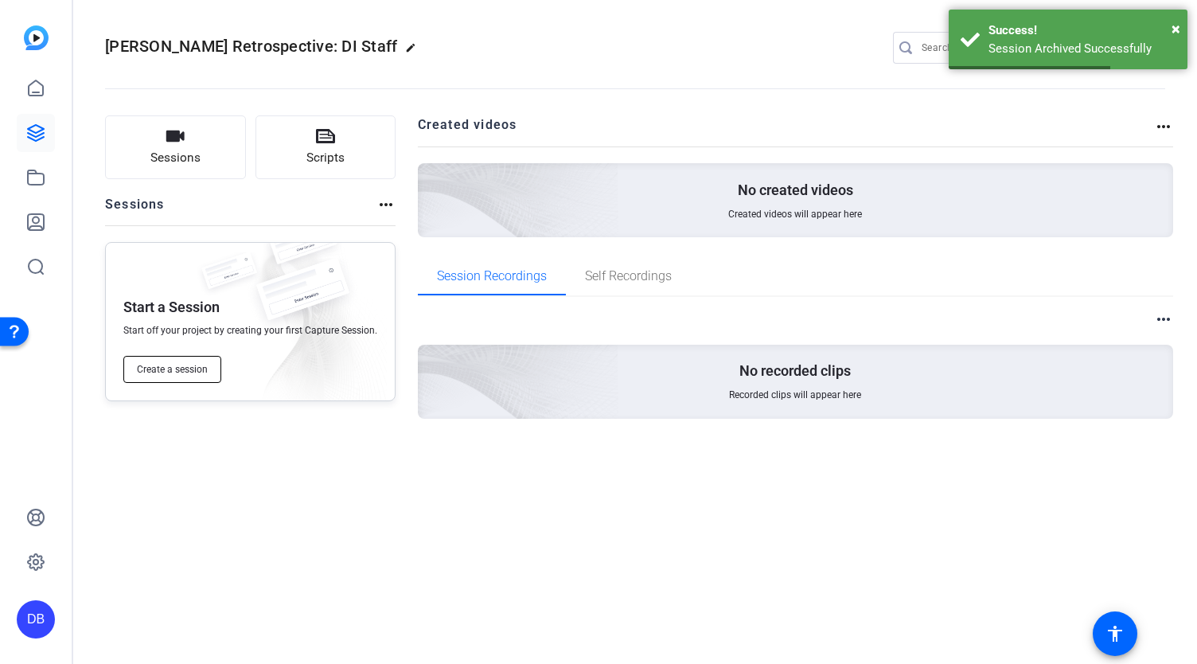
click at [161, 364] on span "Create a session" at bounding box center [172, 369] width 71 height 13
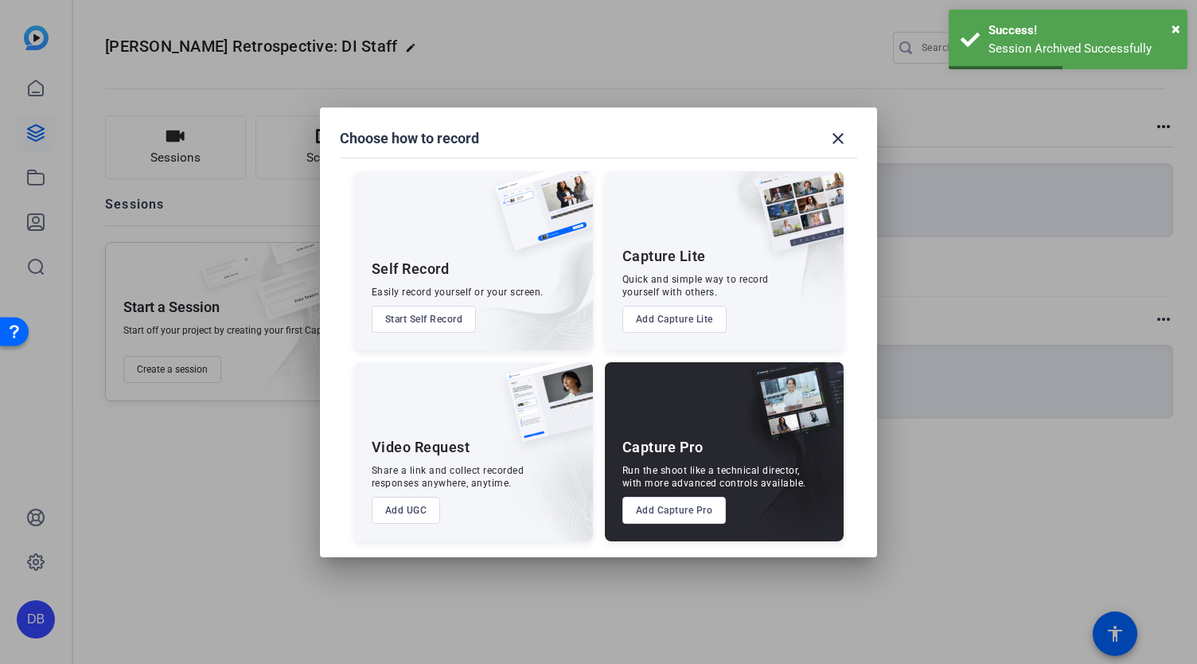
click at [688, 319] on button "Add Capture Lite" at bounding box center [674, 319] width 104 height 27
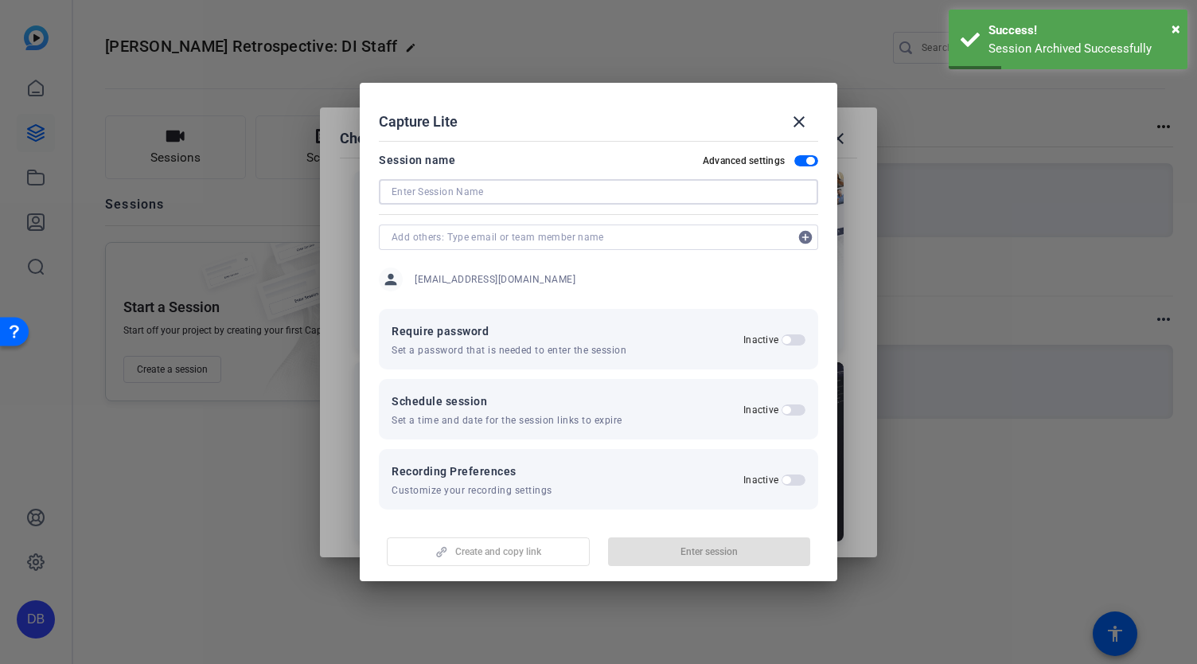
click at [513, 198] on input at bounding box center [599, 191] width 414 height 19
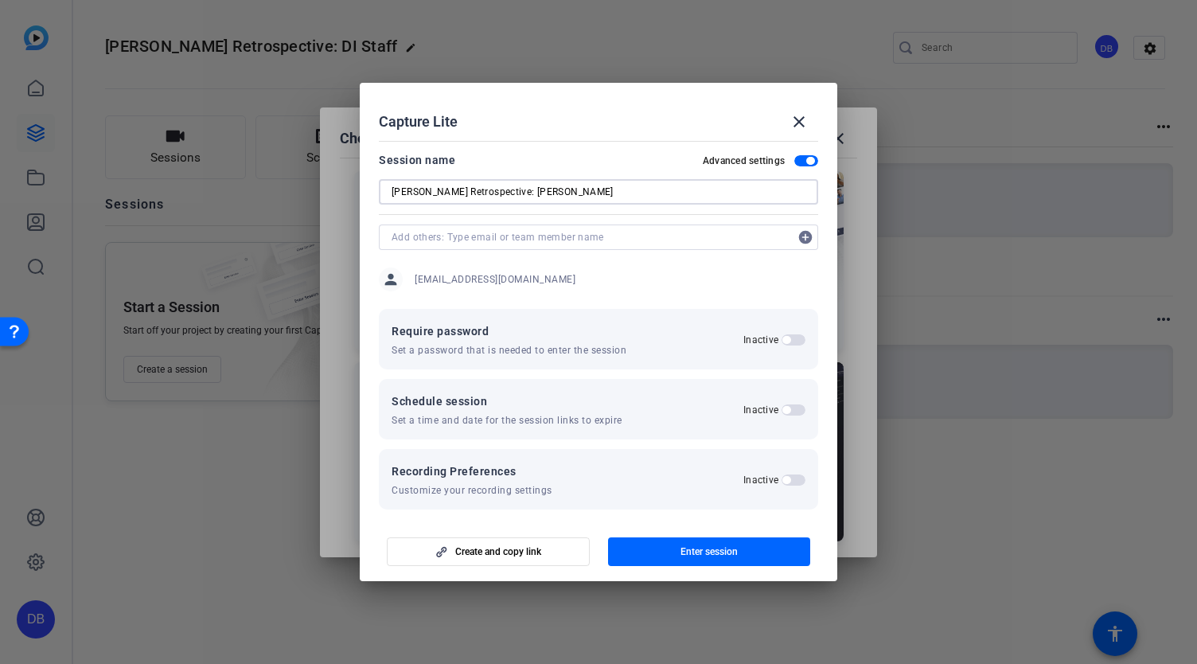
type input "[PERSON_NAME] Retrospective: [PERSON_NAME]"
click at [794, 158] on span "button" at bounding box center [806, 160] width 24 height 11
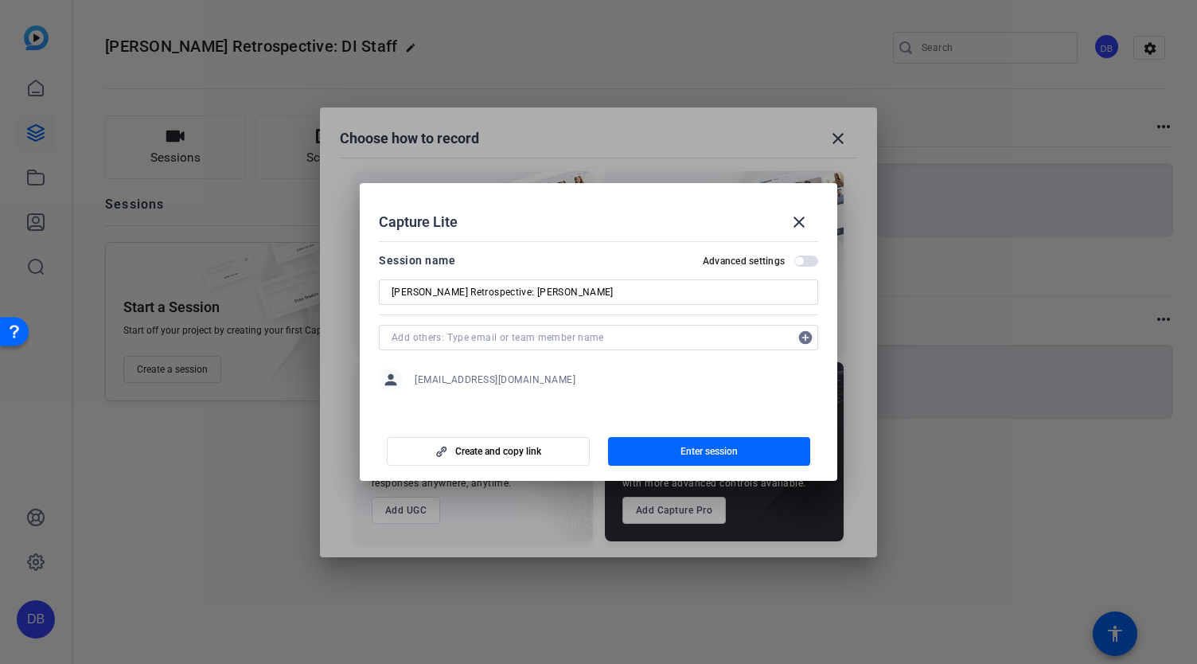
click at [803, 252] on mat-slide-toggle "Advanced settings" at bounding box center [760, 260] width 115 height 19
click at [809, 256] on span "button" at bounding box center [806, 260] width 24 height 11
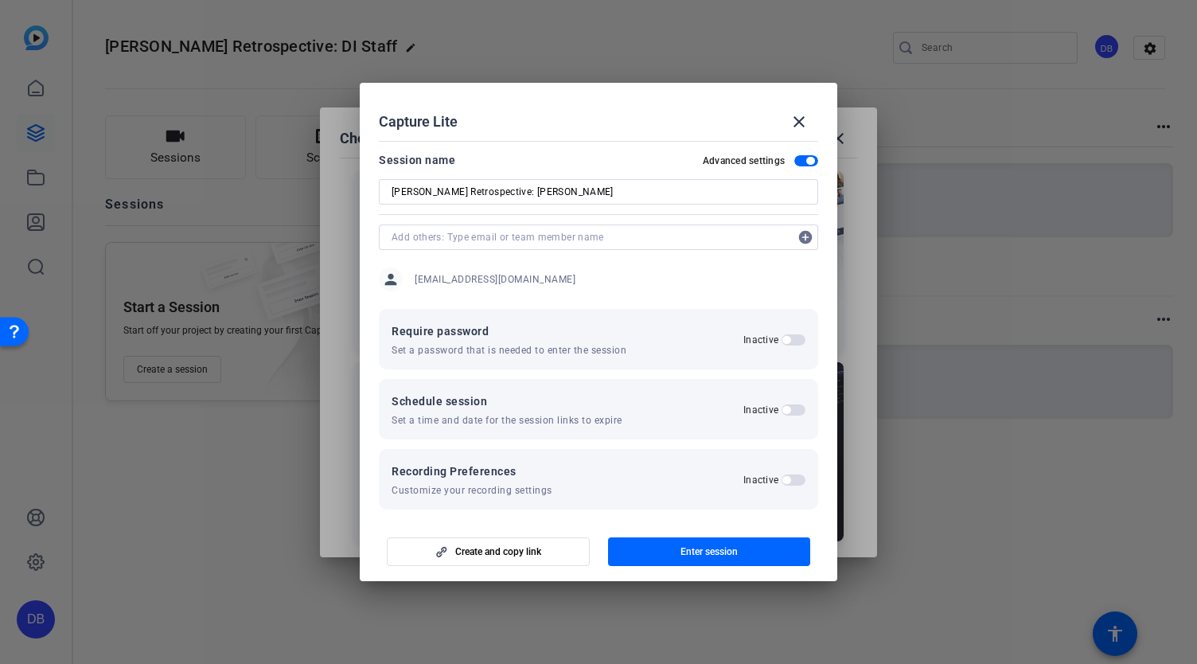
click at [782, 484] on span "button" at bounding box center [794, 479] width 24 height 11
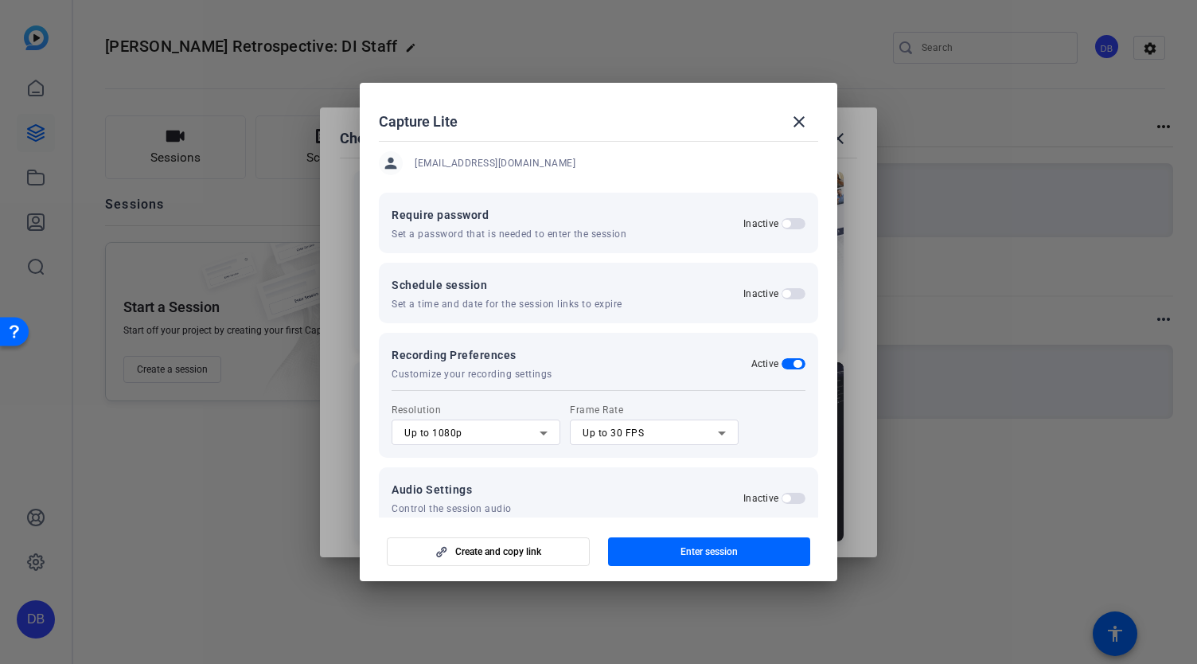
scroll to position [143, 0]
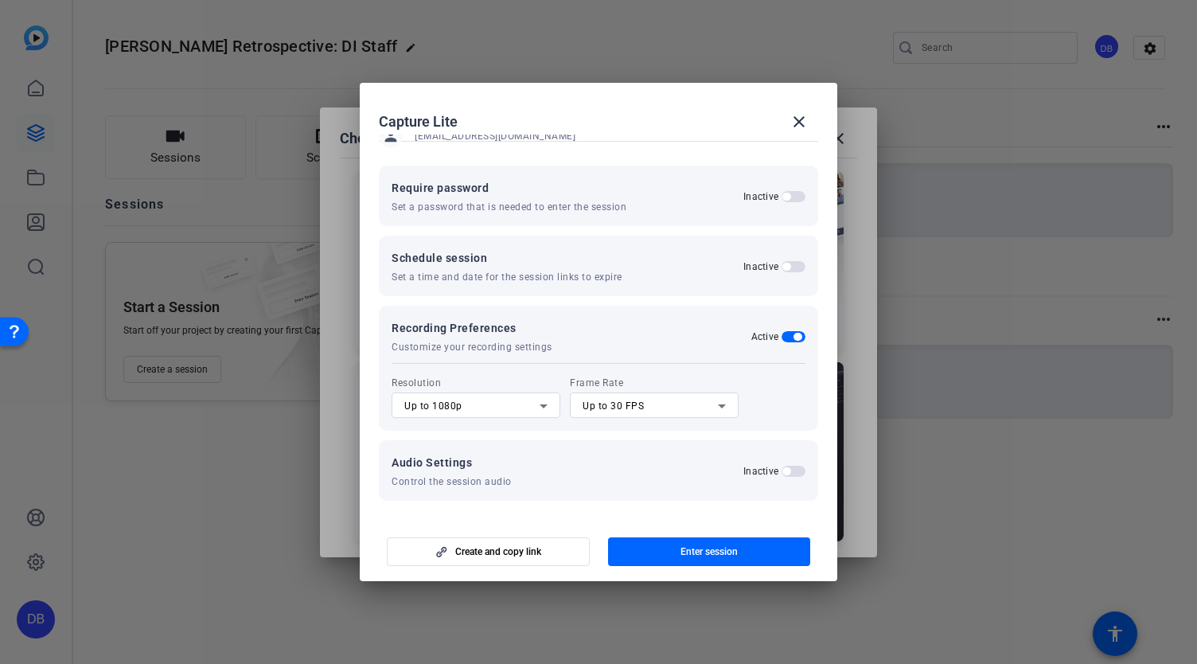
click at [785, 339] on span "button" at bounding box center [794, 336] width 24 height 11
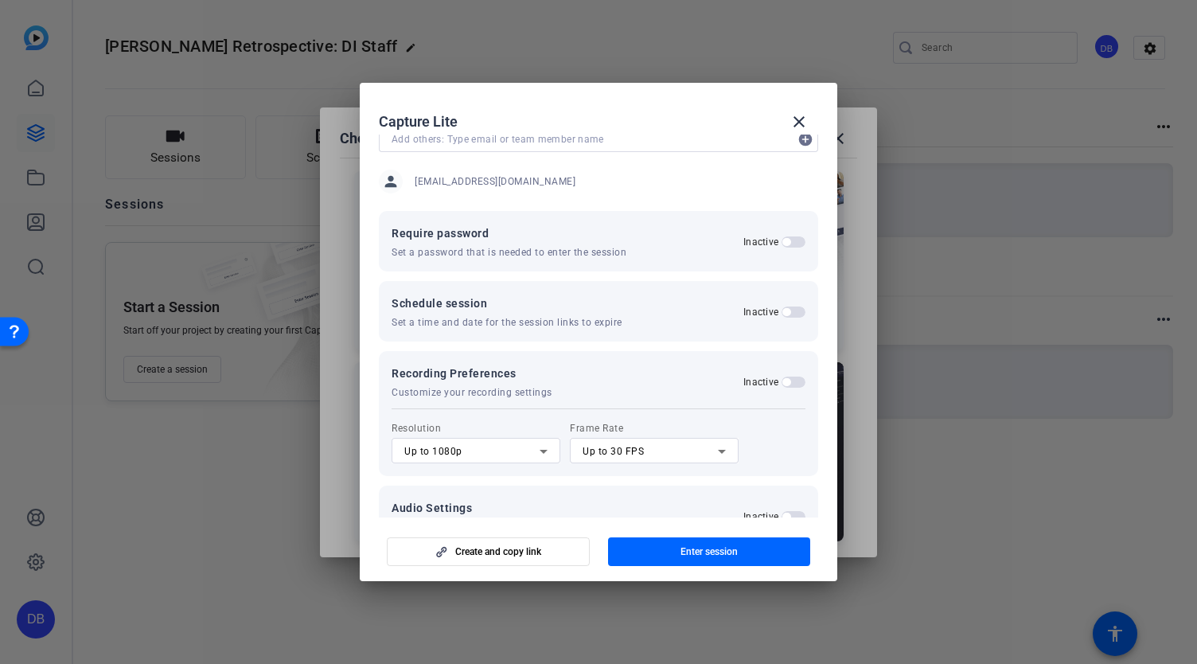
scroll to position [80, 0]
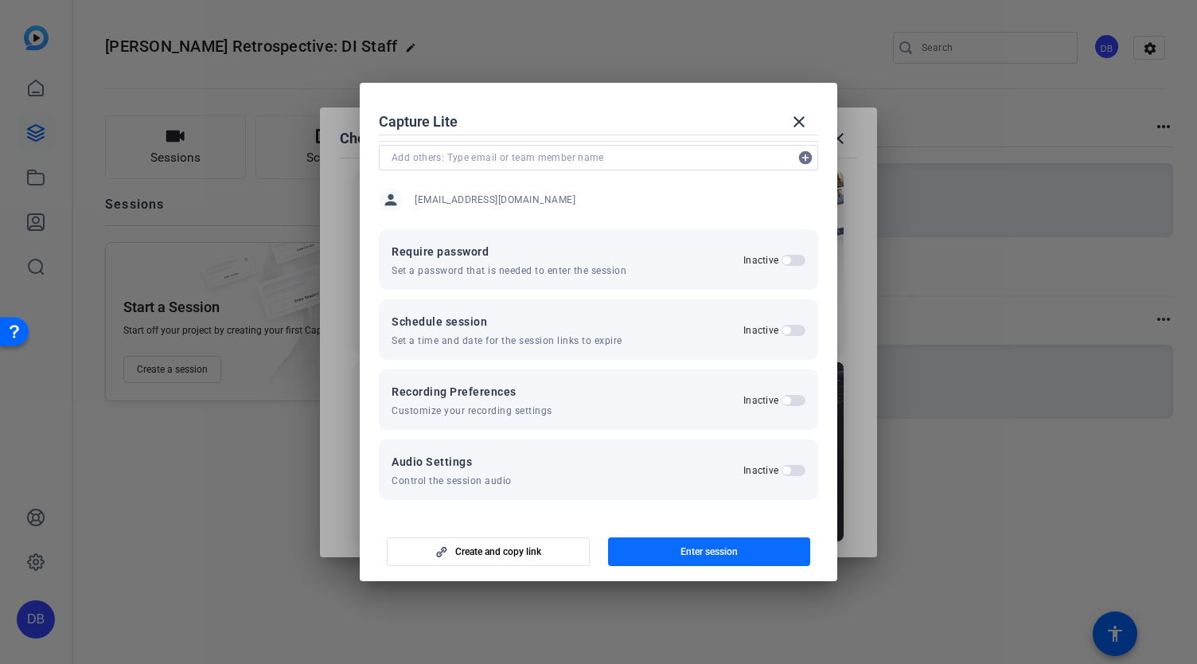
click at [696, 551] on span "Enter session" at bounding box center [708, 551] width 57 height 13
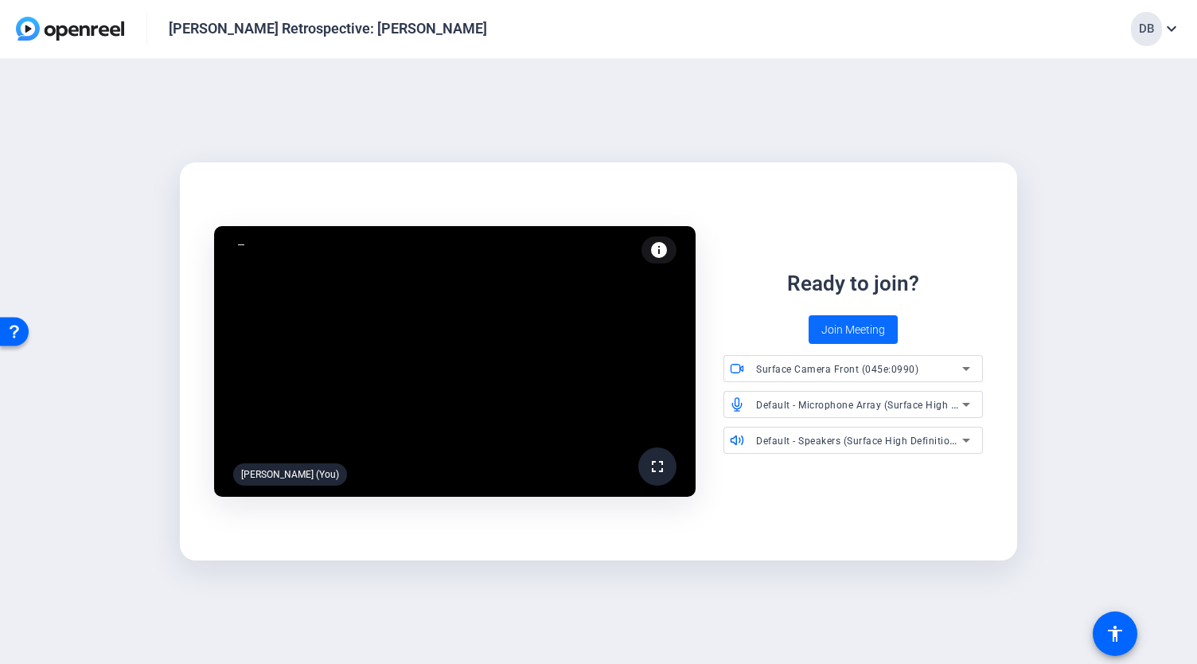
click at [844, 325] on span "Join Meeting" at bounding box center [853, 330] width 64 height 17
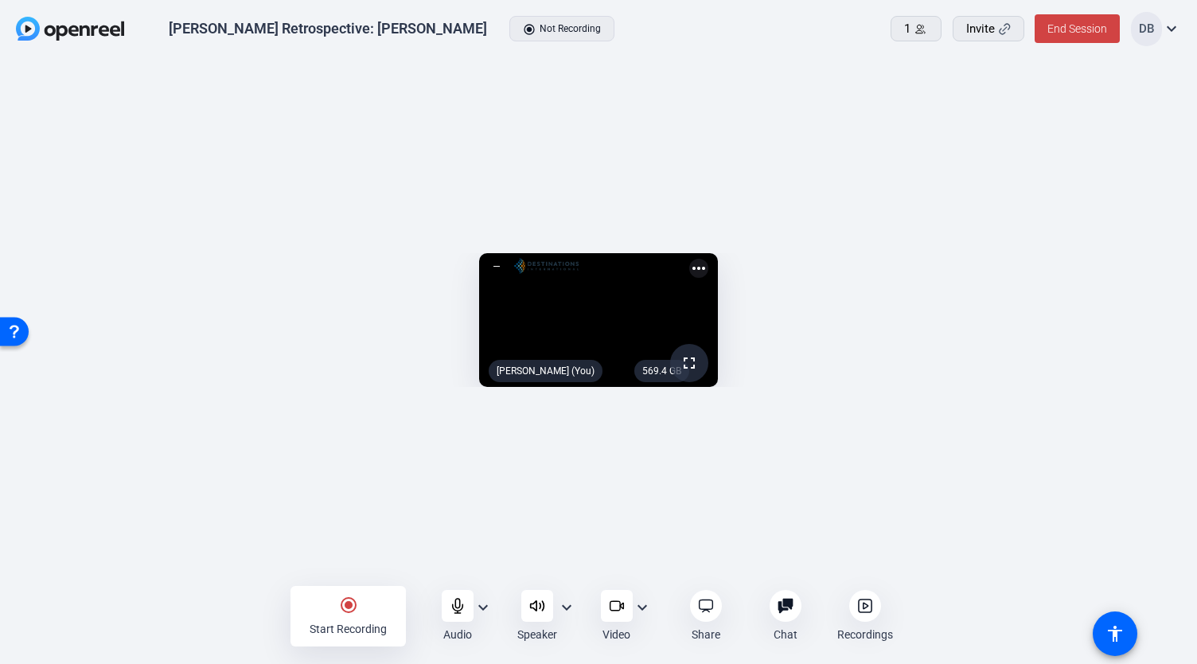
click at [1179, 28] on mat-icon "expand_more" at bounding box center [1171, 28] width 19 height 19
click at [1119, 197] on div at bounding box center [598, 332] width 1197 height 664
click at [514, 258] on img at bounding box center [546, 266] width 64 height 16
click at [494, 266] on div at bounding box center [494, 266] width 1 height 1
click at [708, 259] on mat-icon "more_horiz" at bounding box center [698, 268] width 19 height 19
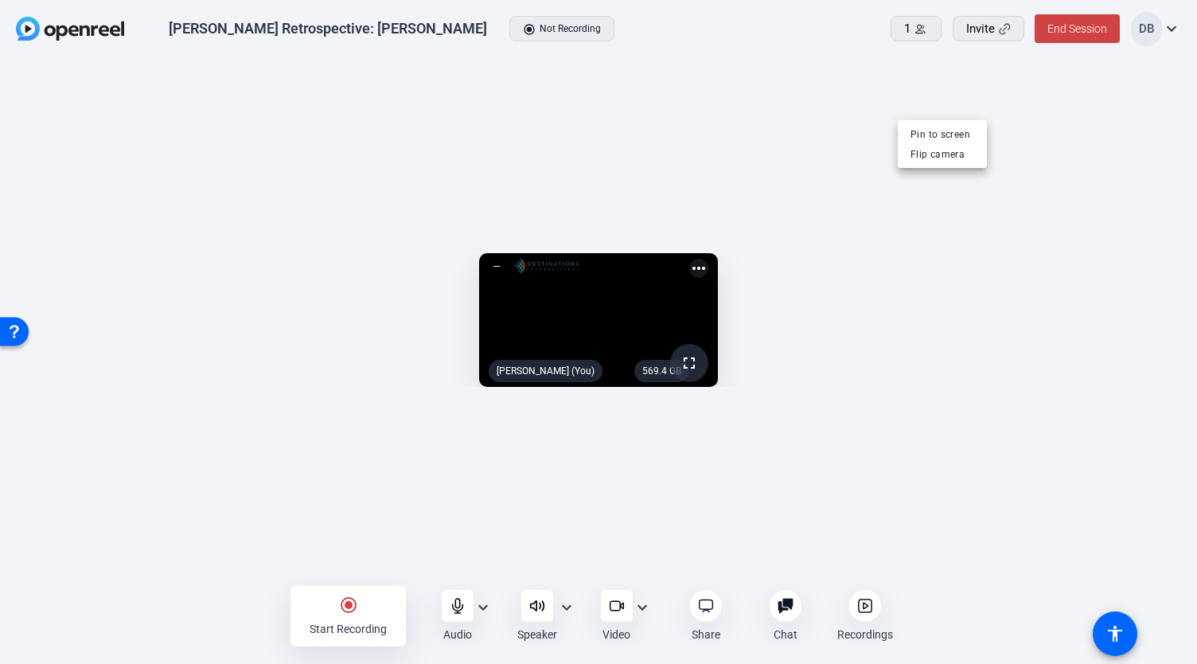
click at [1090, 141] on div at bounding box center [598, 332] width 1197 height 664
